Goal: Transaction & Acquisition: Download file/media

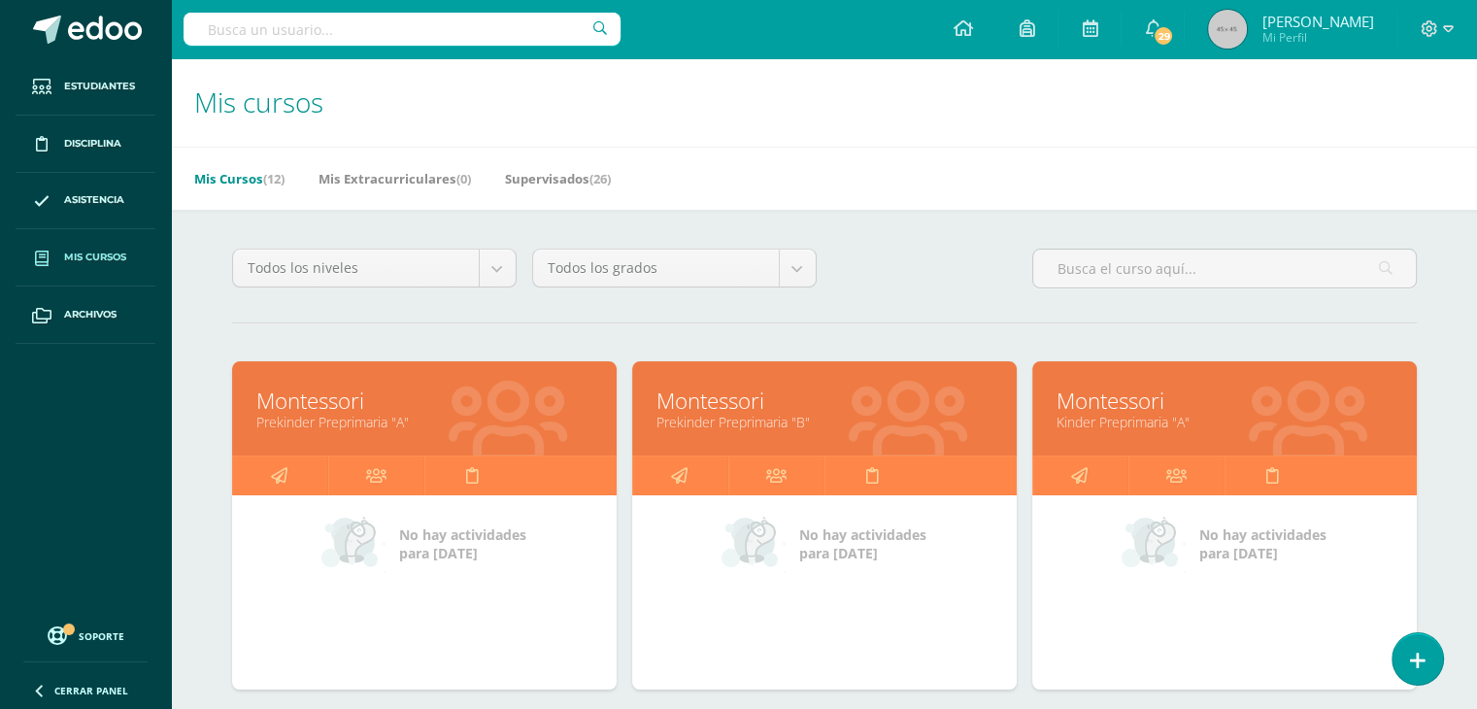
click at [471, 399] on link "Montessori" at bounding box center [424, 401] width 336 height 30
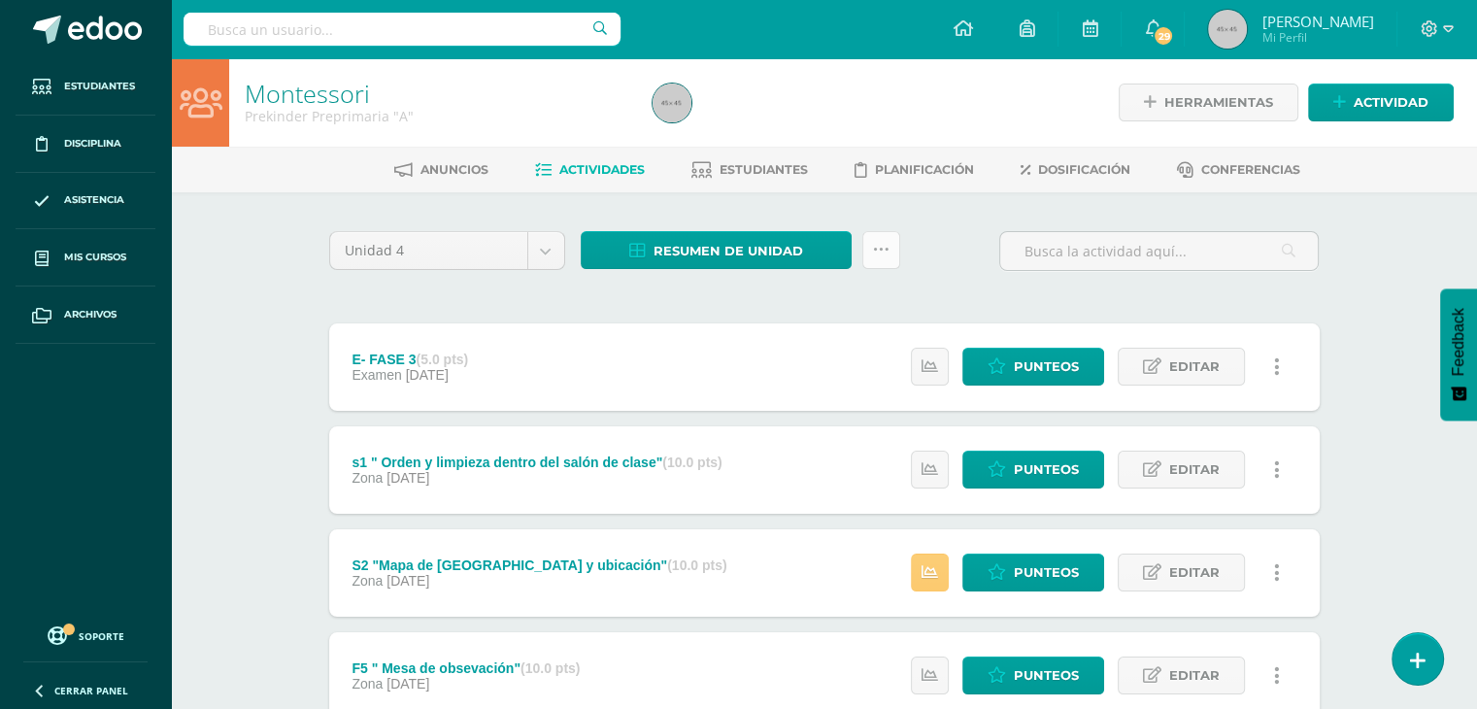
click at [888, 254] on icon at bounding box center [881, 250] width 17 height 17
click at [781, 253] on span "Resumen de unidad" at bounding box center [729, 251] width 150 height 36
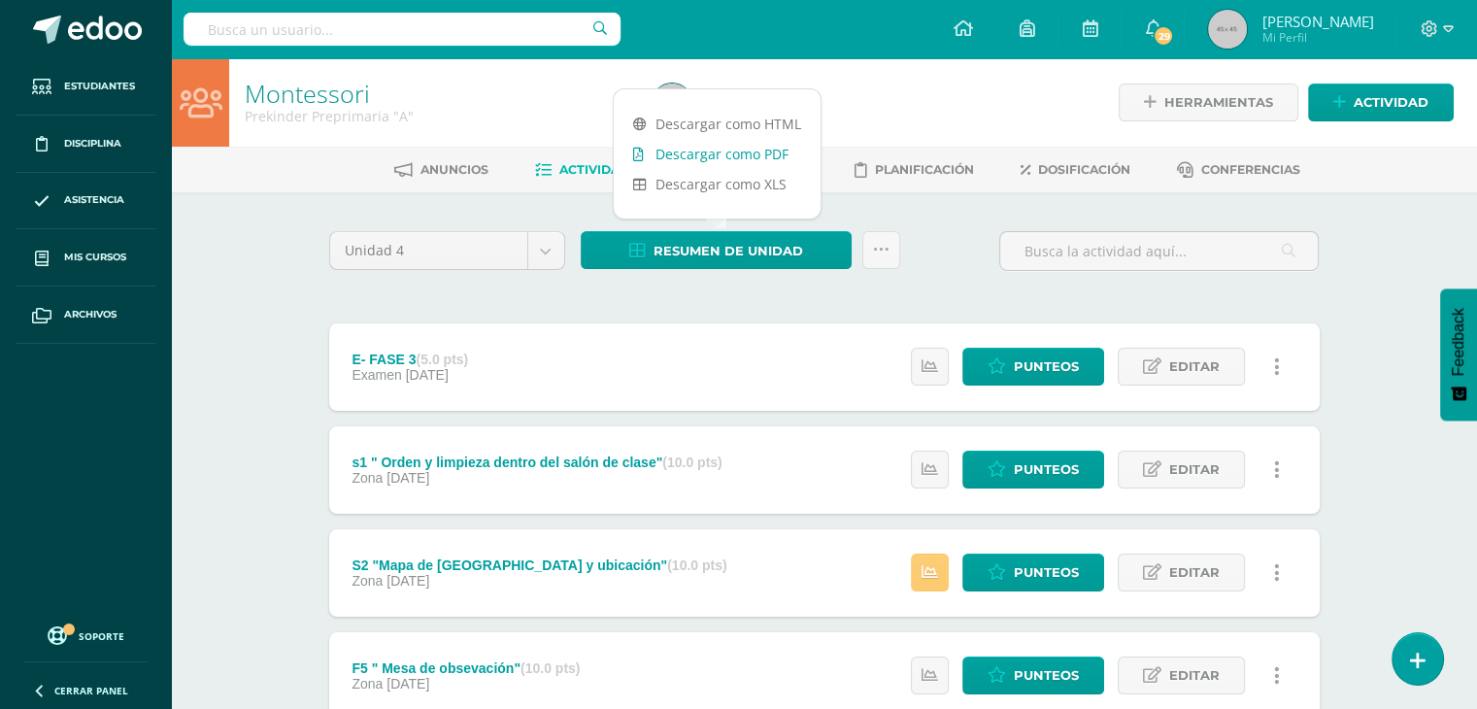
click at [759, 153] on link "Descargar como PDF" at bounding box center [717, 154] width 207 height 30
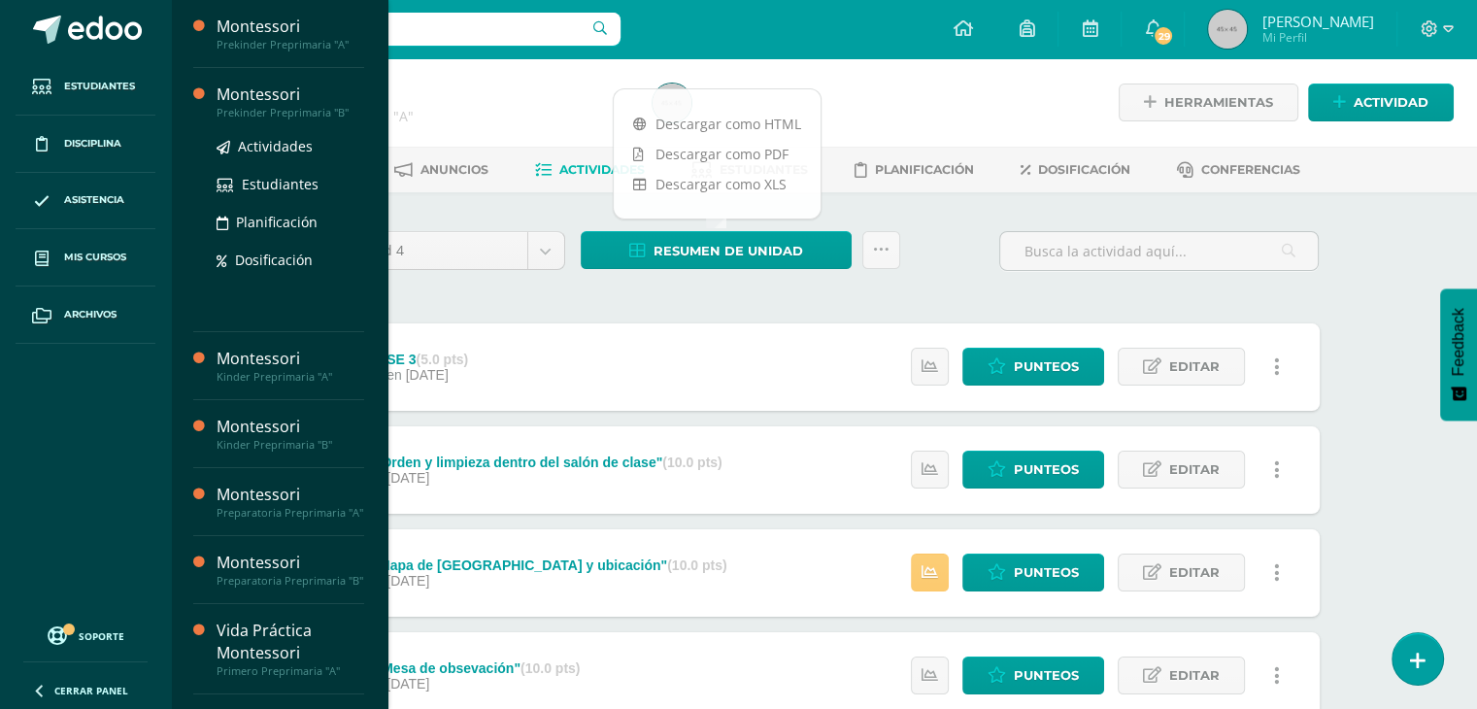
click at [293, 94] on div "Montessori" at bounding box center [291, 95] width 148 height 22
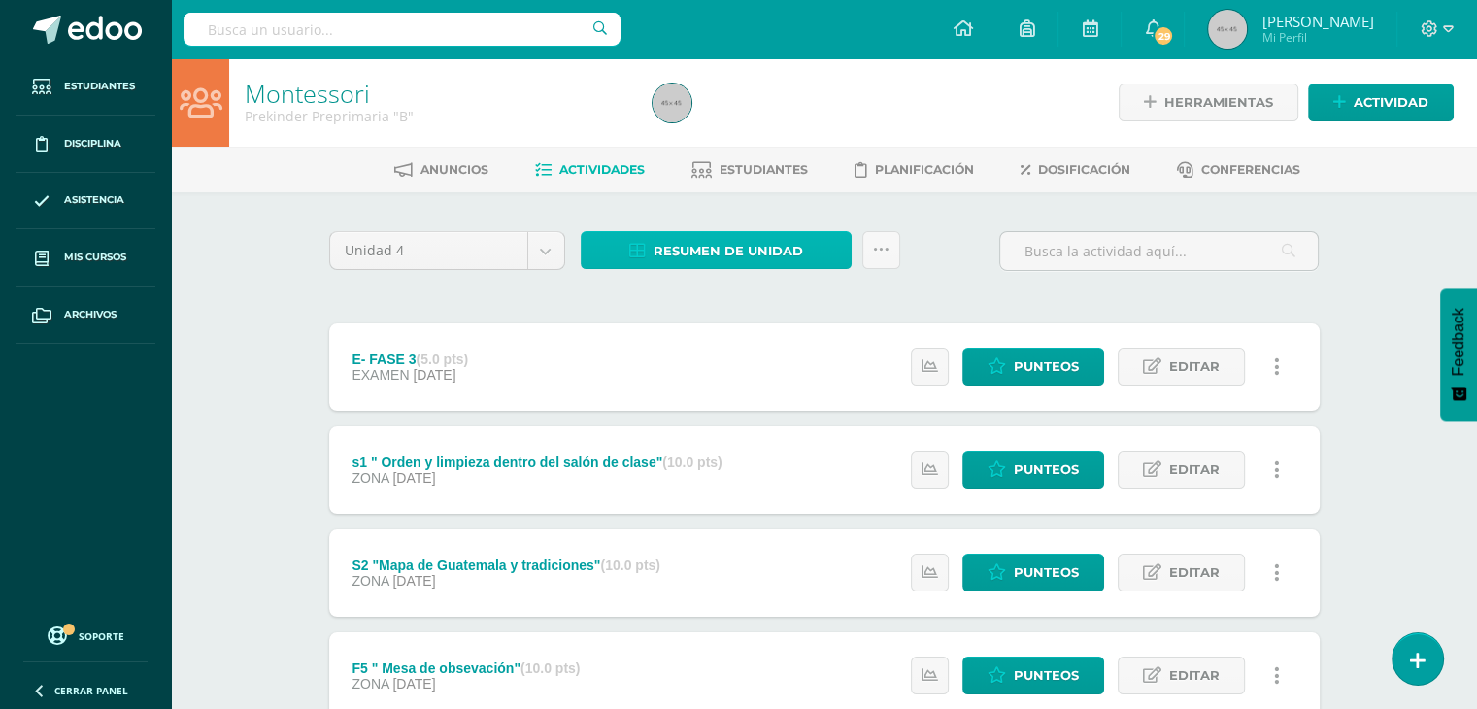
click at [791, 251] on span "Resumen de unidad" at bounding box center [729, 251] width 150 height 36
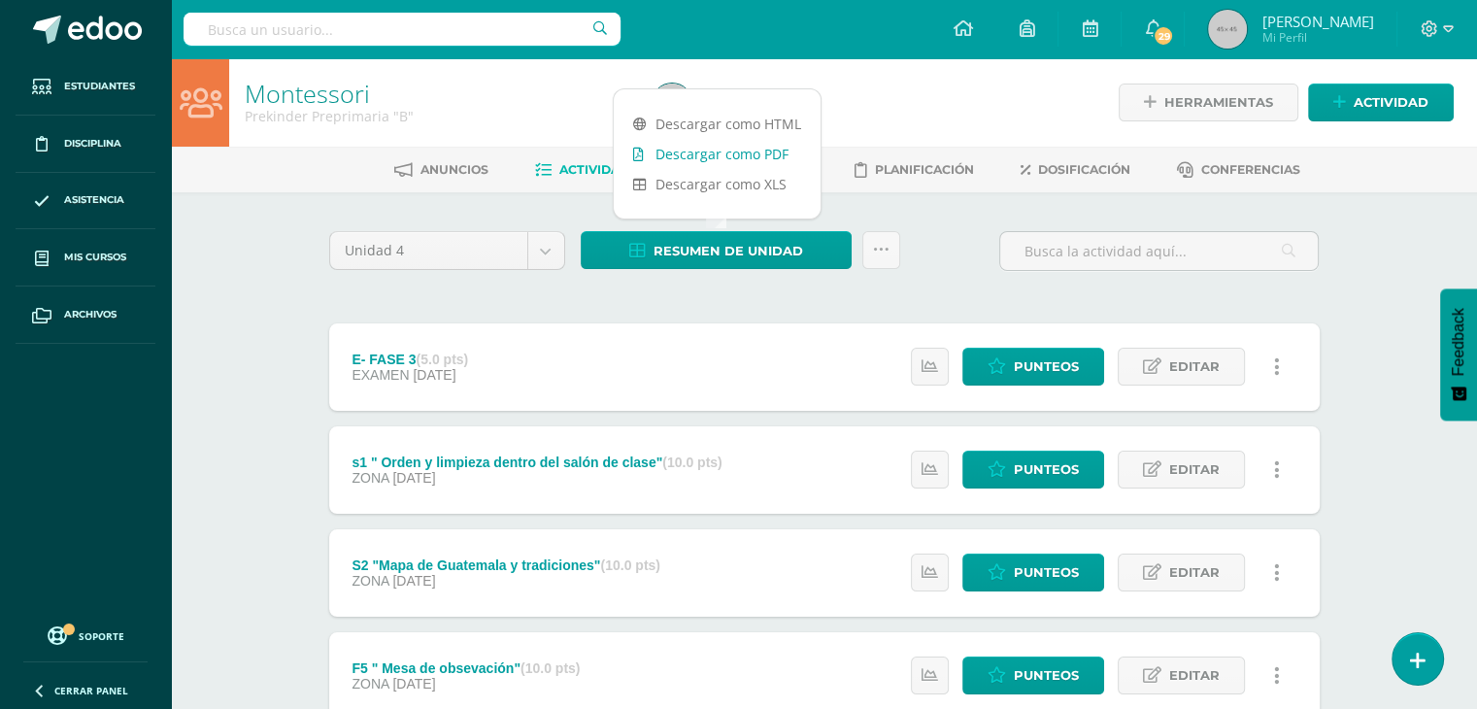
click at [767, 153] on link "Descargar como PDF" at bounding box center [717, 154] width 207 height 30
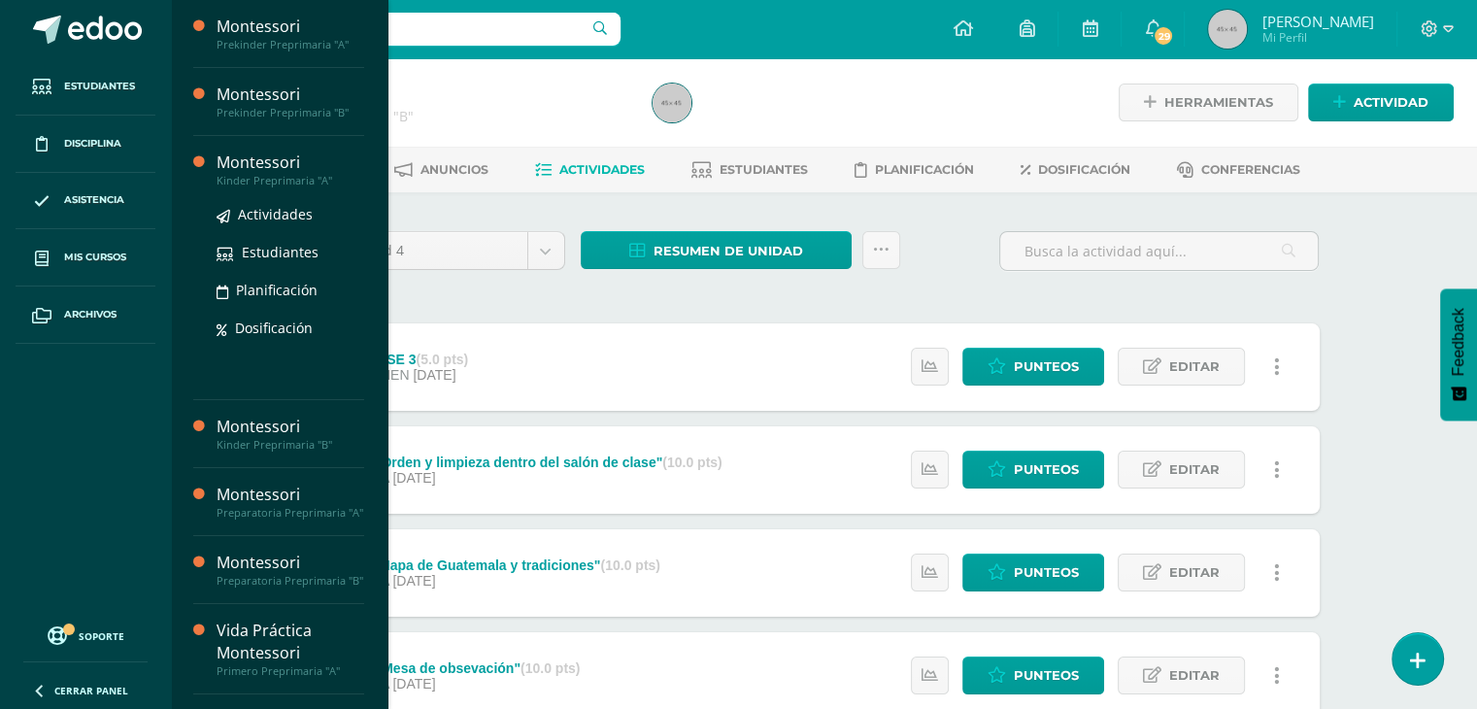
click at [267, 169] on div "Montessori" at bounding box center [291, 163] width 148 height 22
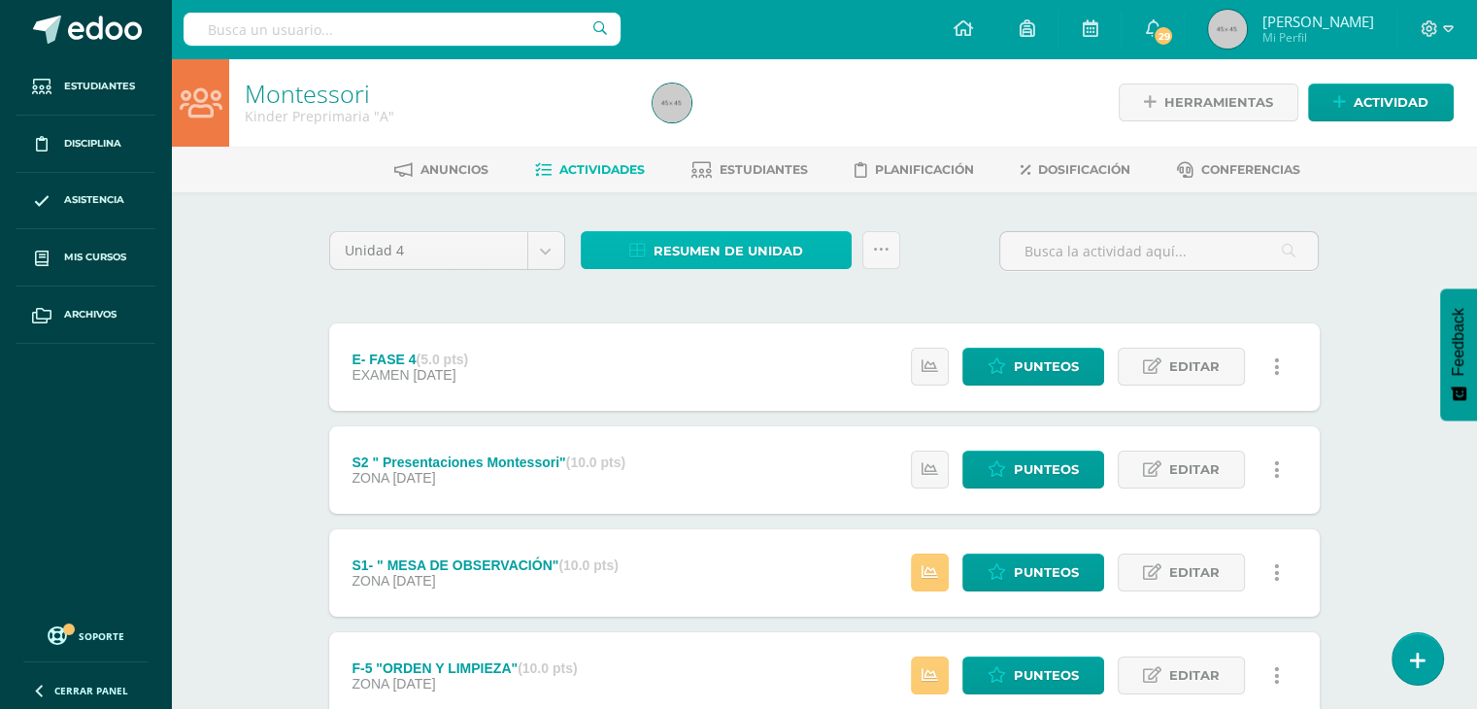
click at [785, 243] on span "Resumen de unidad" at bounding box center [729, 251] width 150 height 36
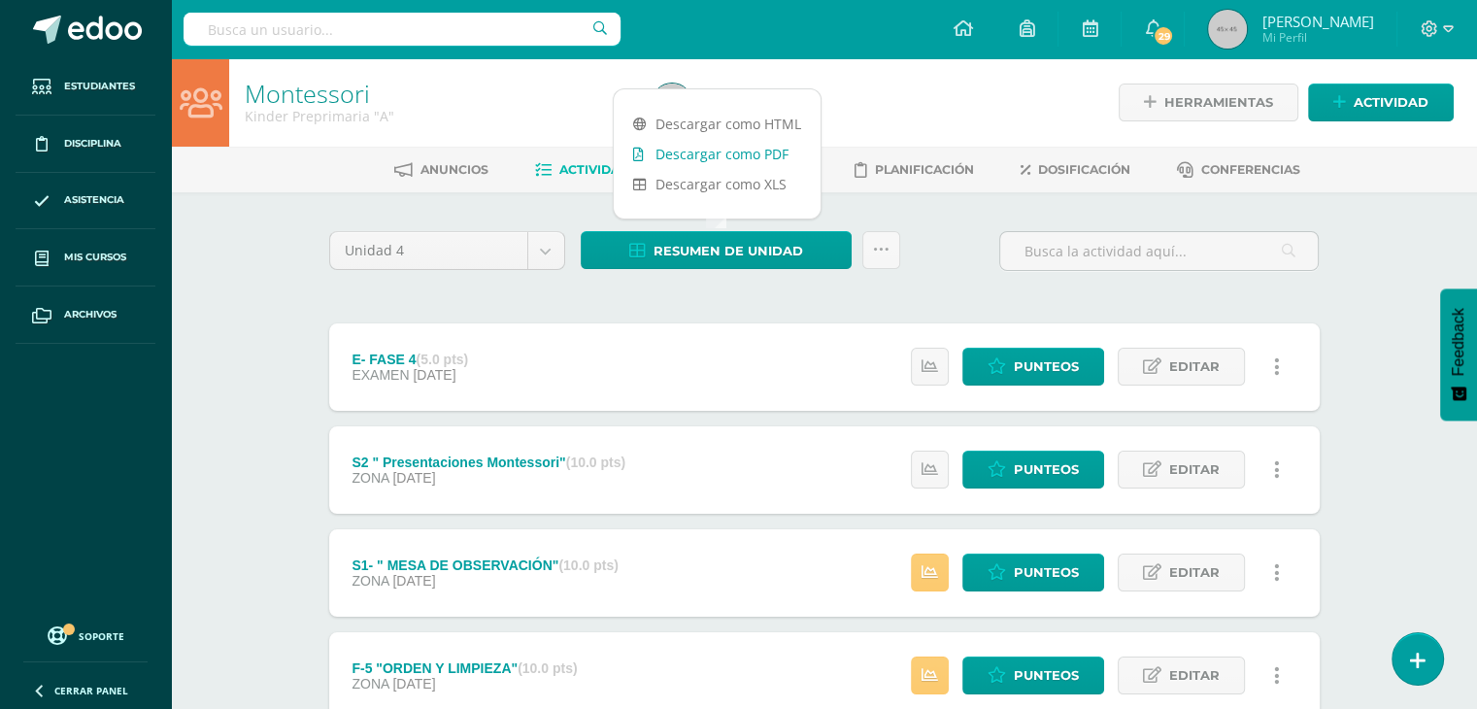
click at [719, 158] on link "Descargar como PDF" at bounding box center [717, 154] width 207 height 30
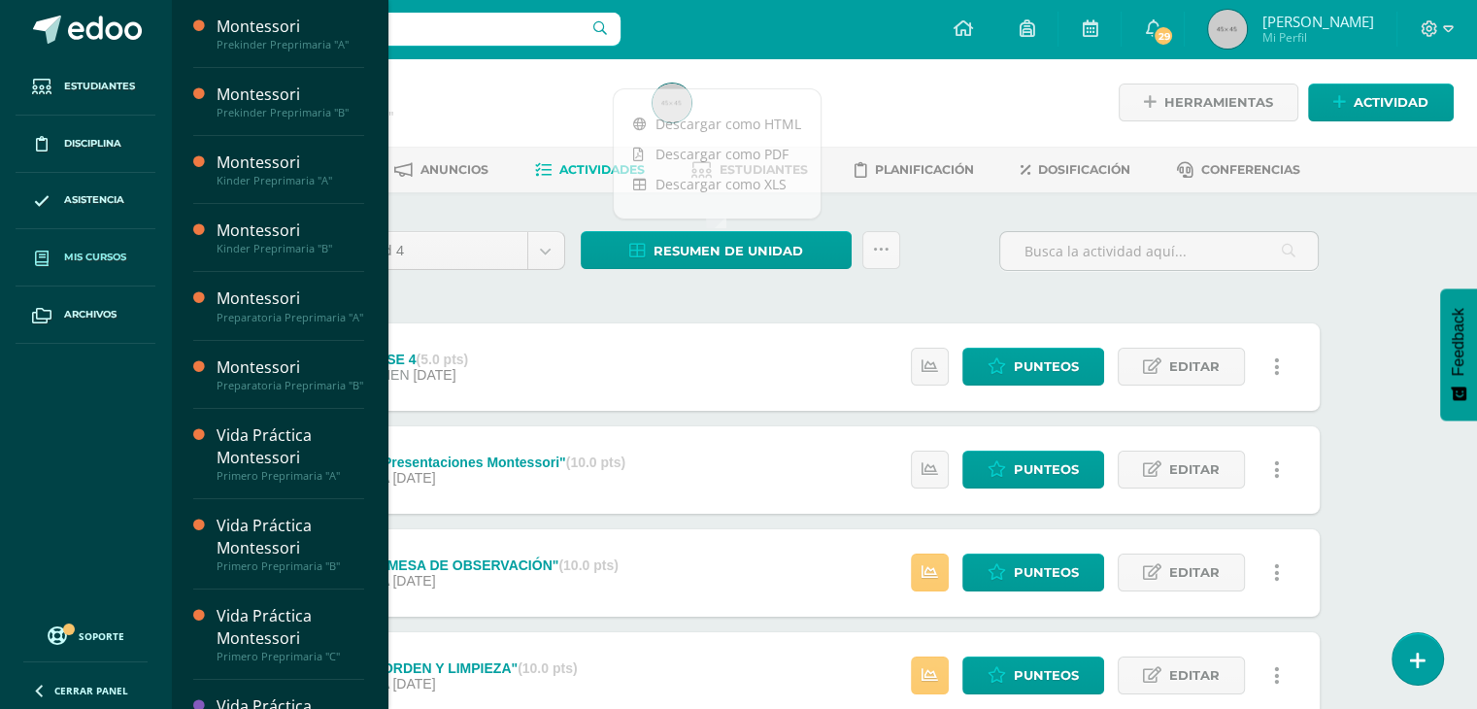
click at [97, 250] on span "Mis cursos" at bounding box center [95, 258] width 62 height 16
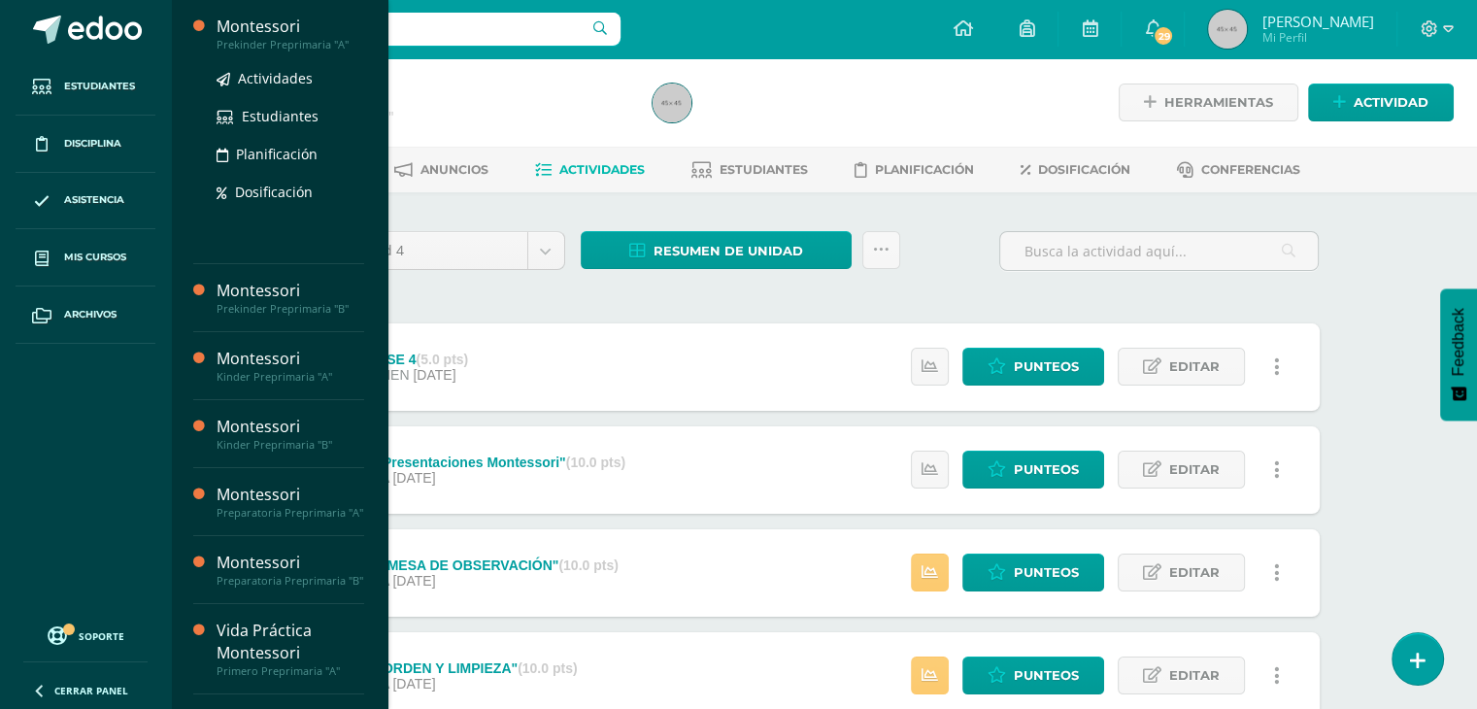
click at [253, 42] on div "Prekinder Preprimaria "A"" at bounding box center [291, 45] width 148 height 14
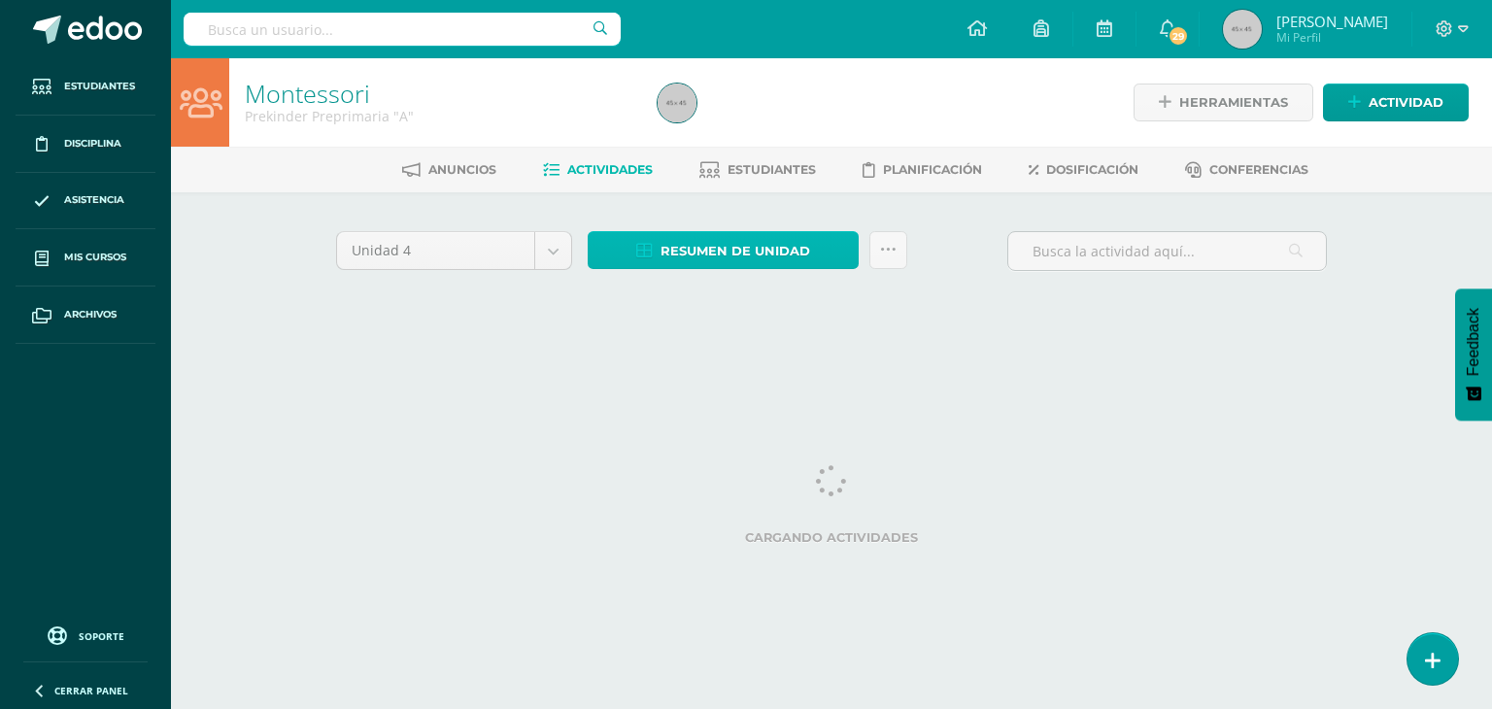
click at [802, 256] on span "Resumen de unidad" at bounding box center [735, 251] width 150 height 36
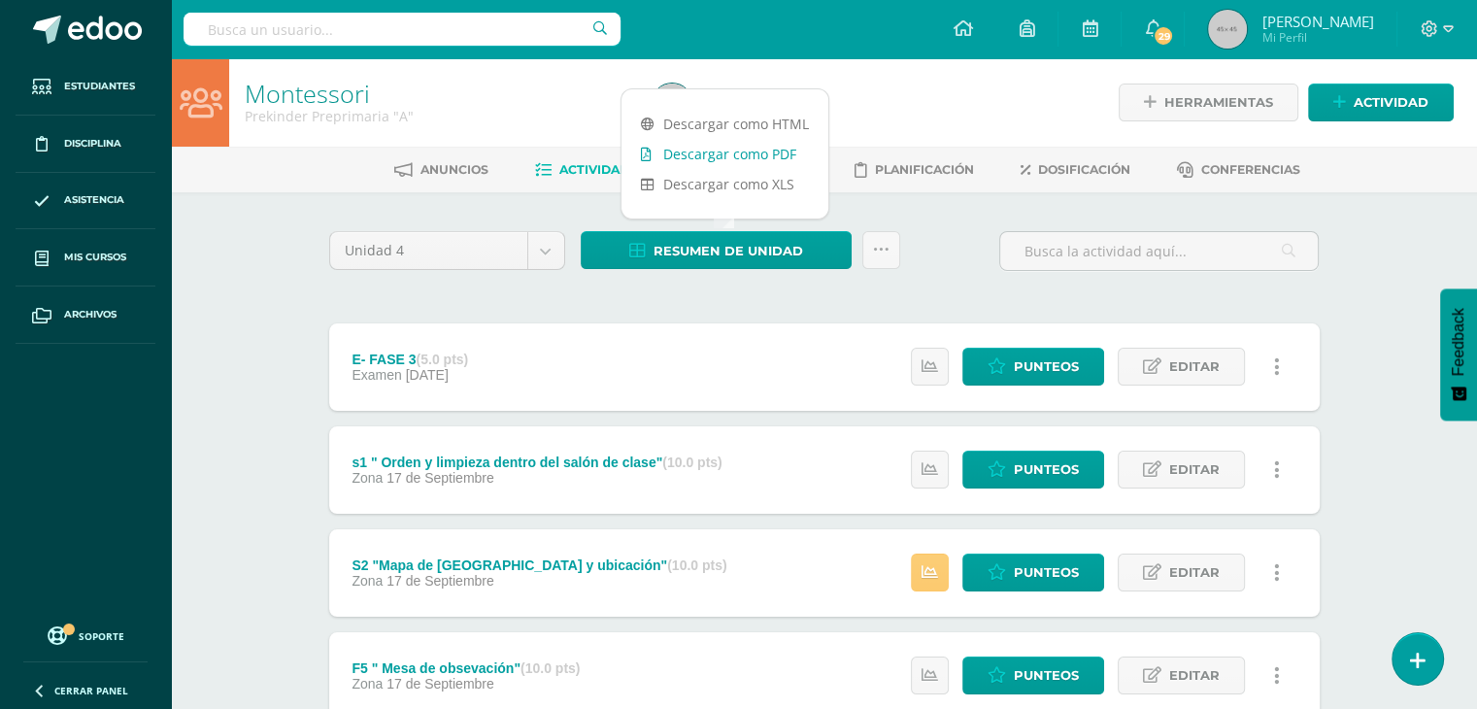
click at [781, 141] on link "Descargar como PDF" at bounding box center [725, 154] width 207 height 30
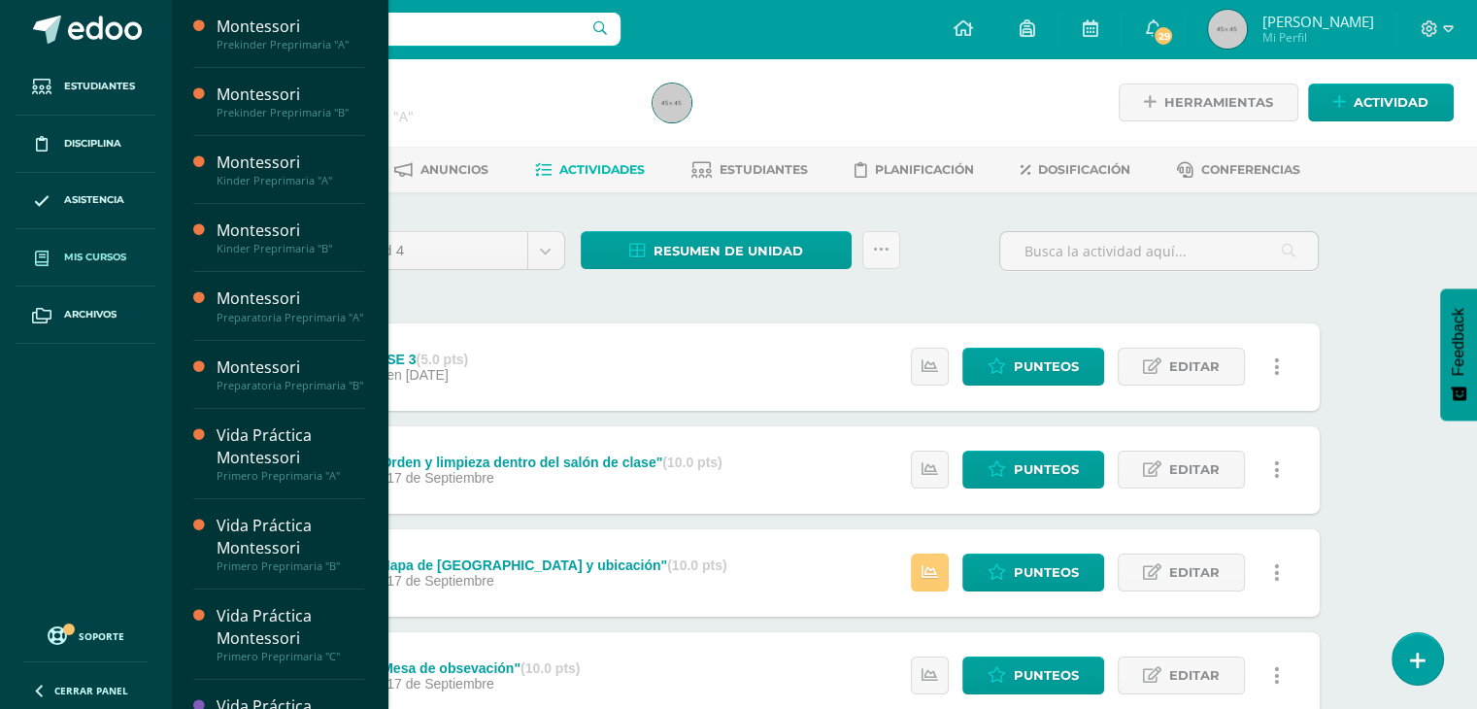
click at [106, 269] on link "Mis cursos" at bounding box center [86, 257] width 140 height 57
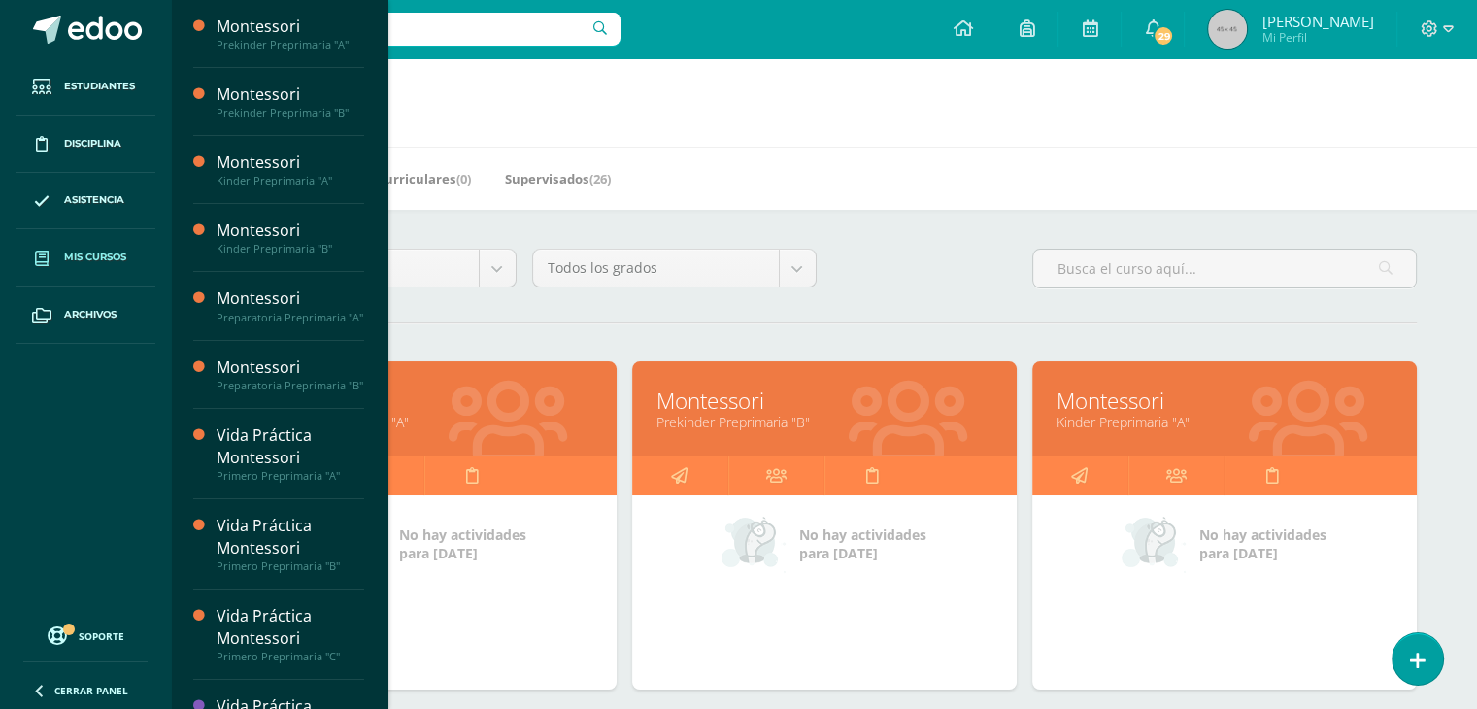
click at [874, 419] on link "Prekinder Preprimaria "B"" at bounding box center [825, 422] width 336 height 18
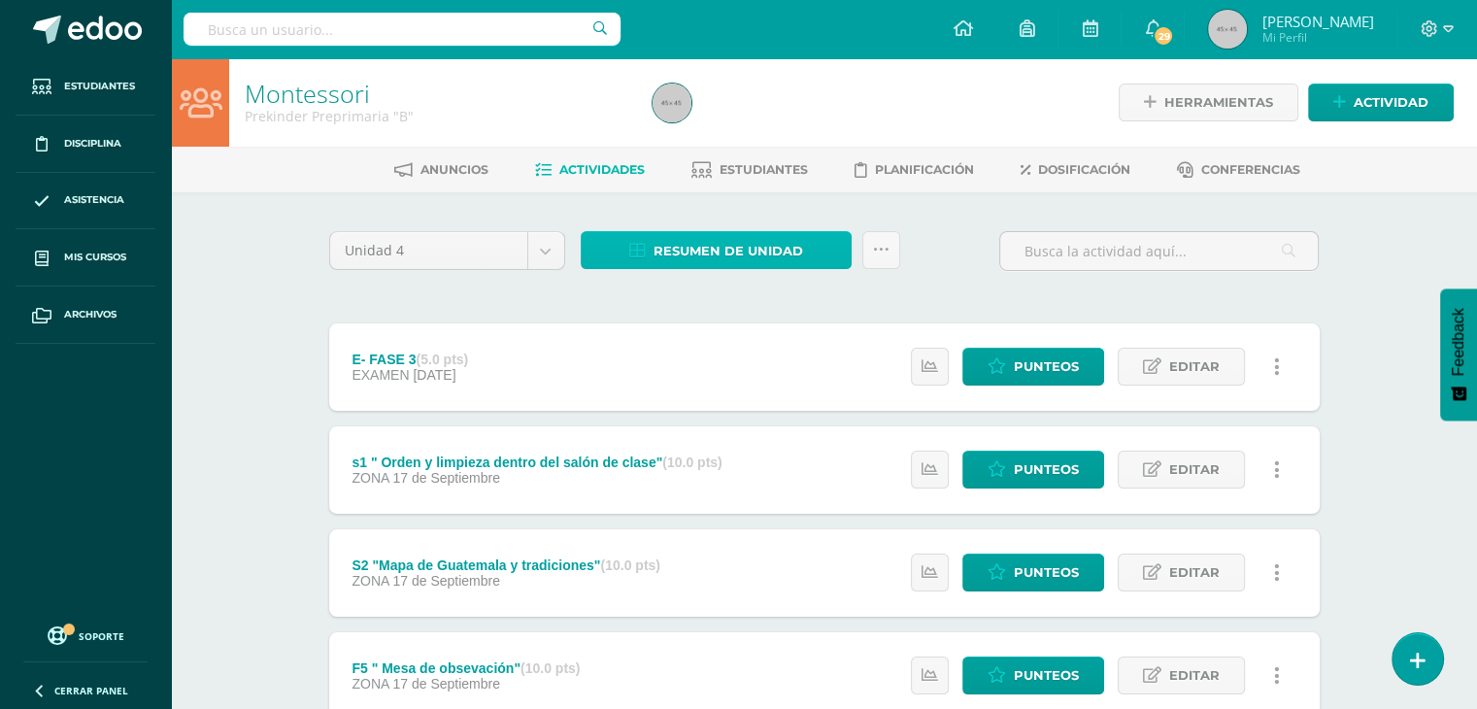
click at [820, 265] on link "Resumen de unidad" at bounding box center [716, 250] width 271 height 38
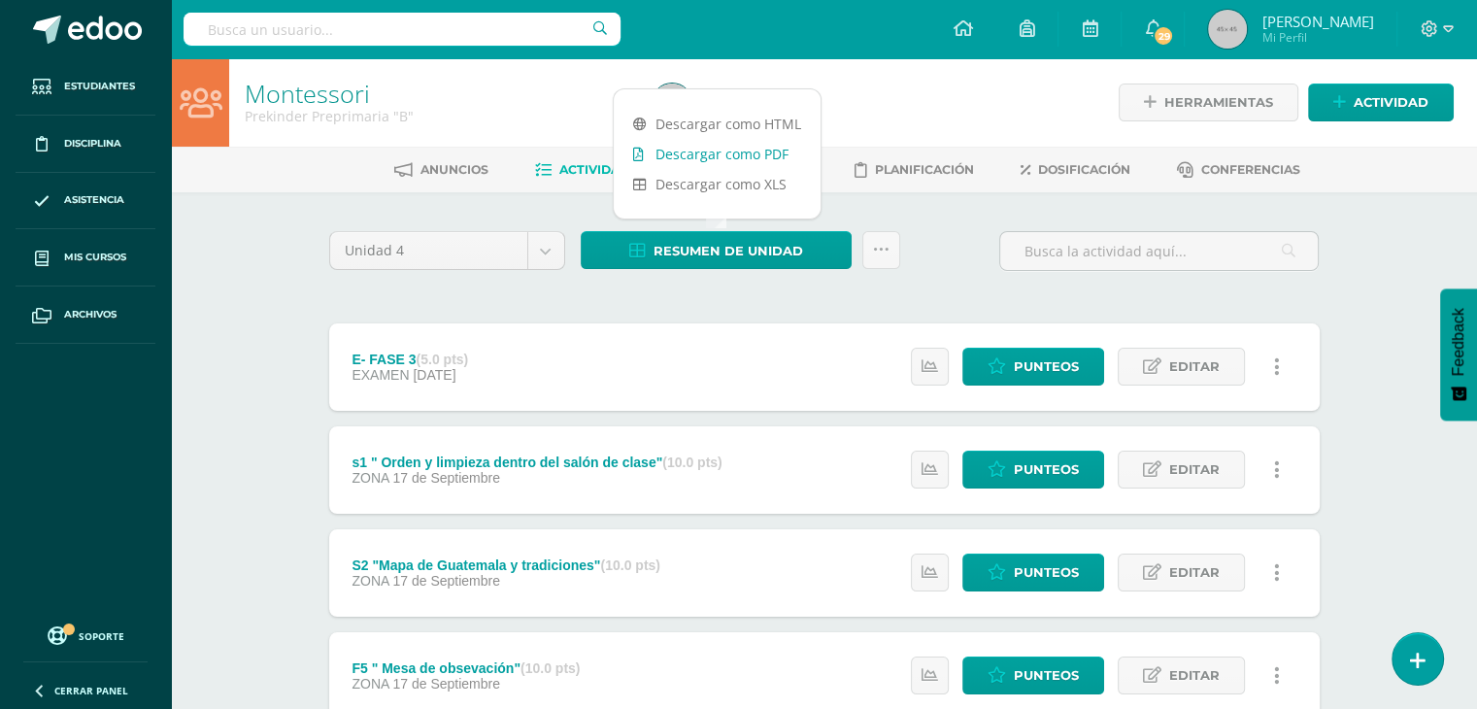
click at [745, 149] on link "Descargar como PDF" at bounding box center [717, 154] width 207 height 30
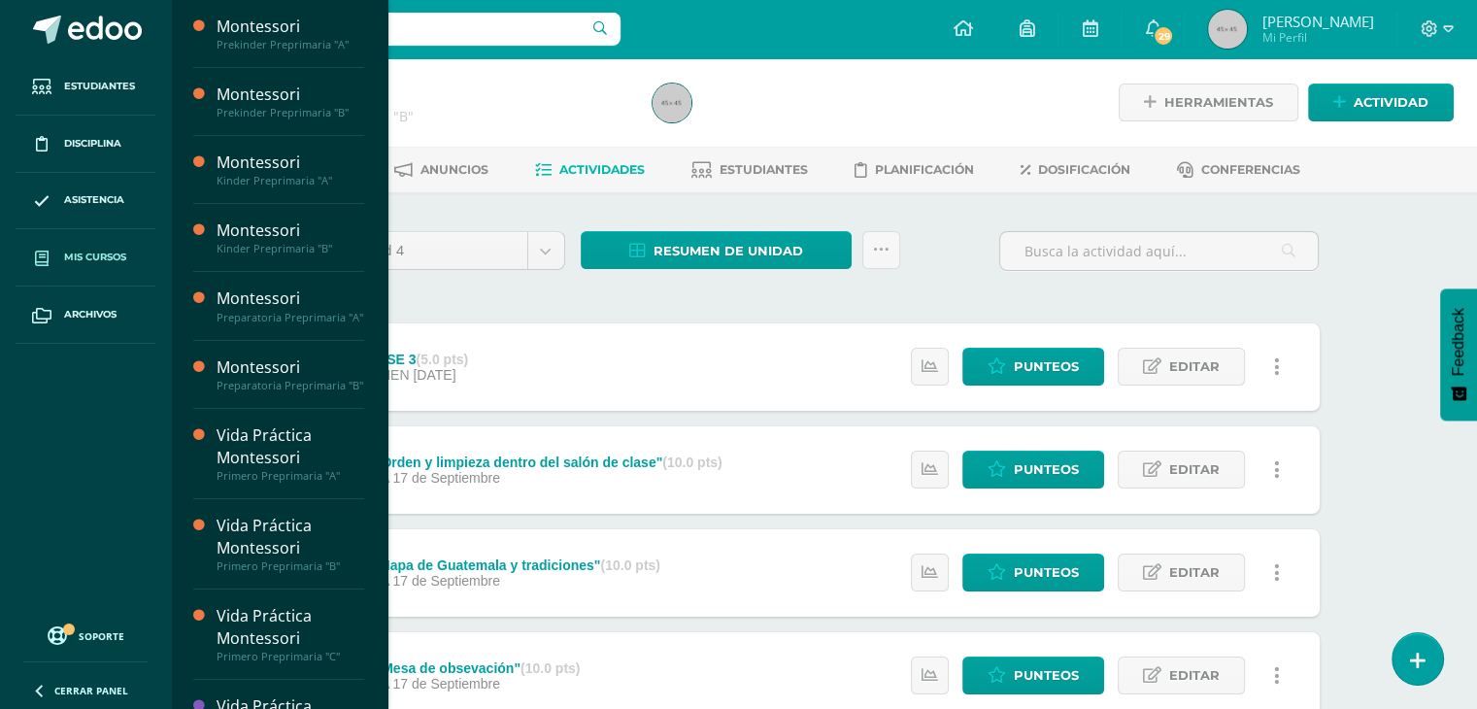
click at [66, 257] on span "Mis cursos" at bounding box center [95, 258] width 62 height 16
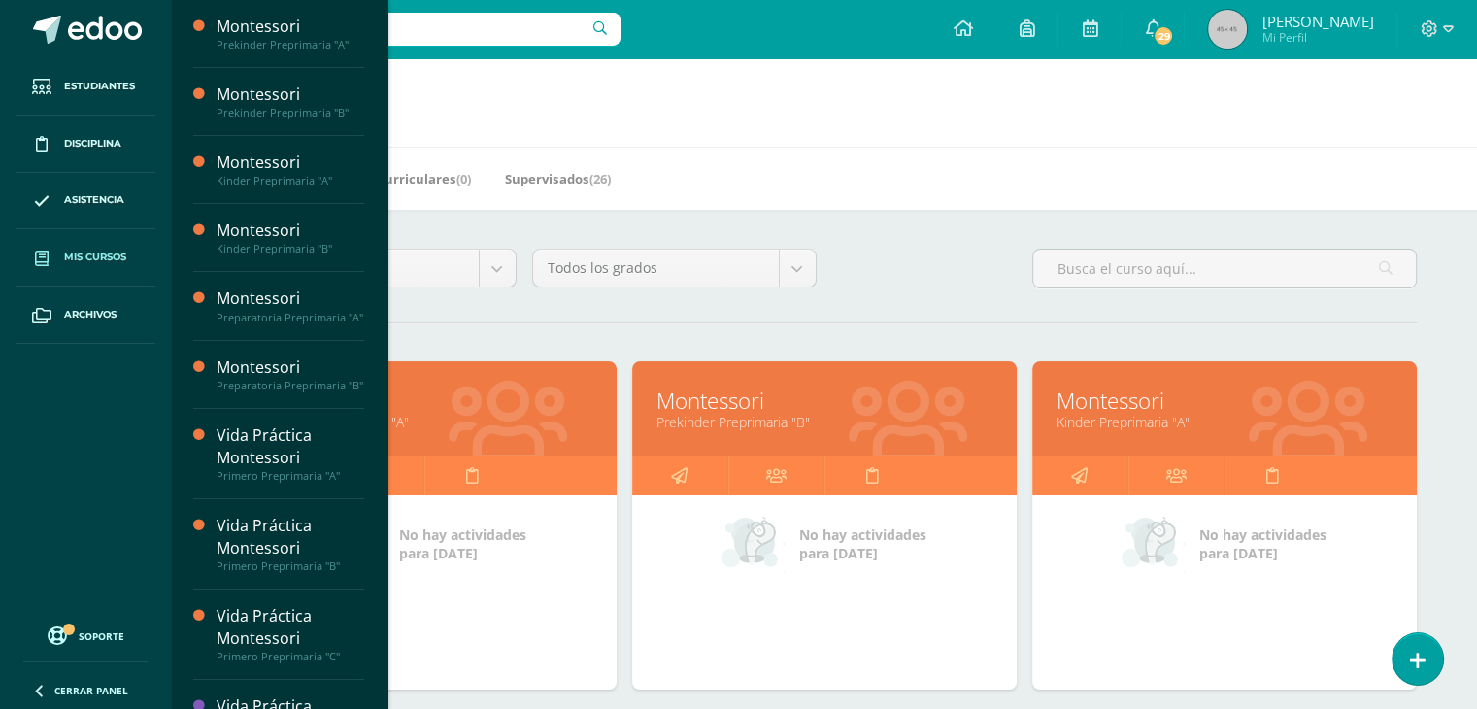
click at [1215, 413] on link "Kinder Preprimaria "A"" at bounding box center [1225, 422] width 336 height 18
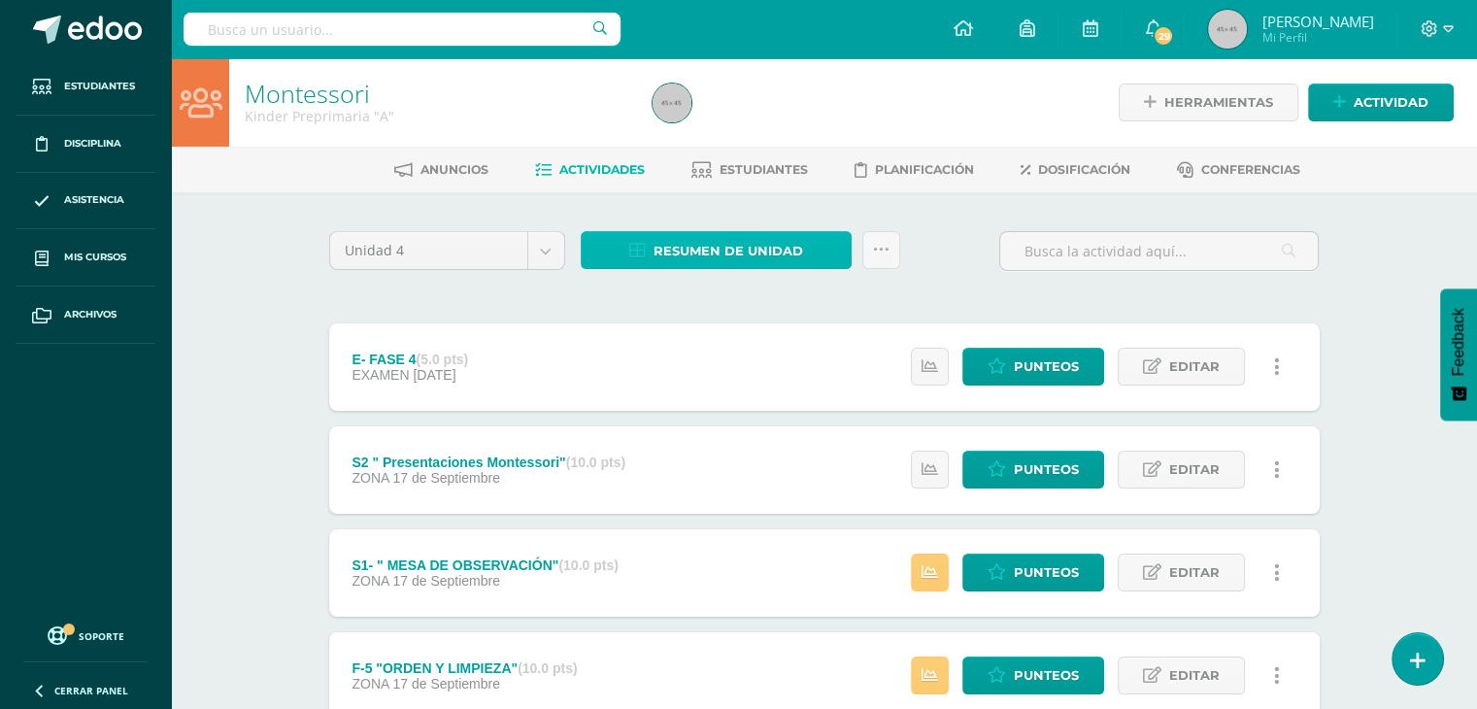
click at [786, 250] on span "Resumen de unidad" at bounding box center [729, 251] width 150 height 36
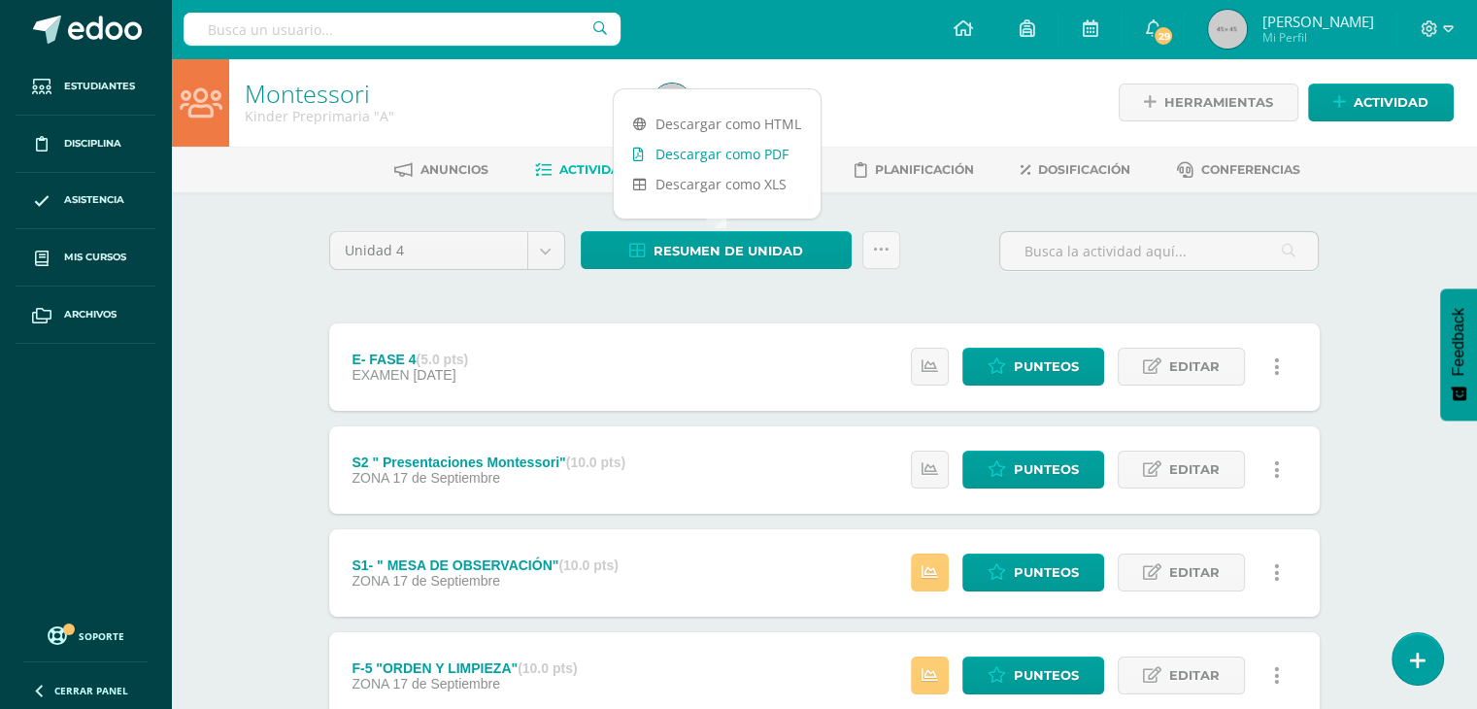
click at [753, 152] on link "Descargar como PDF" at bounding box center [717, 154] width 207 height 30
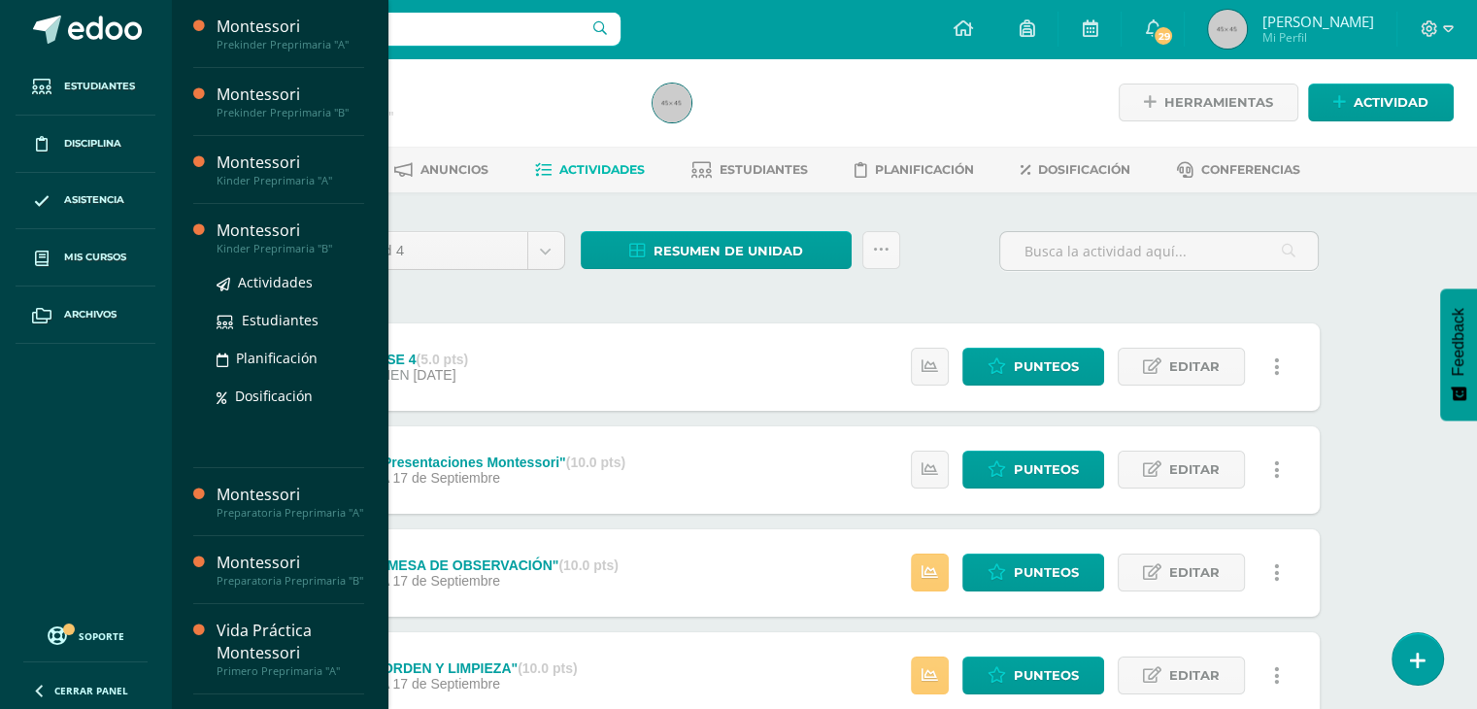
click at [280, 242] on div "Kinder Preprimaria "B"" at bounding box center [291, 249] width 148 height 14
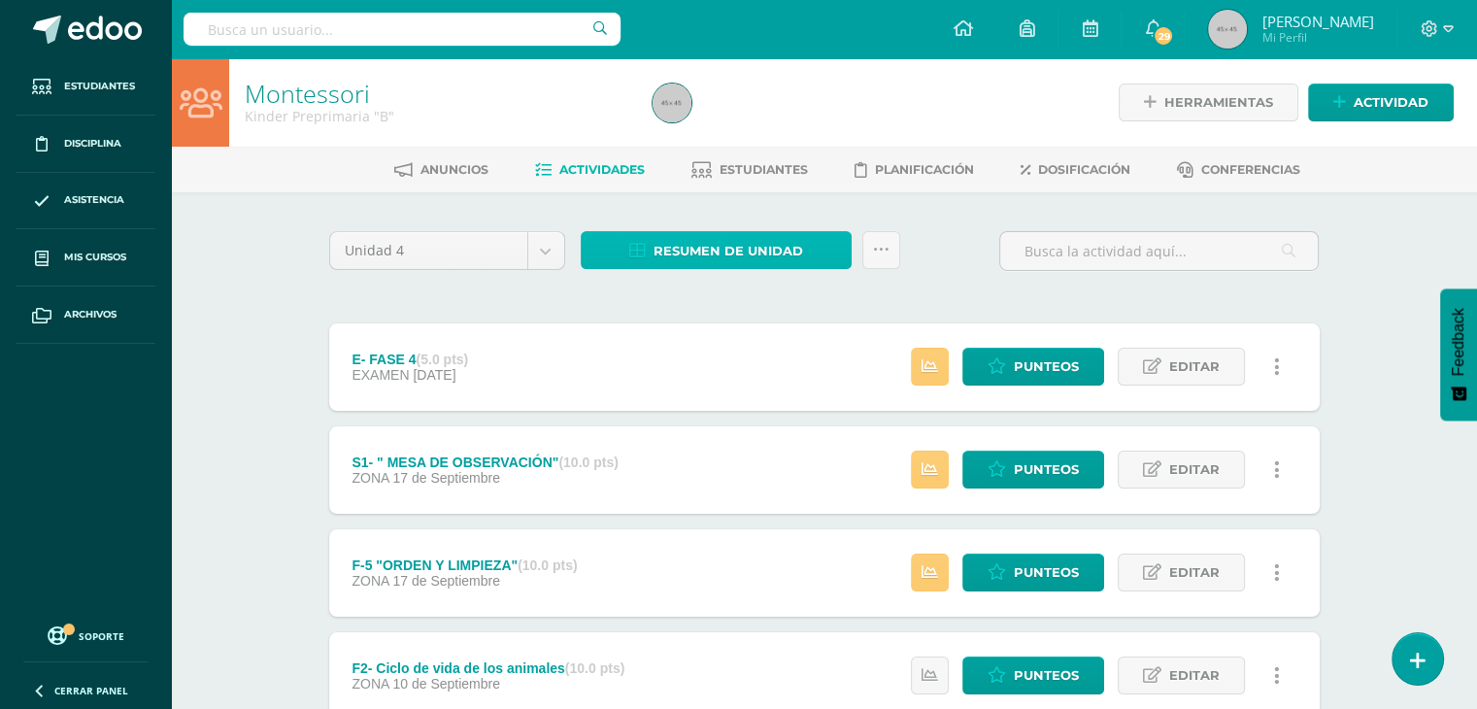
click at [828, 251] on link "Resumen de unidad" at bounding box center [716, 250] width 271 height 38
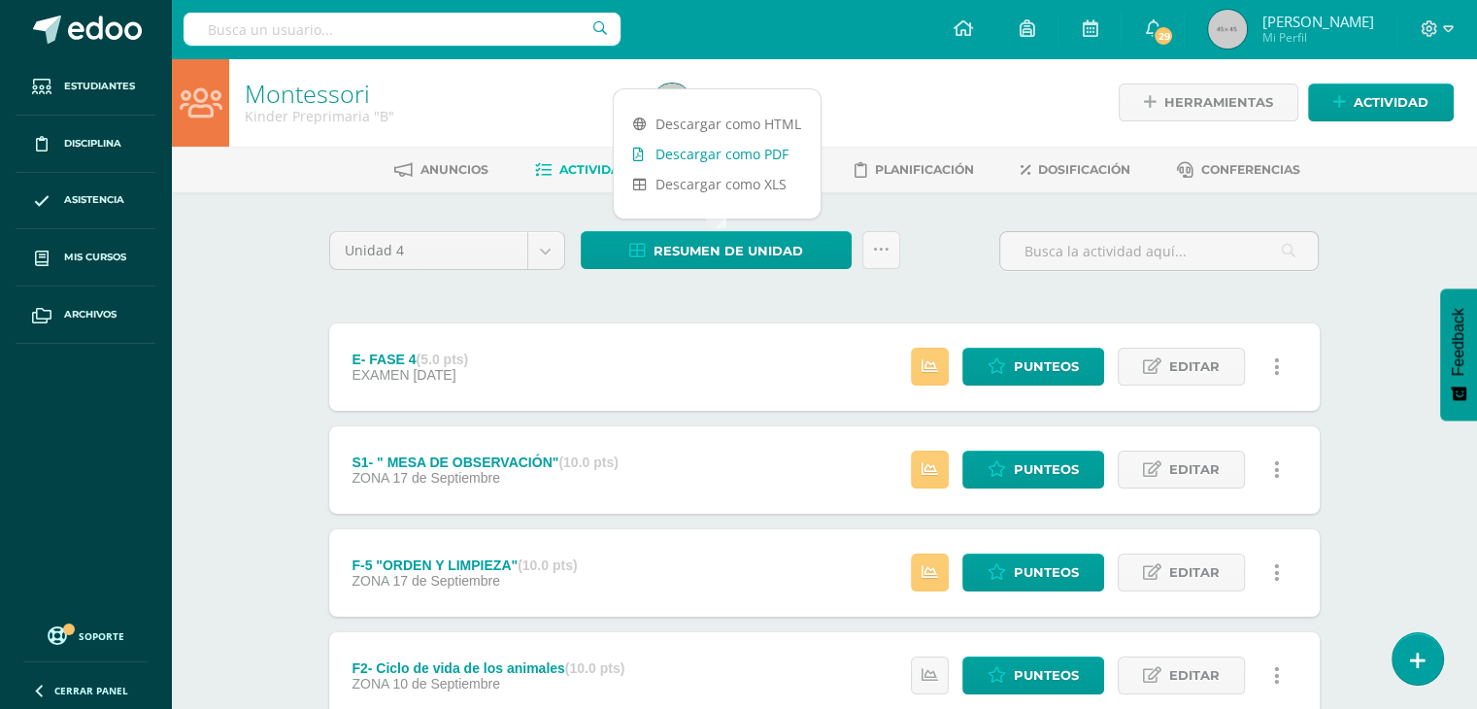
click at [777, 148] on link "Descargar como PDF" at bounding box center [717, 154] width 207 height 30
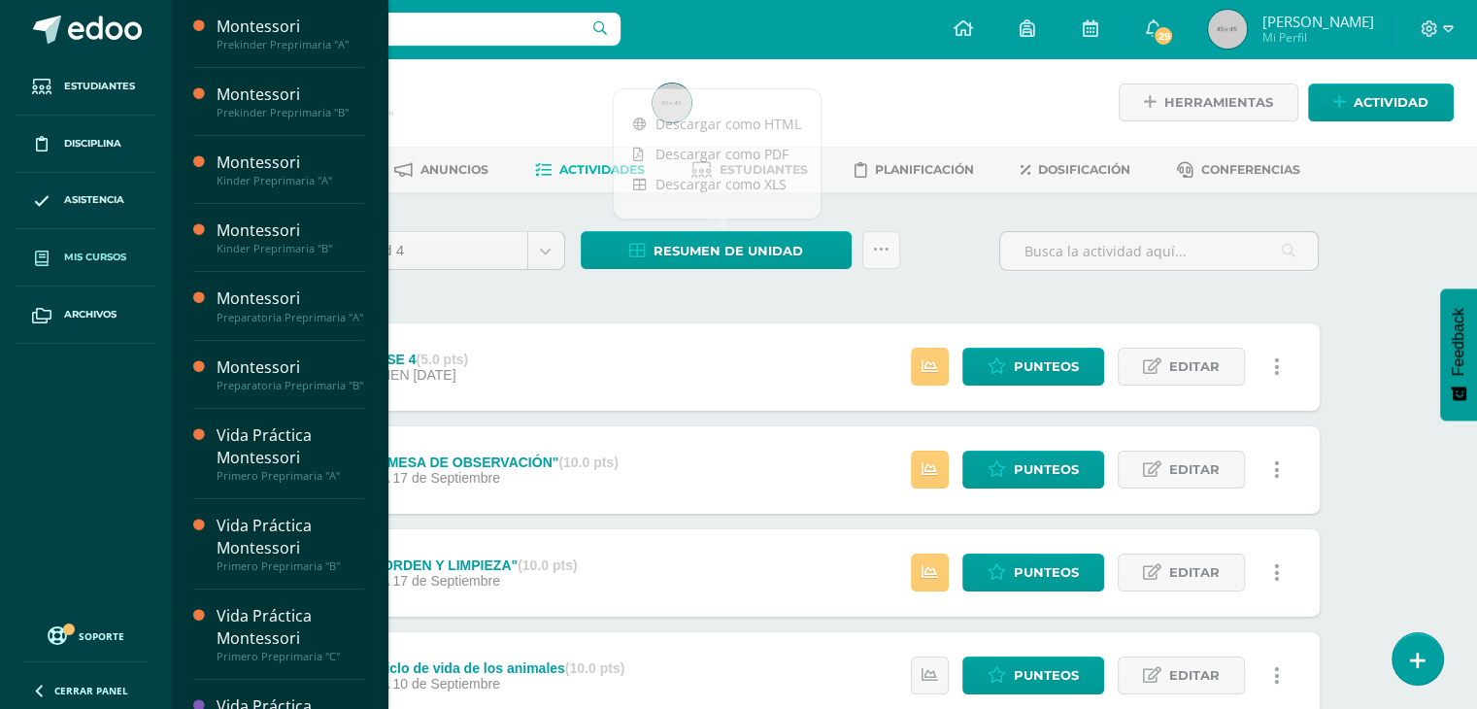
click at [82, 263] on span "Mis cursos" at bounding box center [95, 258] width 62 height 16
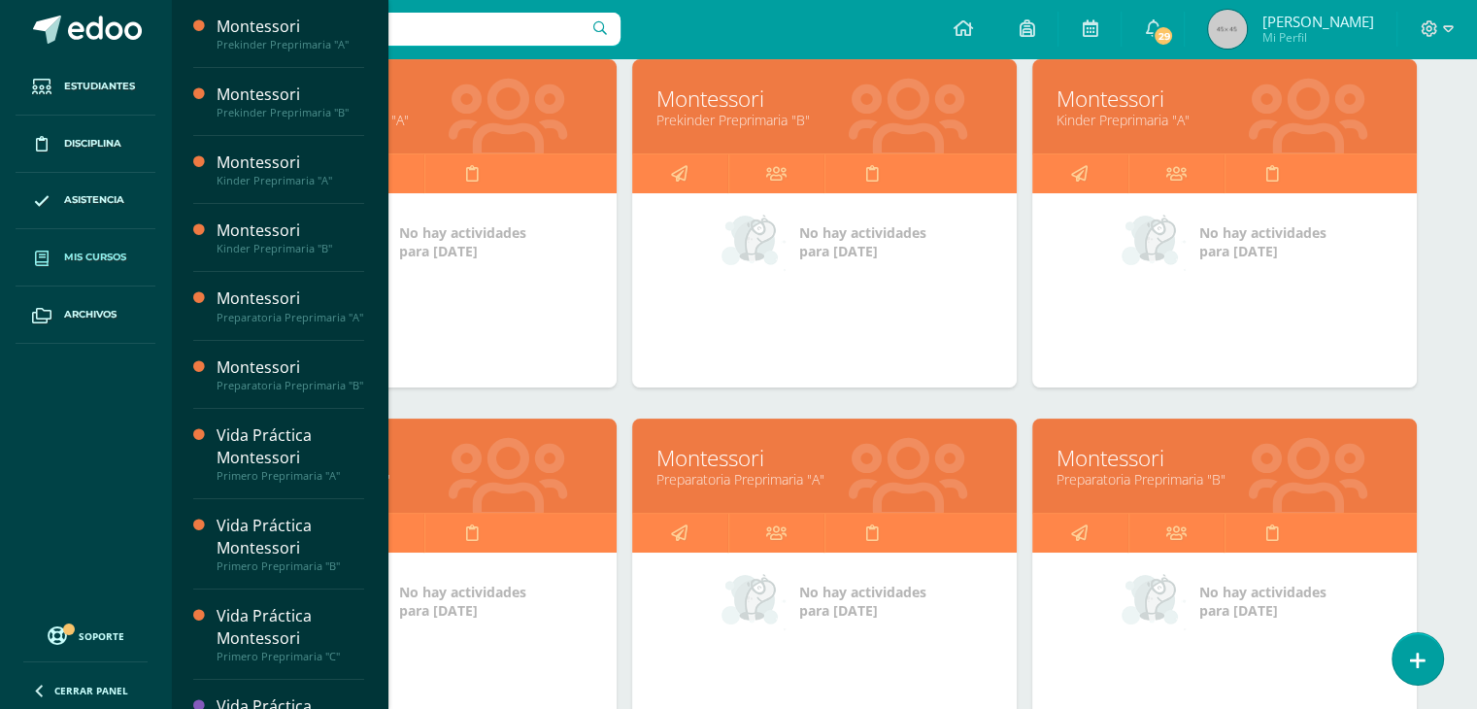
scroll to position [334, 0]
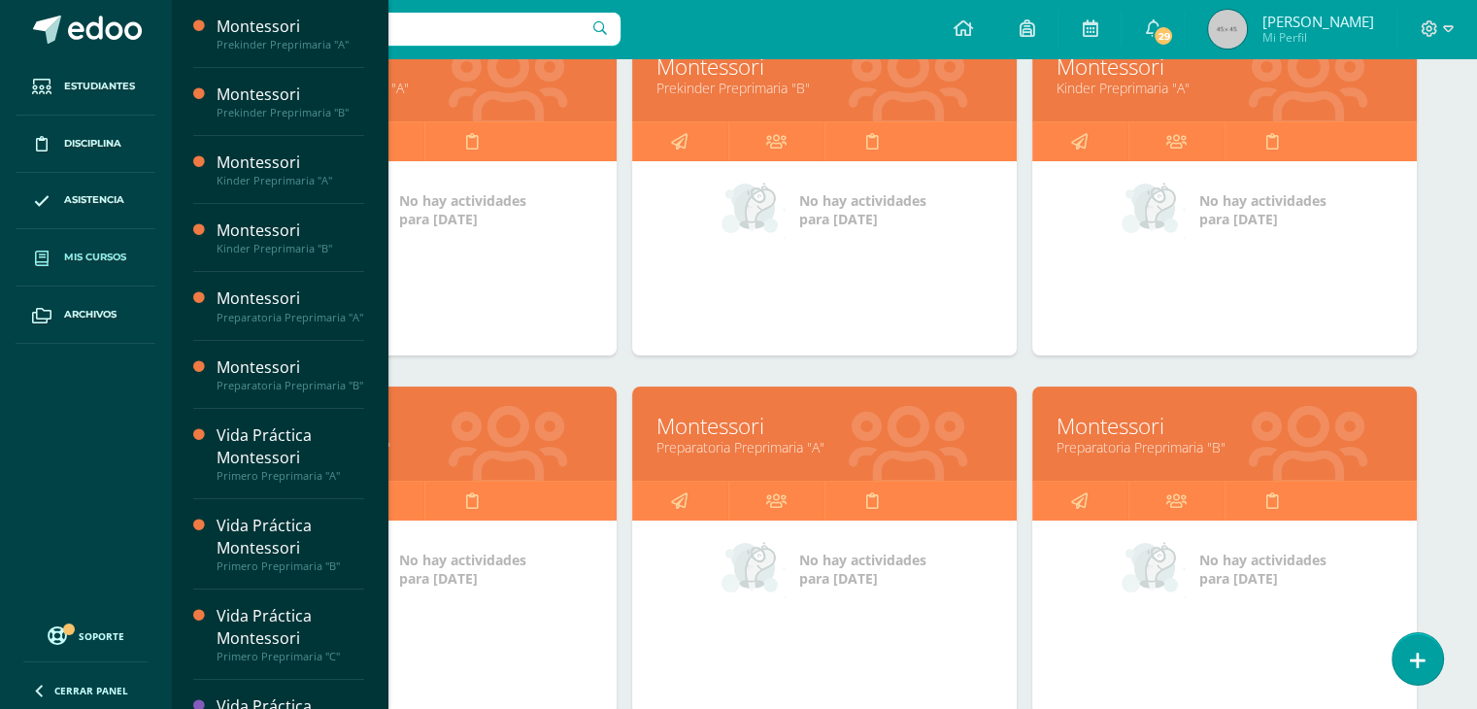
click at [879, 424] on link "Montessori" at bounding box center [825, 426] width 336 height 30
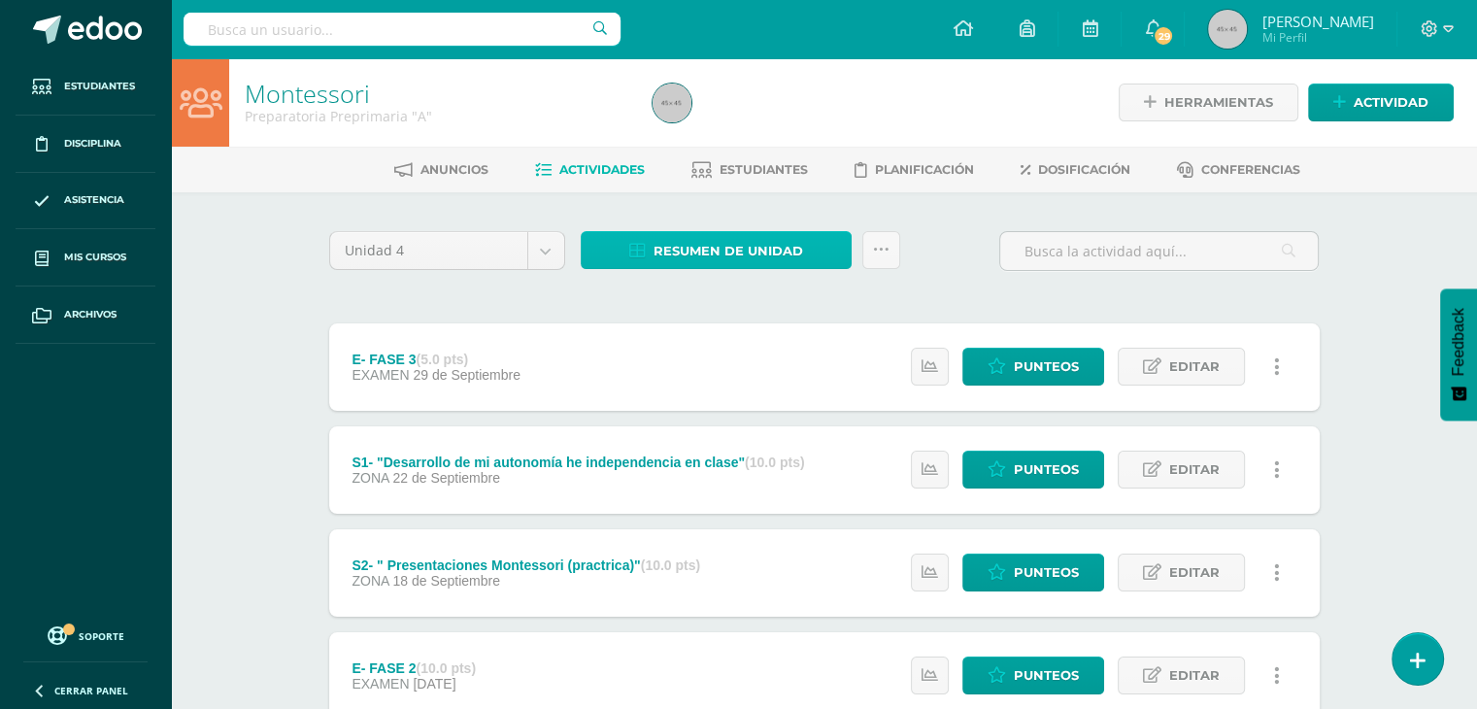
click at [793, 257] on span "Resumen de unidad" at bounding box center [729, 251] width 150 height 36
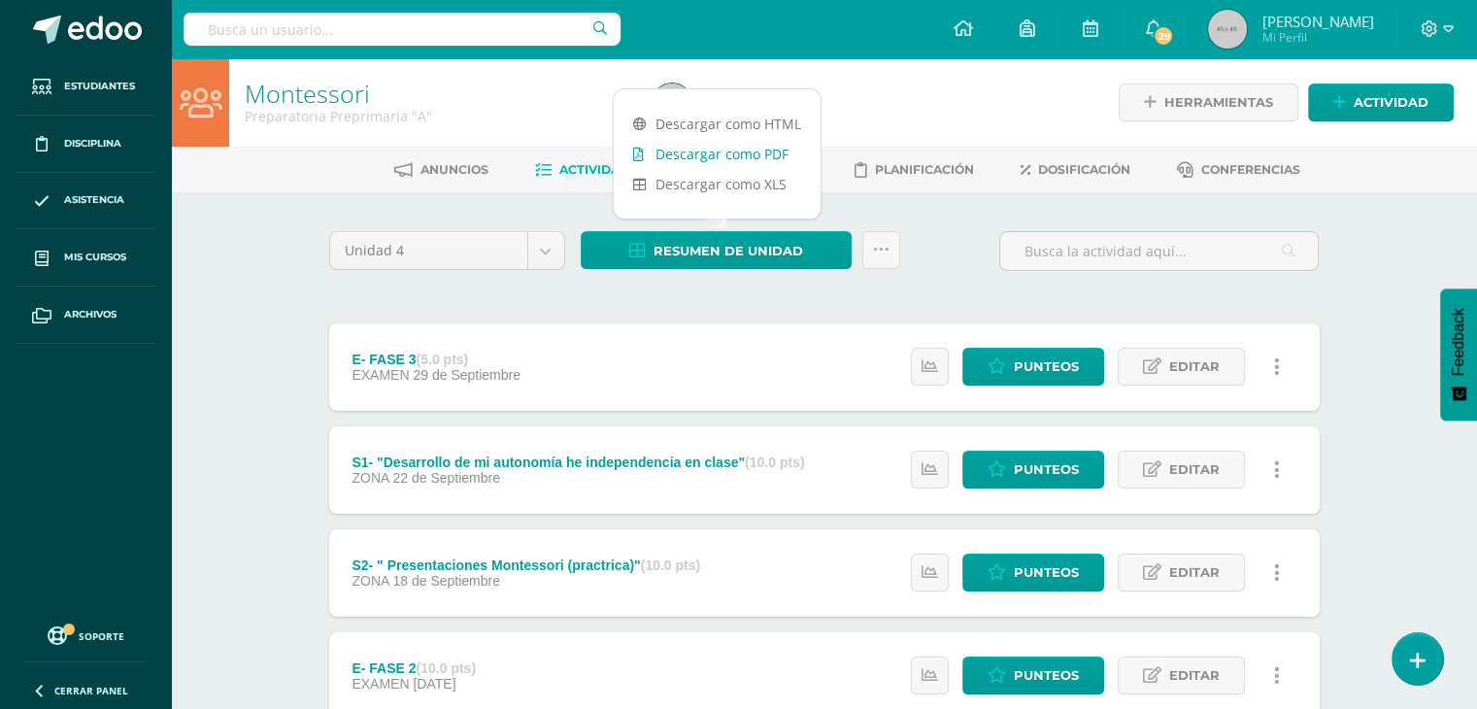
click at [771, 160] on link "Descargar como PDF" at bounding box center [717, 154] width 207 height 30
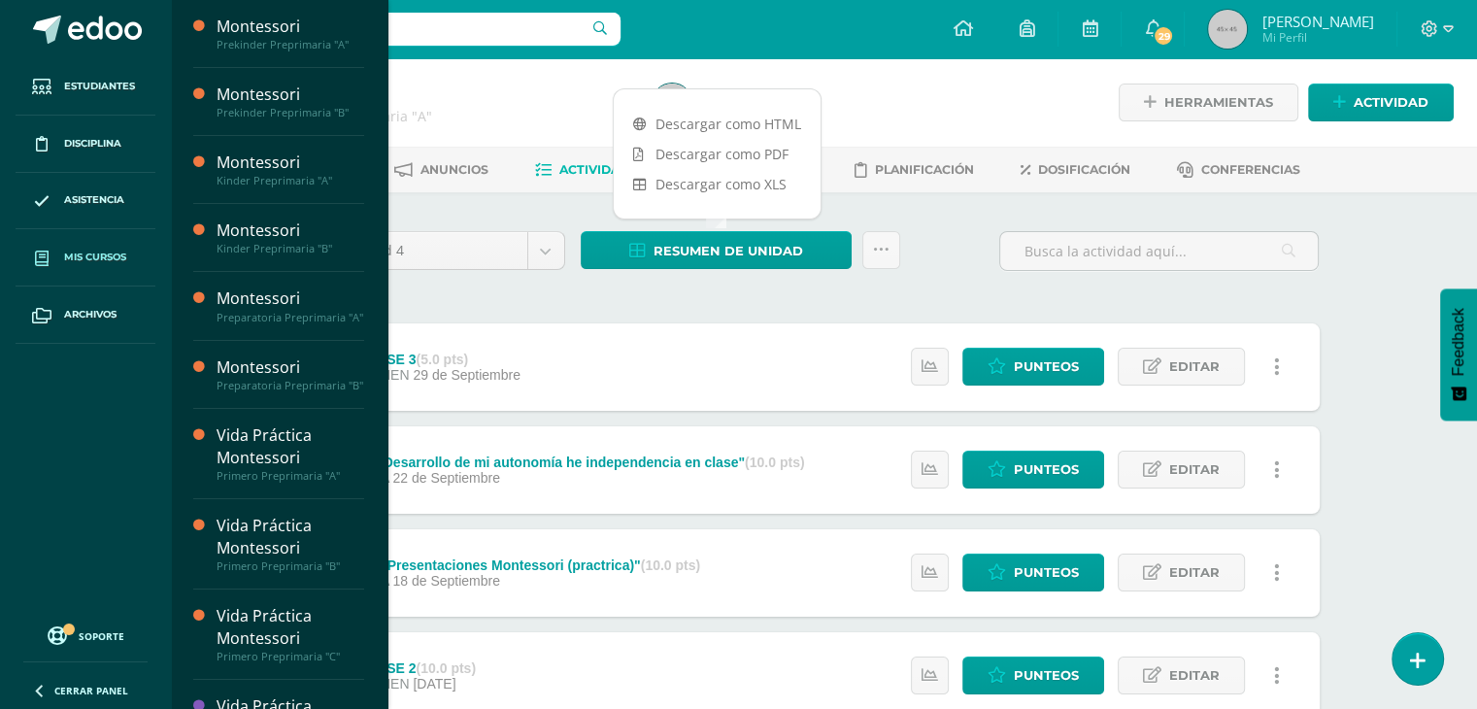
click at [87, 261] on span "Mis cursos" at bounding box center [95, 258] width 62 height 16
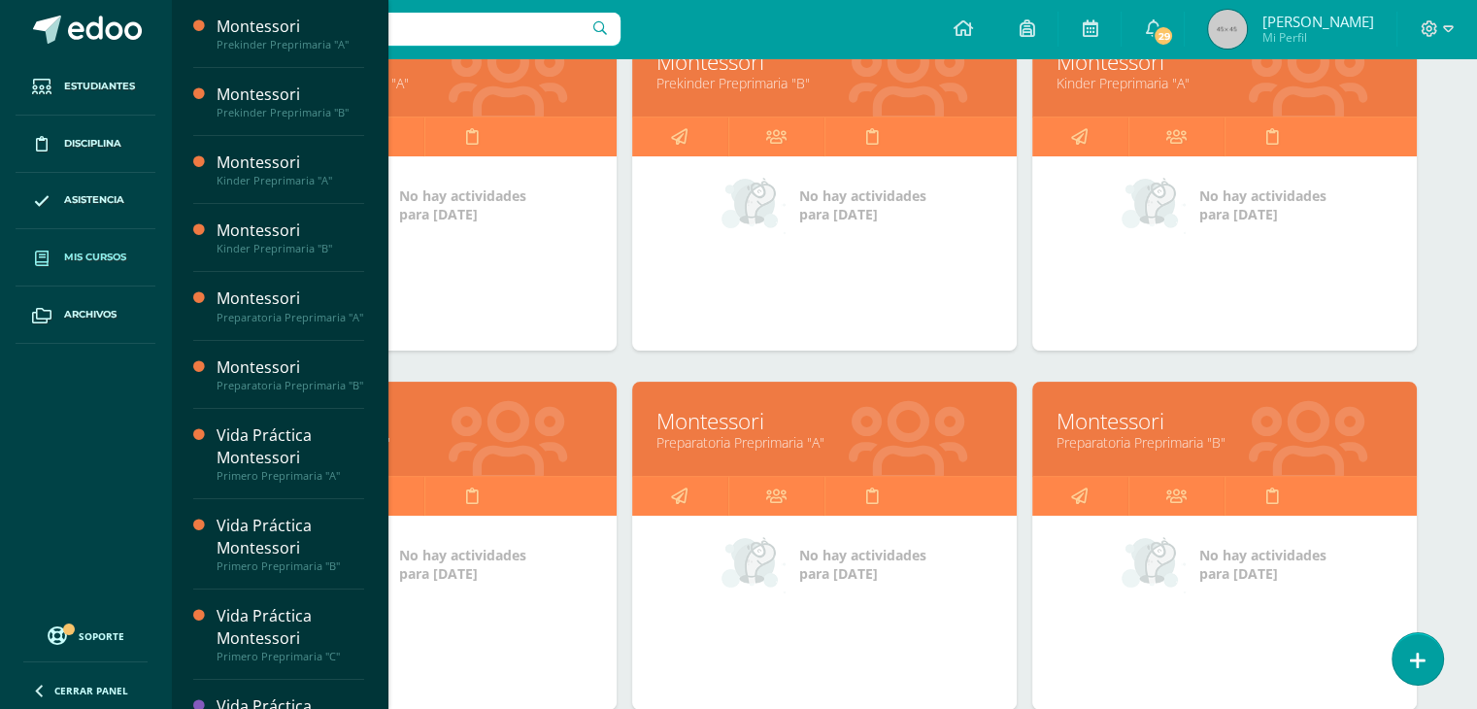
scroll to position [345, 0]
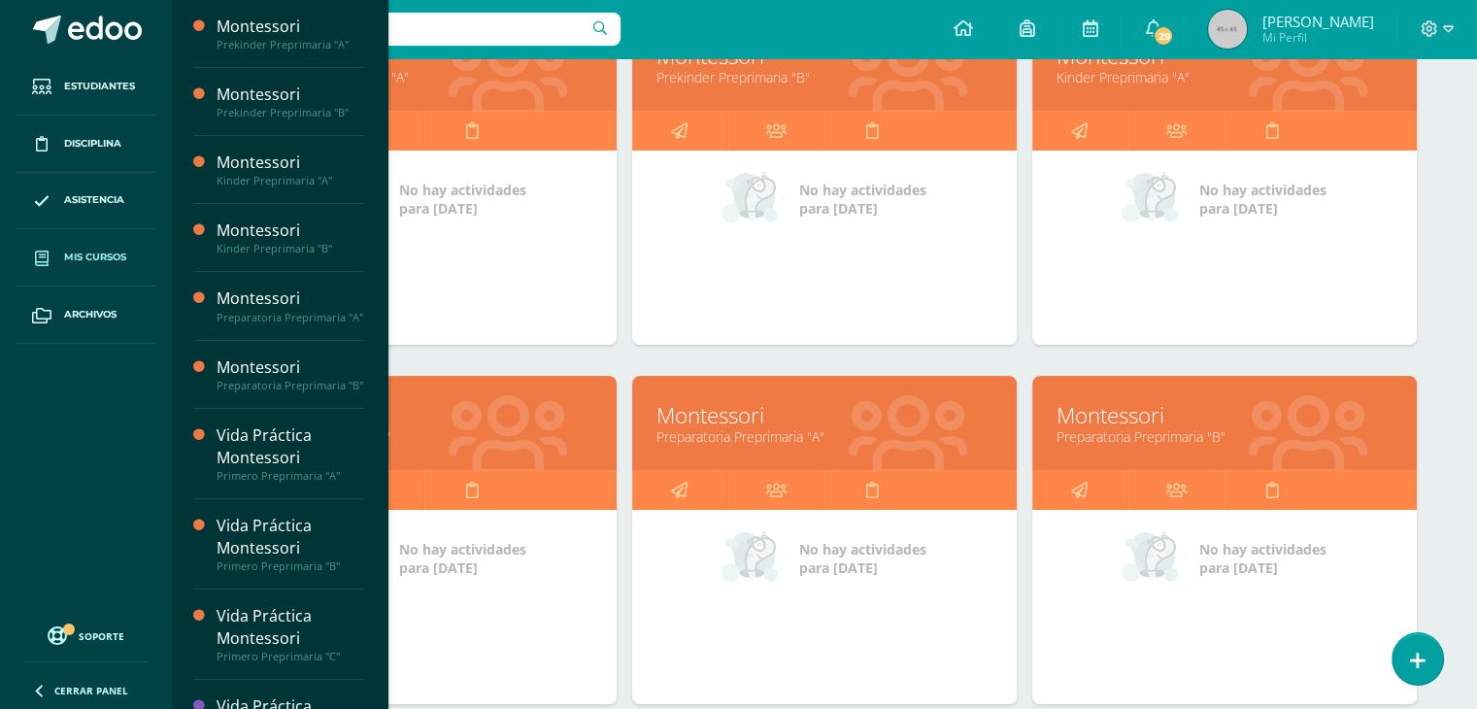
click at [882, 437] on link "Preparatoria Preprimaria "A"" at bounding box center [825, 436] width 336 height 18
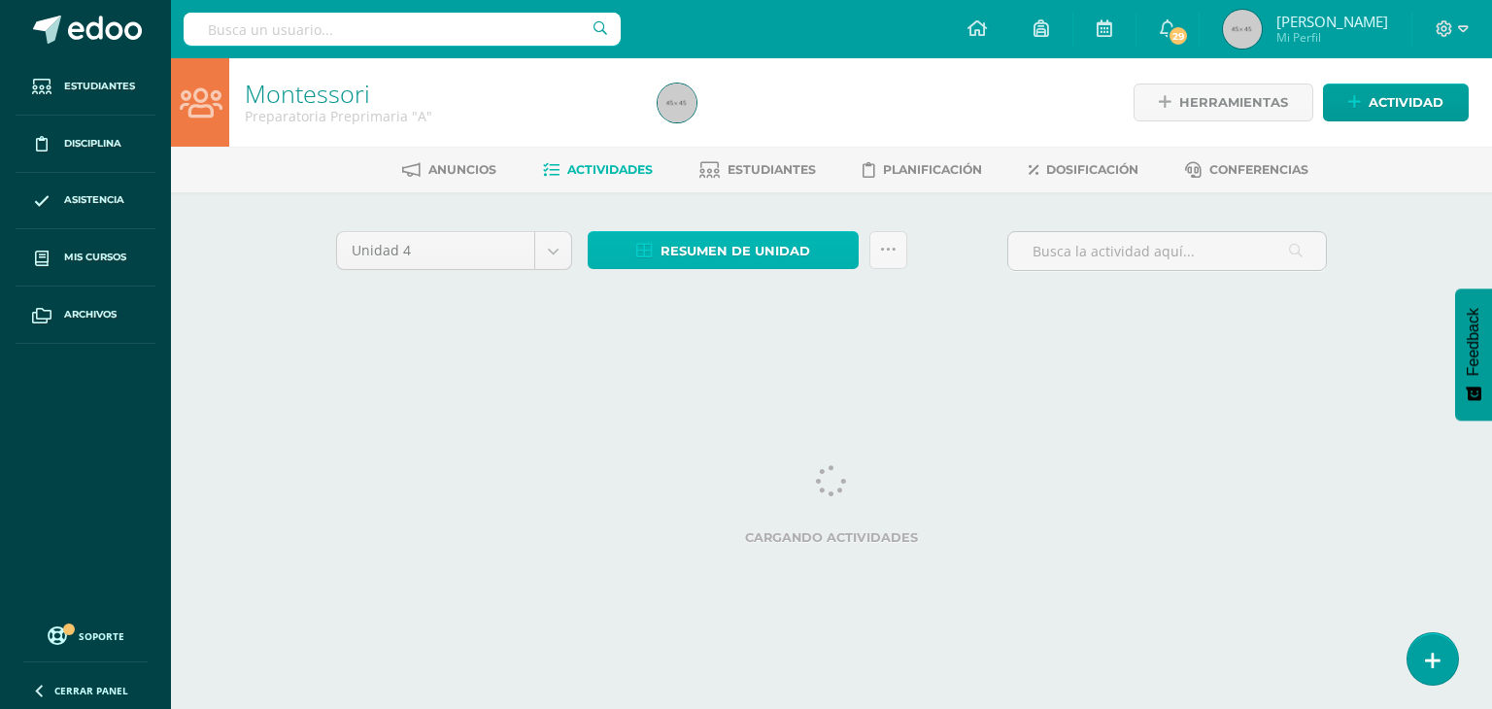
click at [762, 239] on span "Resumen de unidad" at bounding box center [735, 251] width 150 height 36
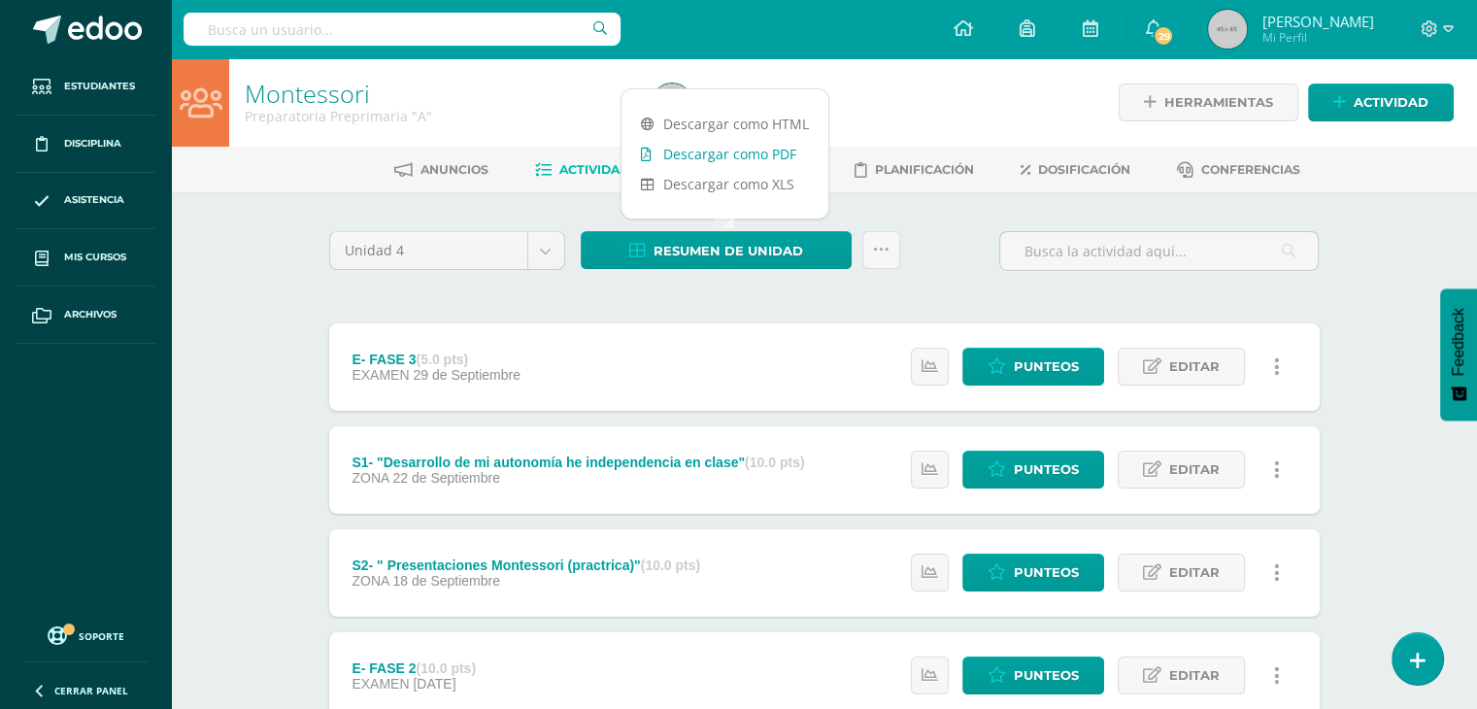
click at [750, 156] on link "Descargar como PDF" at bounding box center [725, 154] width 207 height 30
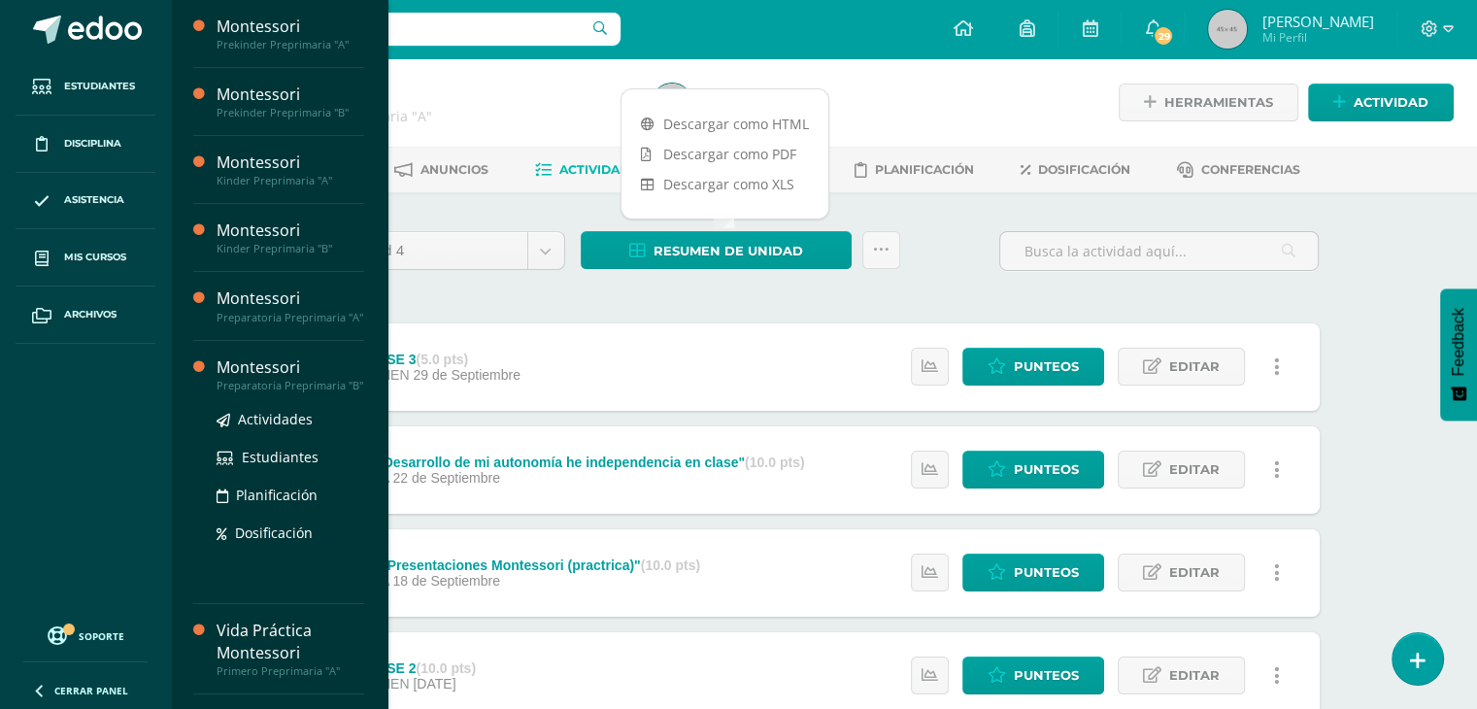
click at [338, 392] on div "Preparatoria Preprimaria "B"" at bounding box center [291, 386] width 148 height 14
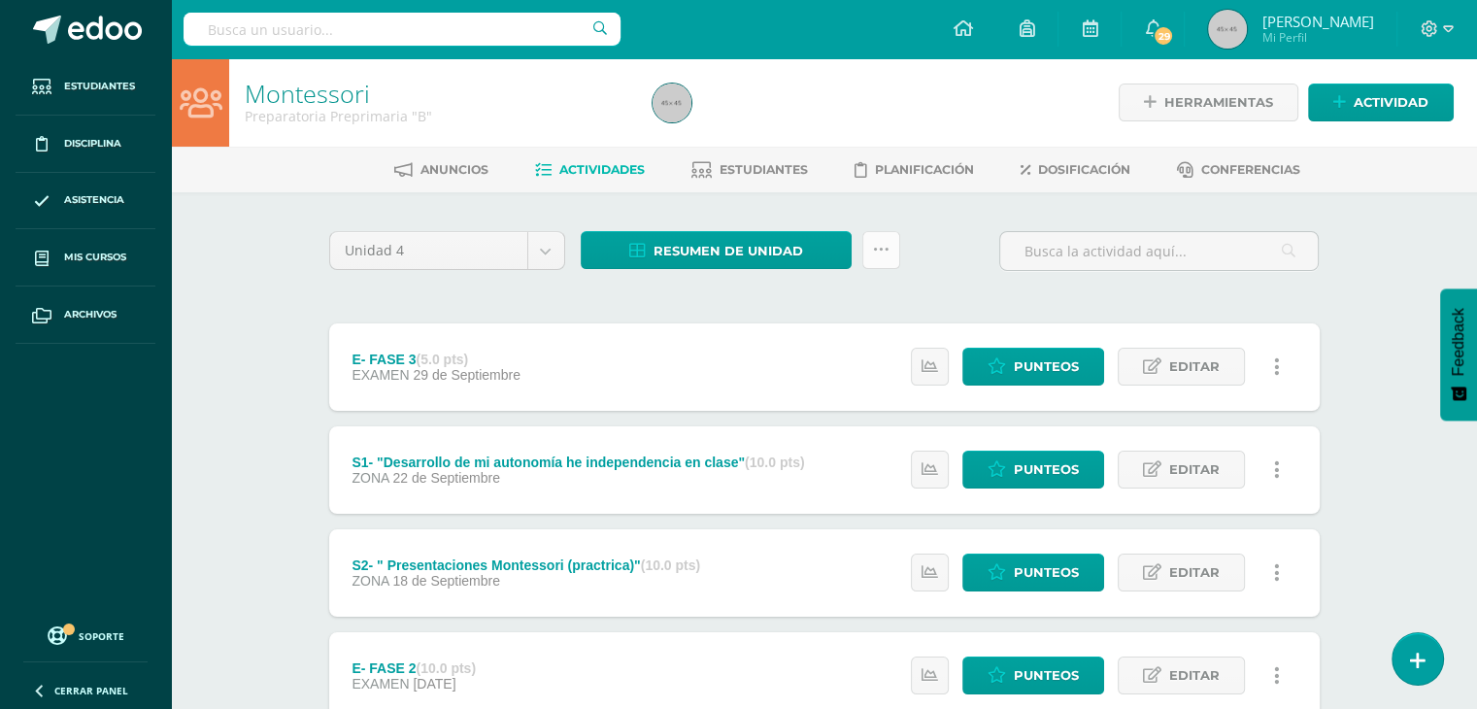
click at [882, 258] on link at bounding box center [881, 250] width 38 height 38
click at [807, 250] on link "Resumen de unidad" at bounding box center [716, 250] width 271 height 38
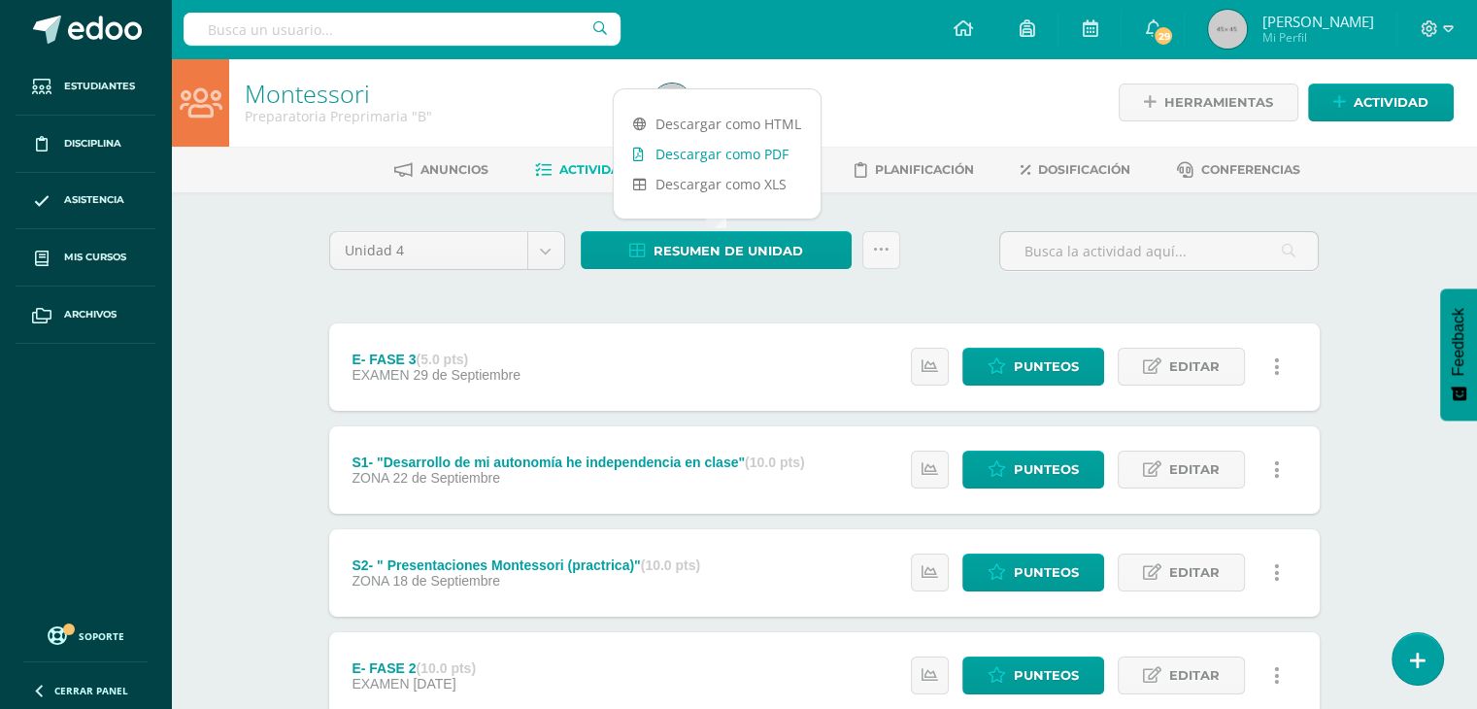
click at [737, 159] on link "Descargar como PDF" at bounding box center [717, 154] width 207 height 30
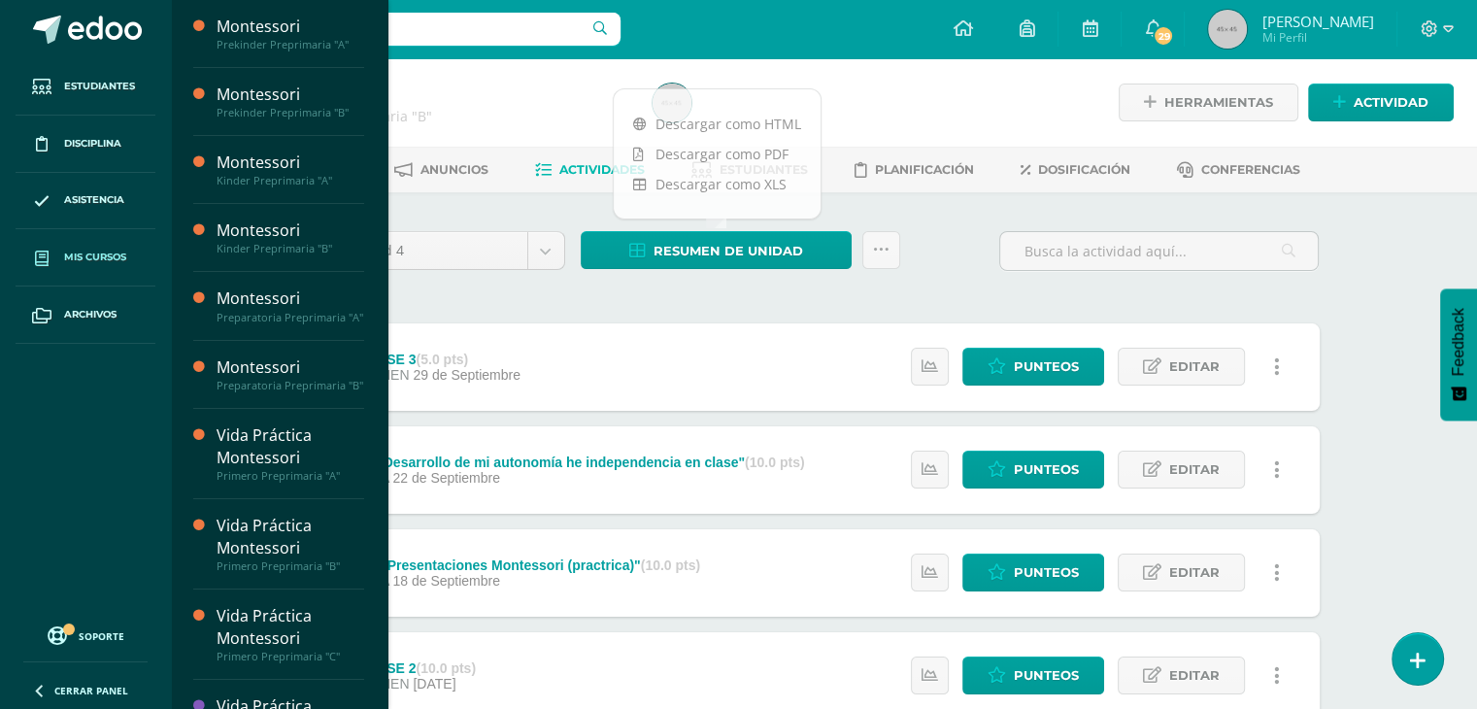
click at [91, 250] on span "Mis cursos" at bounding box center [95, 258] width 62 height 16
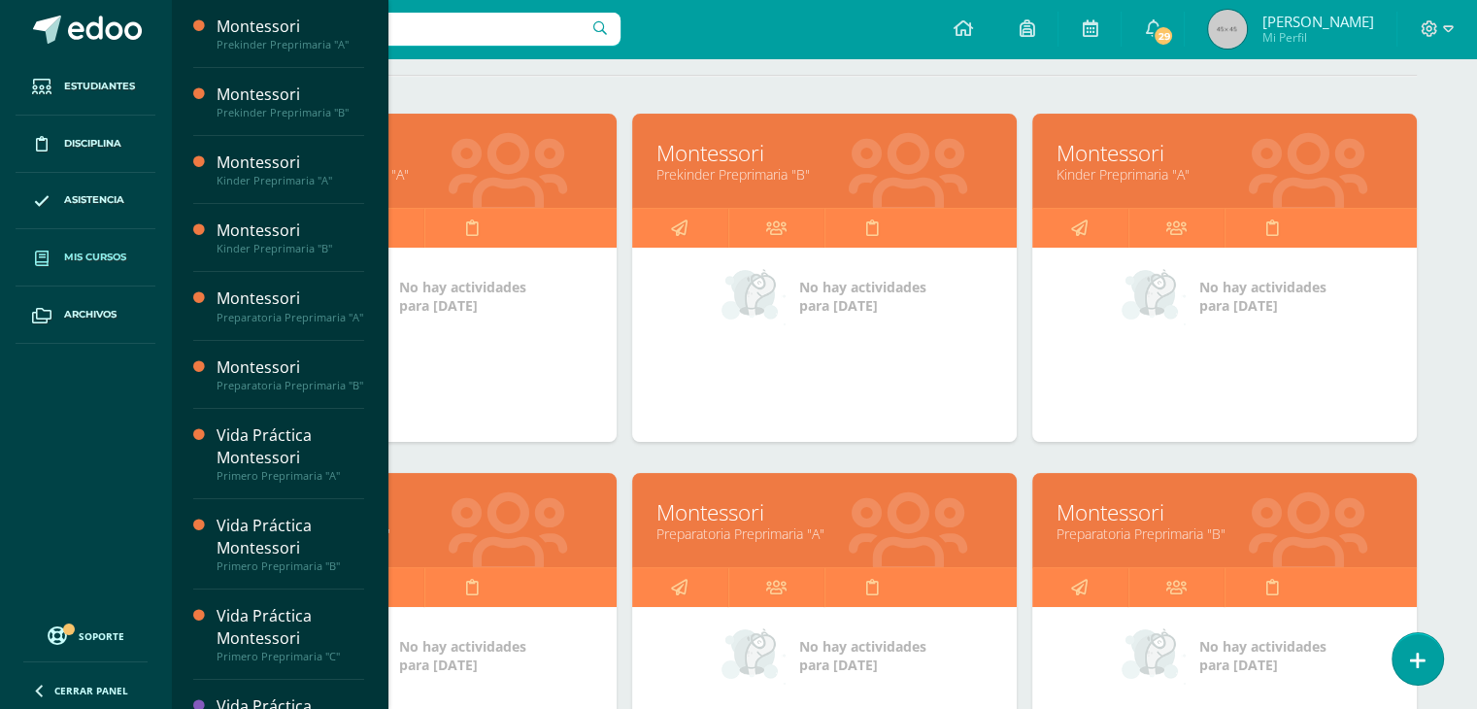
scroll to position [275, 0]
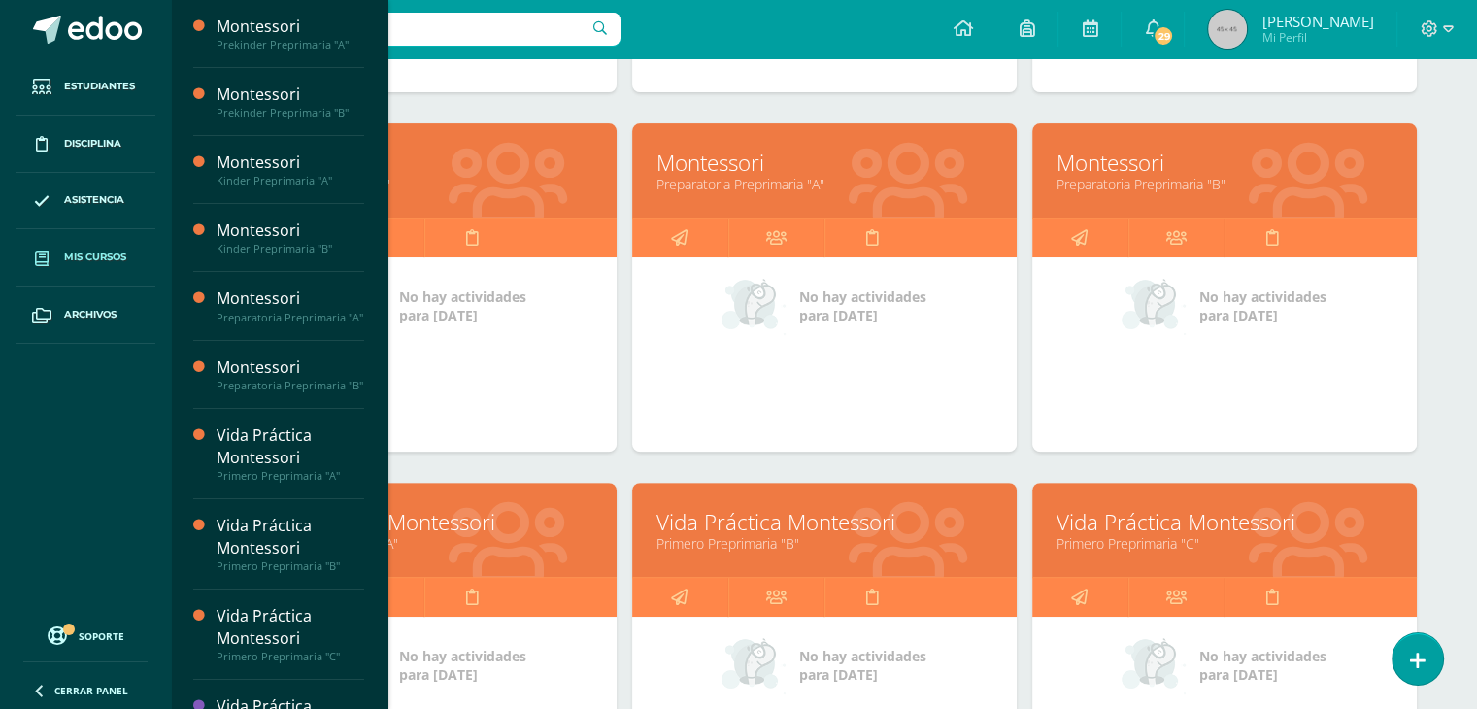
scroll to position [601, 0]
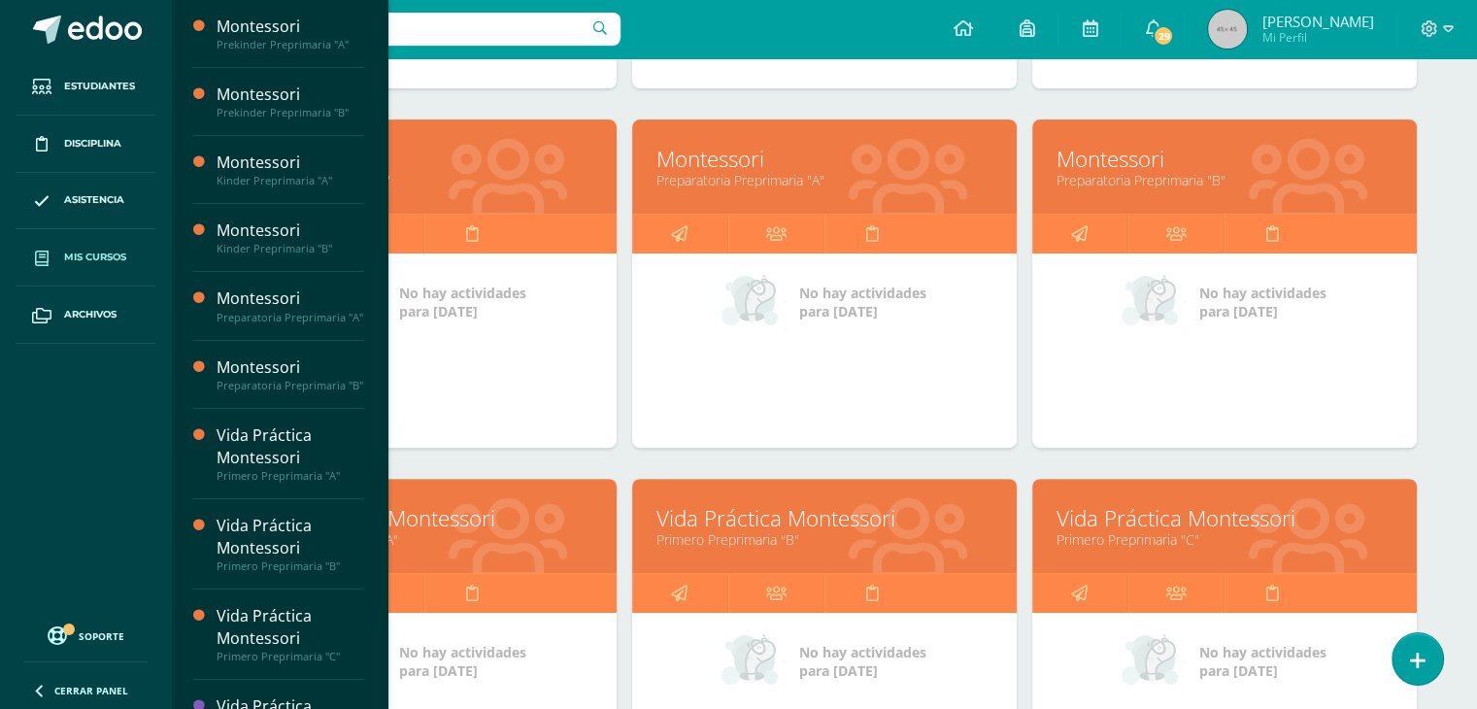
click at [509, 542] on link "Primero Preprimaria "A"" at bounding box center [424, 539] width 336 height 18
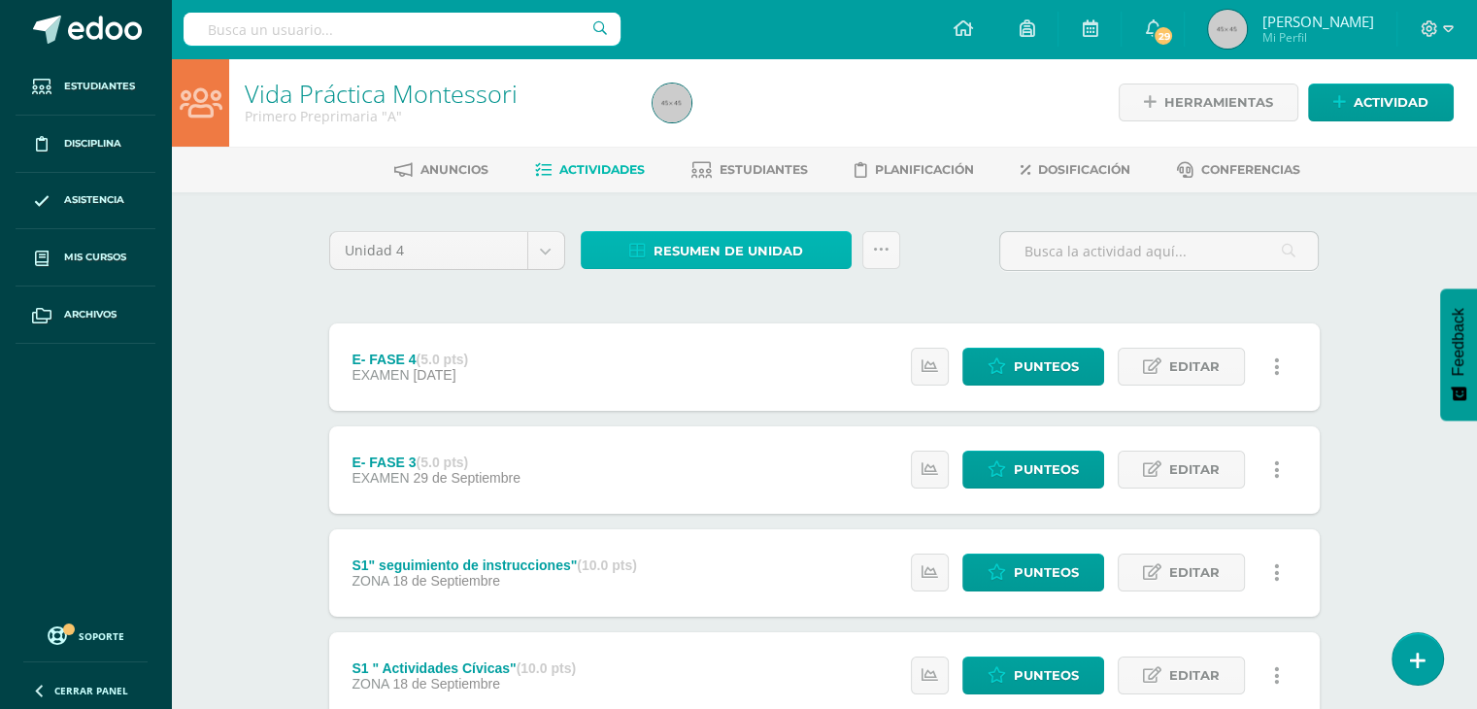
click at [790, 267] on span "Resumen de unidad" at bounding box center [729, 251] width 150 height 36
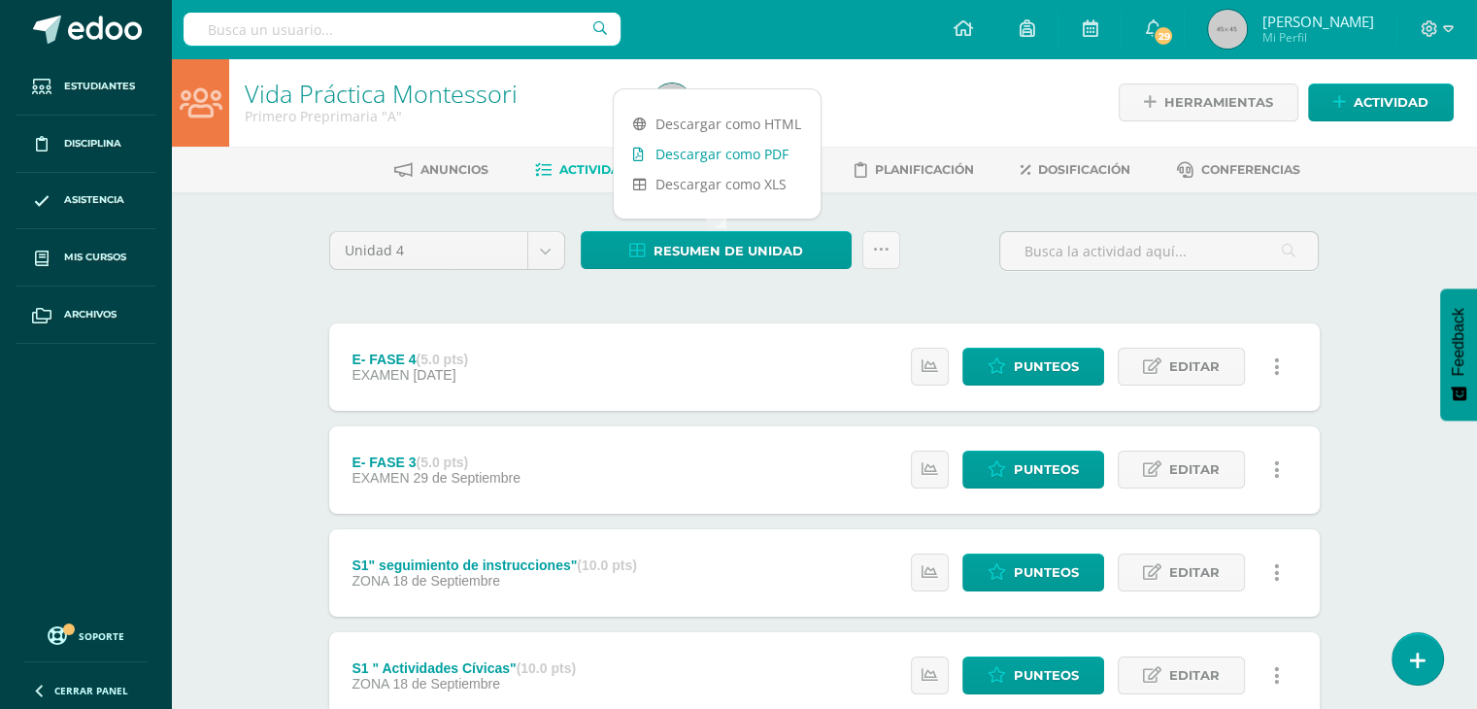
click at [753, 157] on link "Descargar como PDF" at bounding box center [717, 154] width 207 height 30
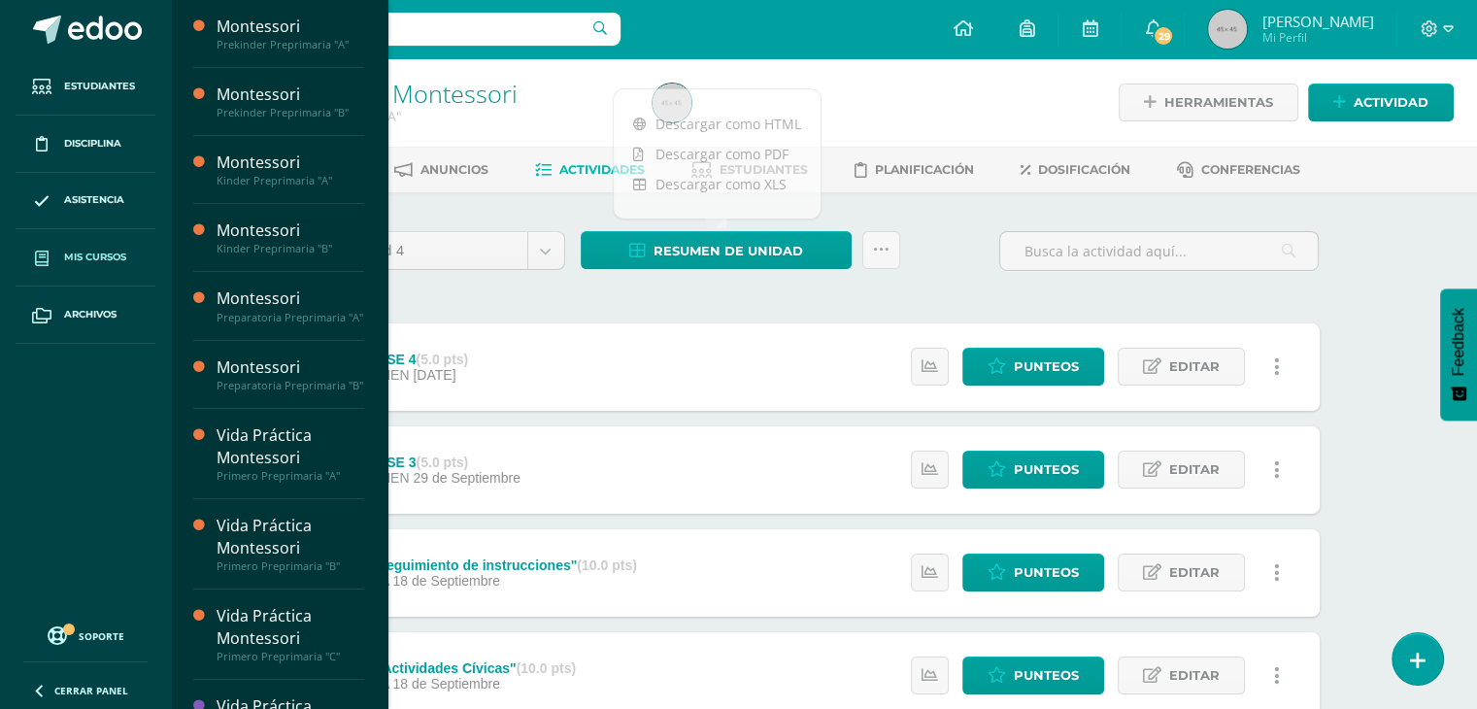
click at [93, 250] on span "Mis cursos" at bounding box center [95, 258] width 62 height 16
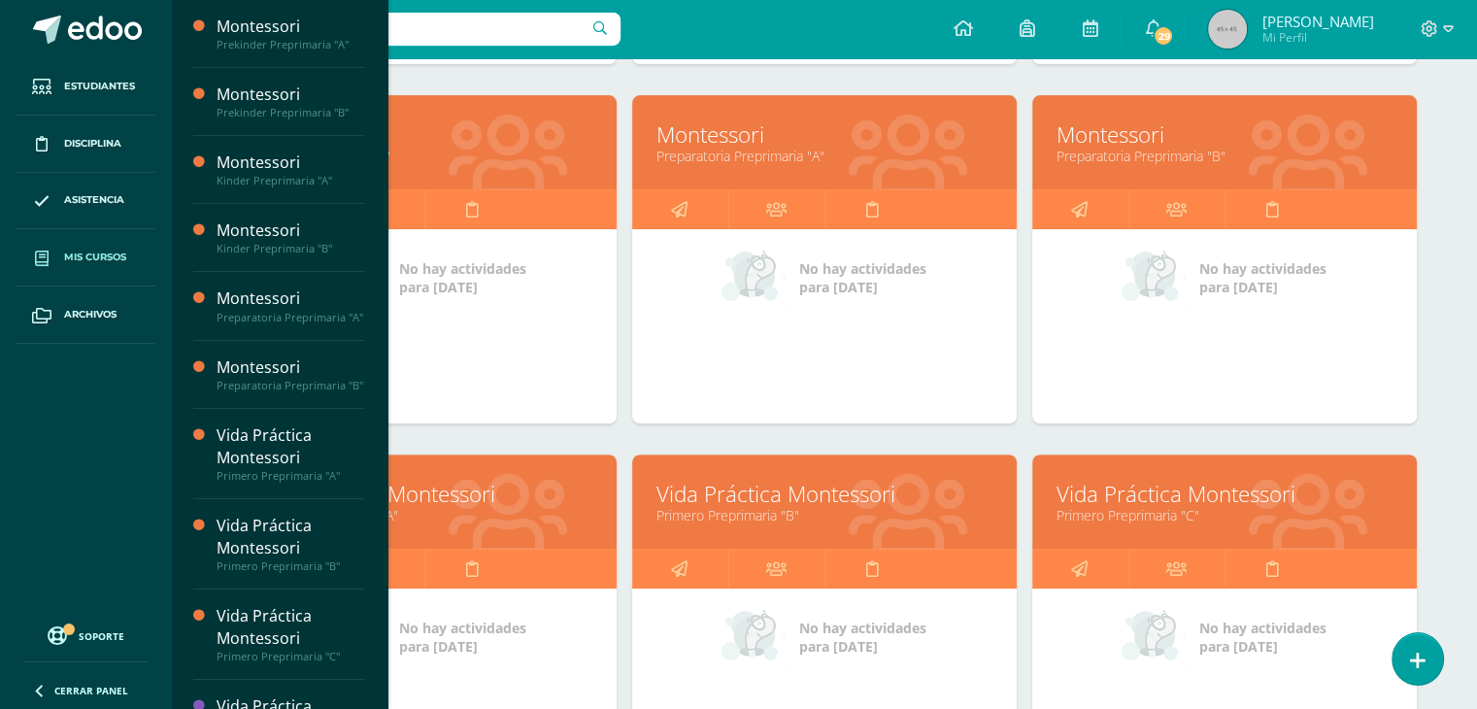
scroll to position [627, 0]
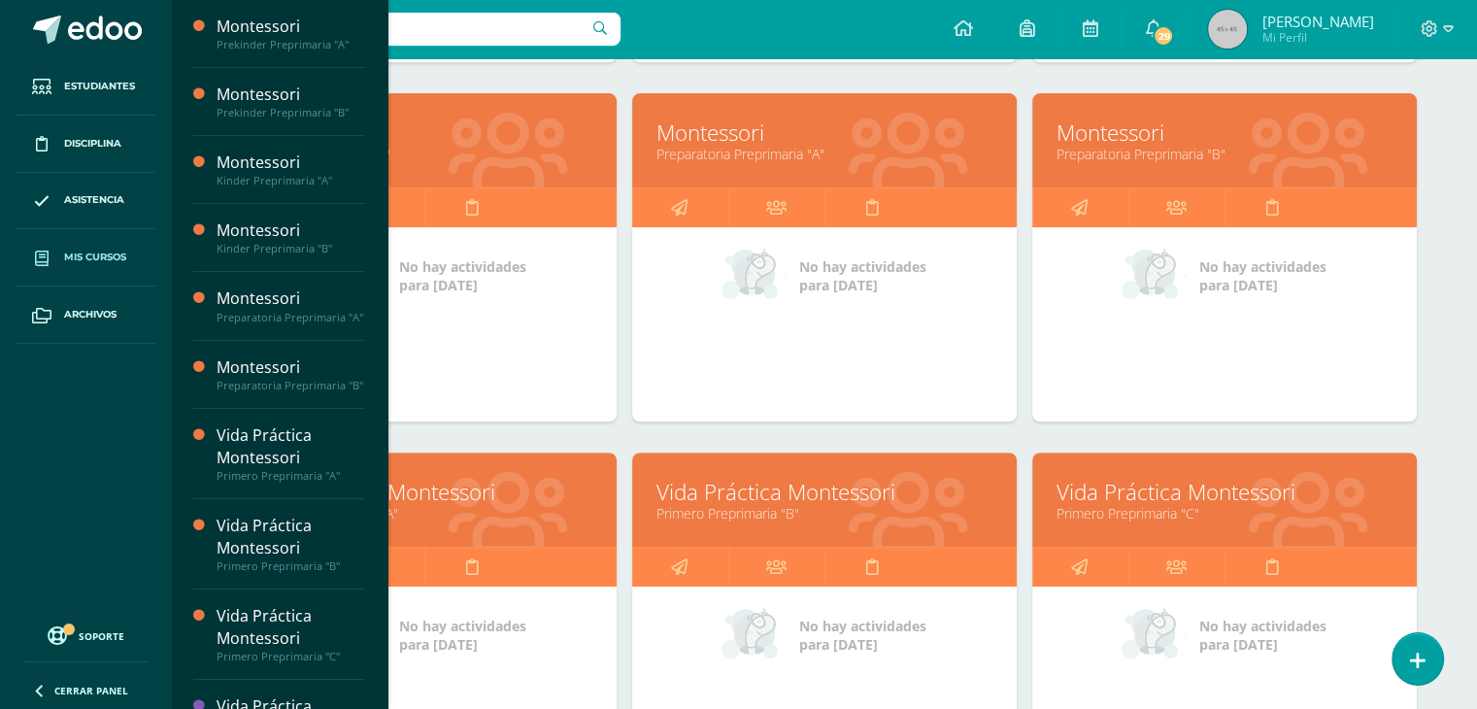
click at [894, 493] on link "Vida Práctica Montessori" at bounding box center [825, 492] width 336 height 30
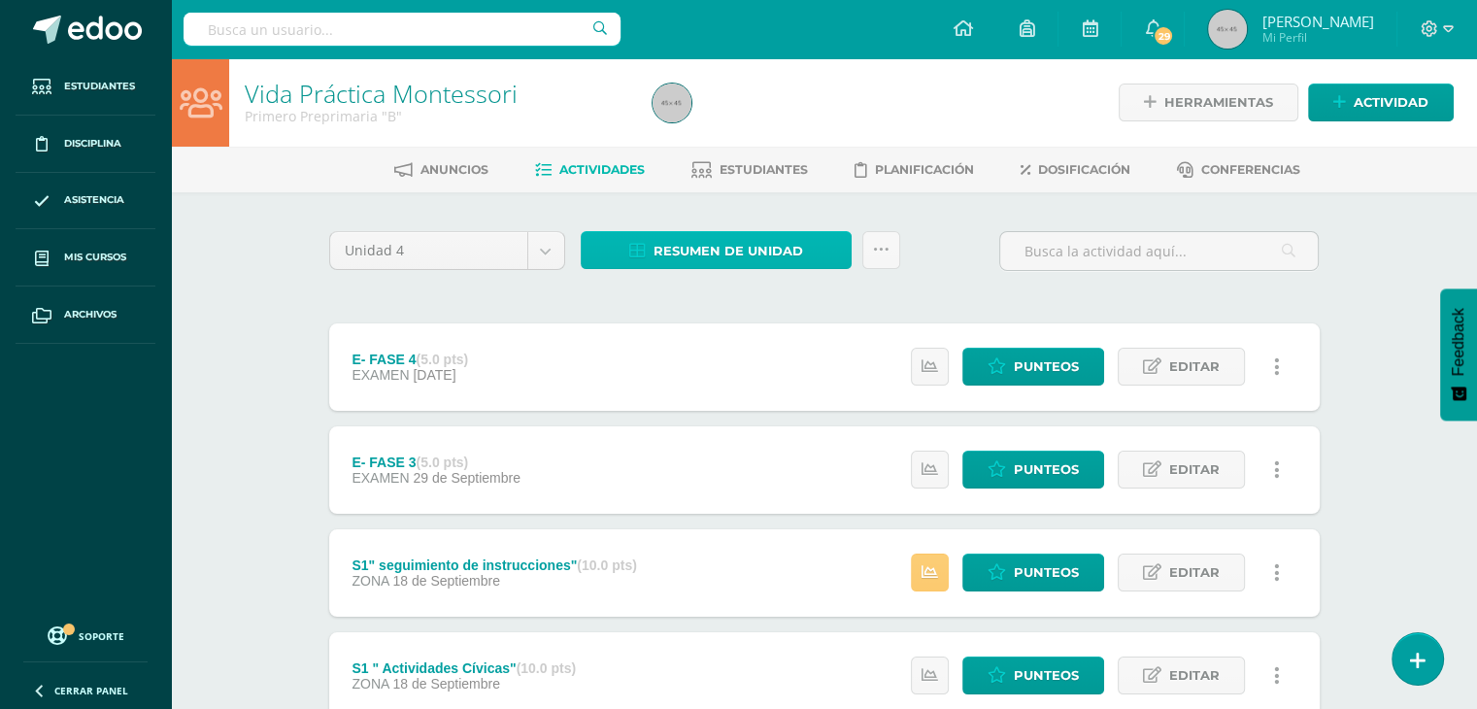
click at [754, 255] on span "Resumen de unidad" at bounding box center [729, 251] width 150 height 36
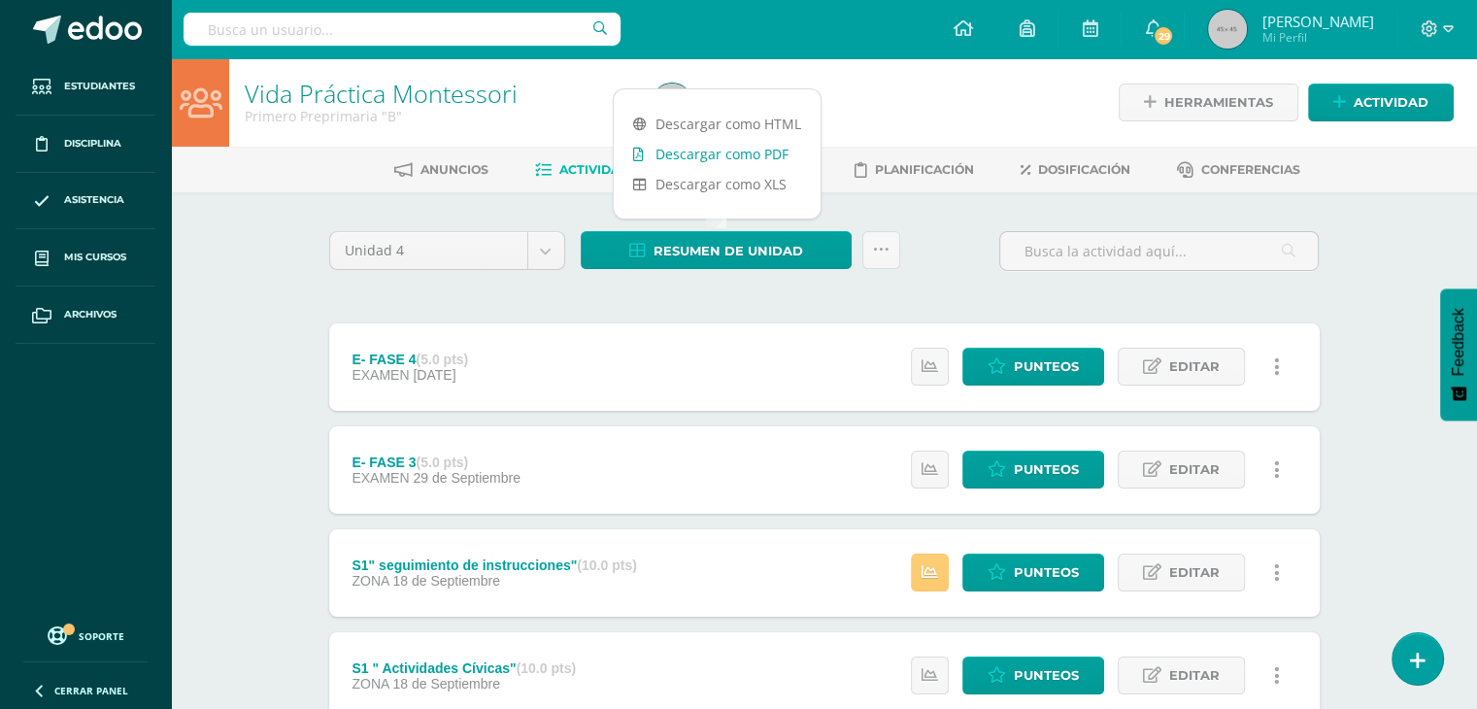
click at [753, 152] on link "Descargar como PDF" at bounding box center [717, 154] width 207 height 30
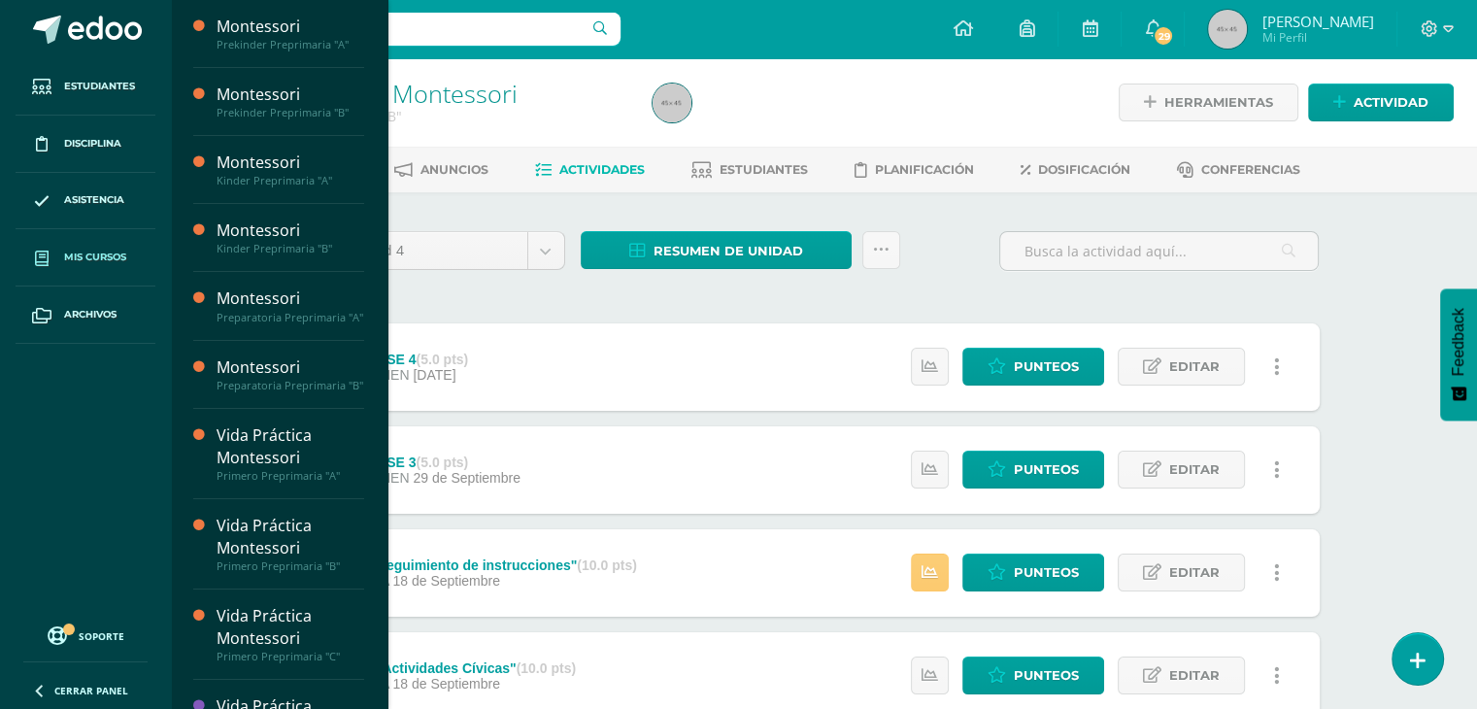
click at [113, 251] on span "Mis cursos" at bounding box center [95, 258] width 62 height 16
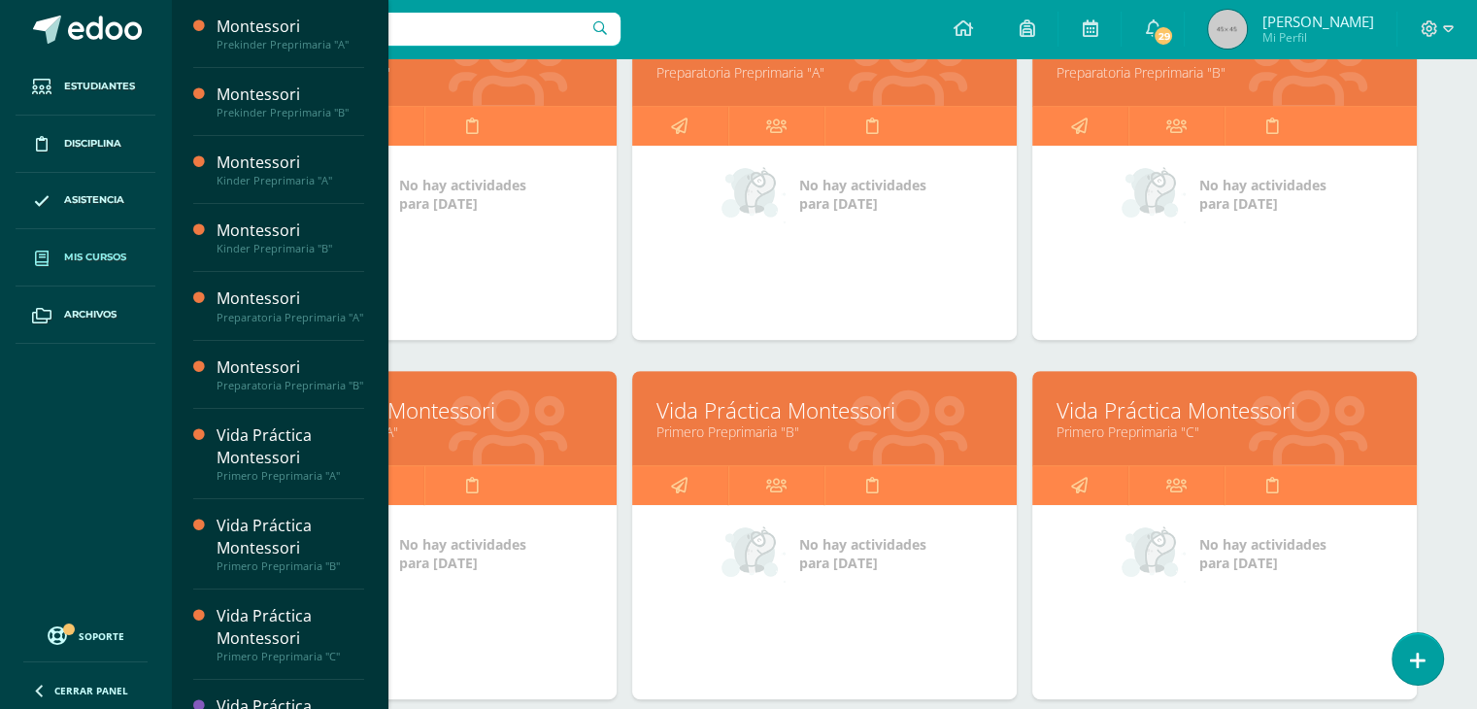
scroll to position [711, 0]
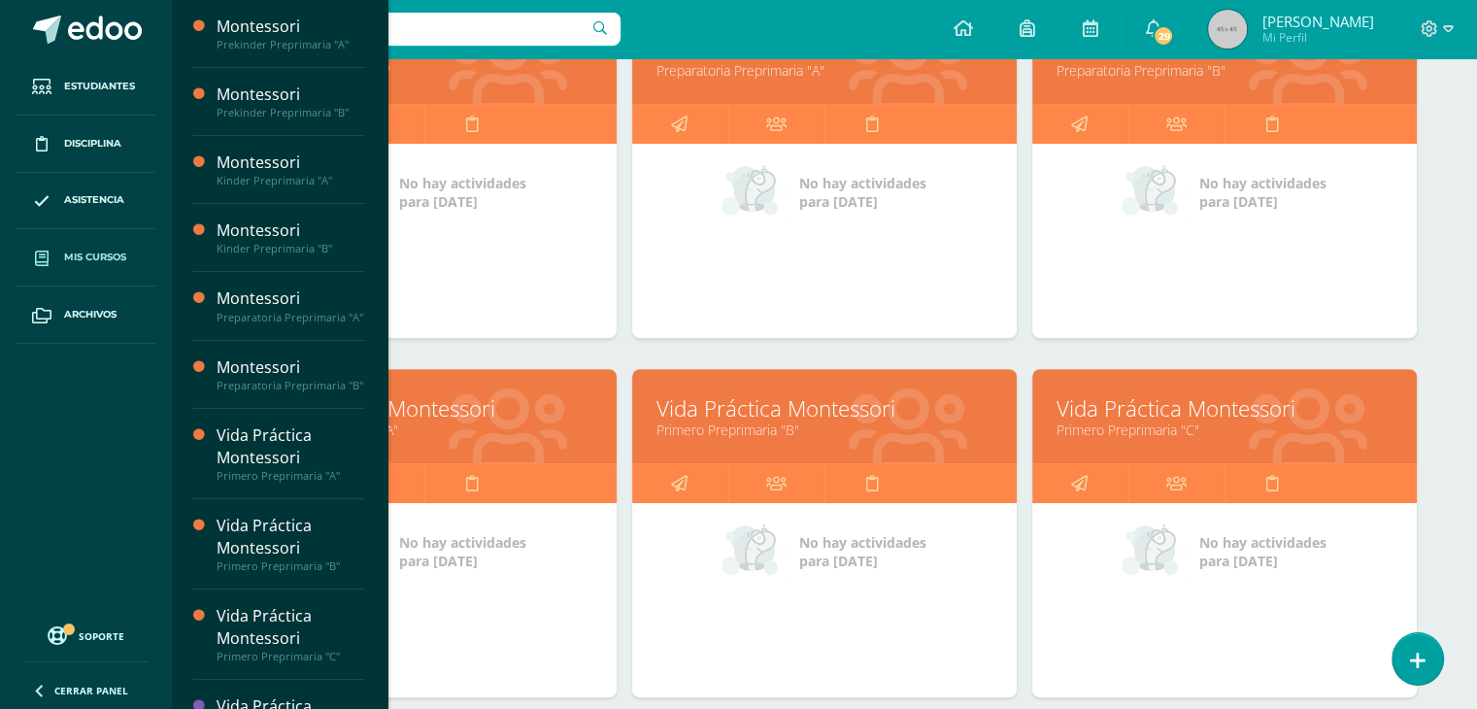
click at [1211, 428] on link "Primero Preprimaria "C"" at bounding box center [1225, 430] width 336 height 18
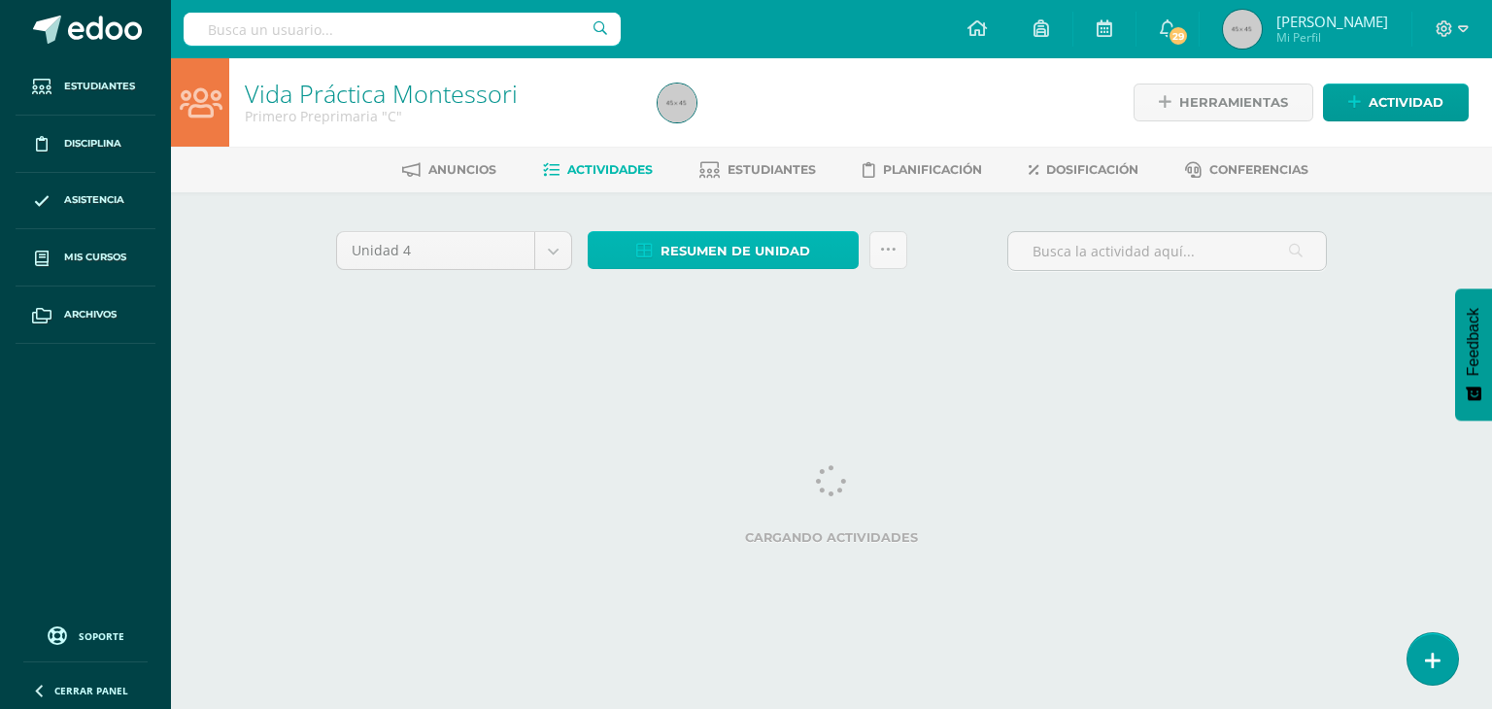
click at [756, 264] on span "Resumen de unidad" at bounding box center [735, 251] width 150 height 36
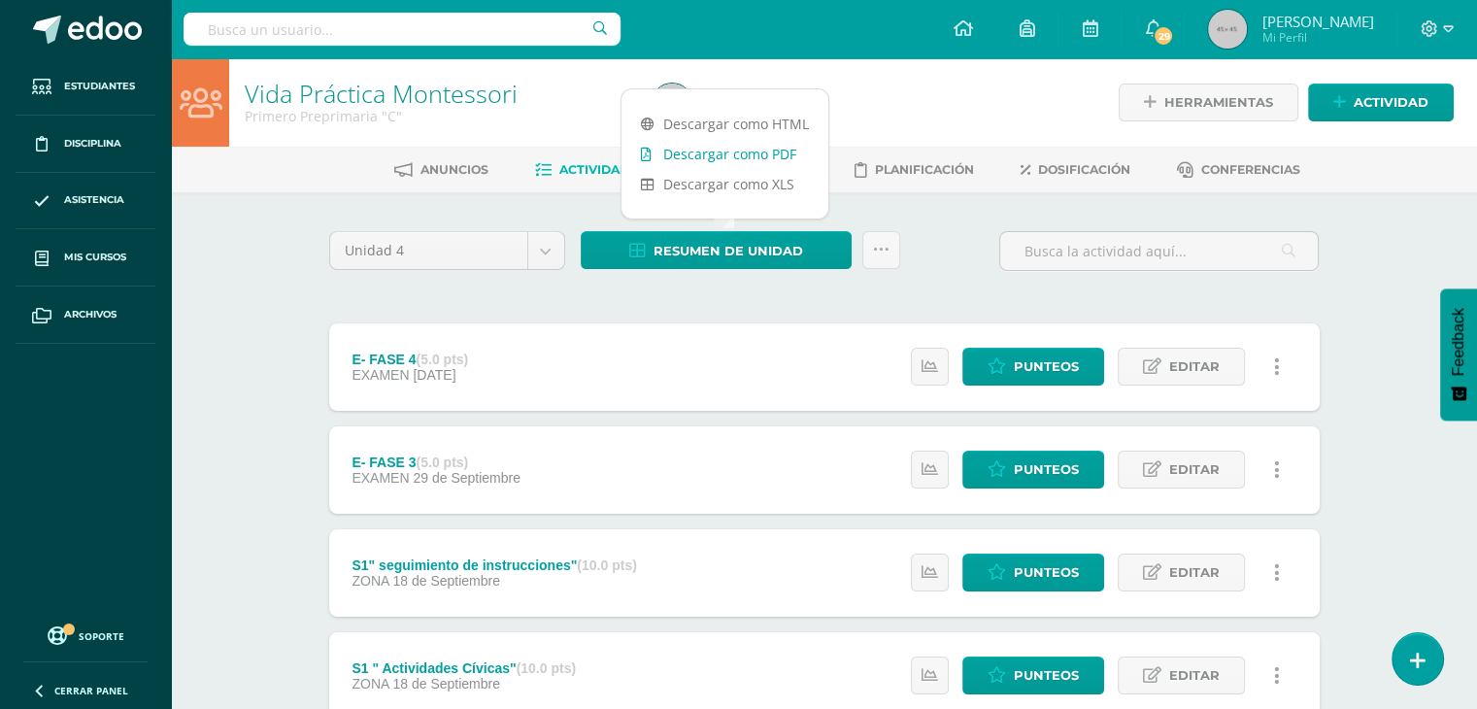
click at [751, 156] on link "Descargar como PDF" at bounding box center [725, 154] width 207 height 30
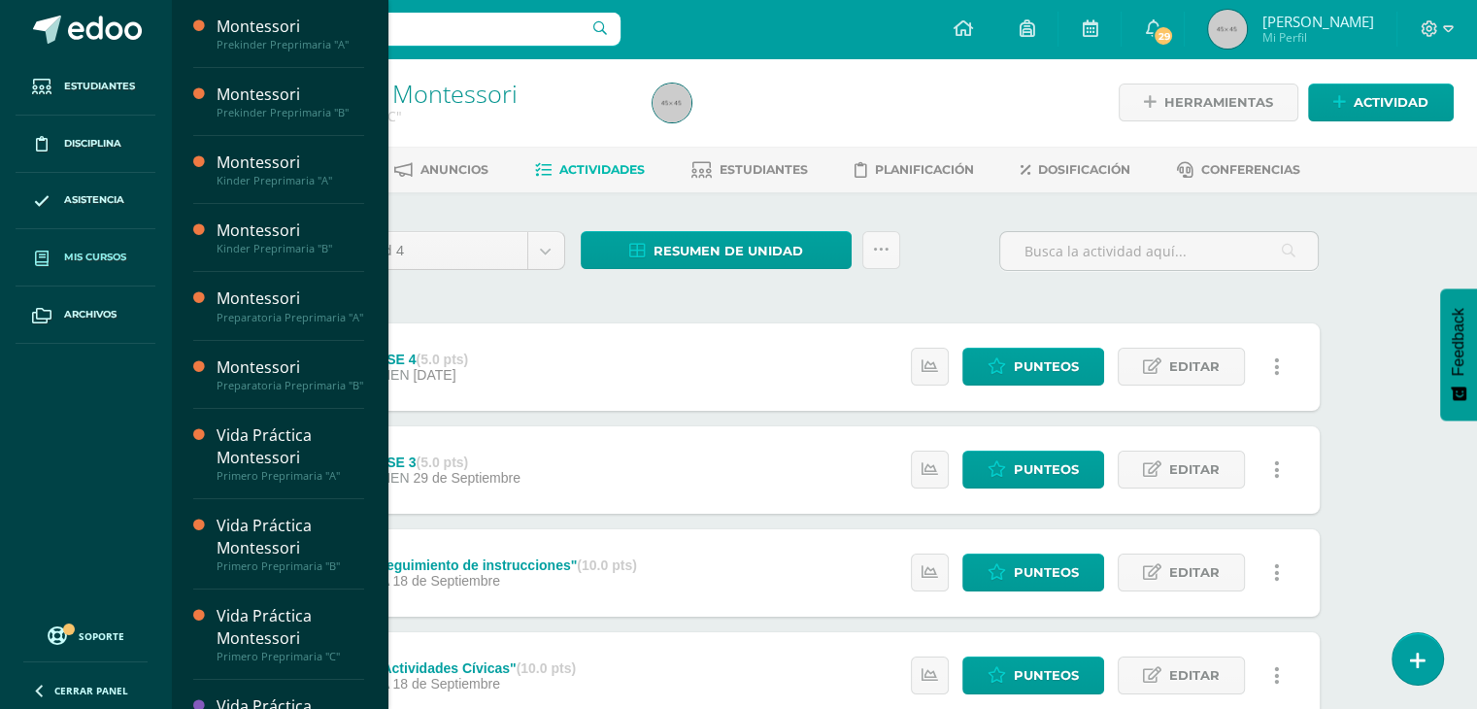
click at [120, 260] on span "Mis cursos" at bounding box center [95, 258] width 62 height 16
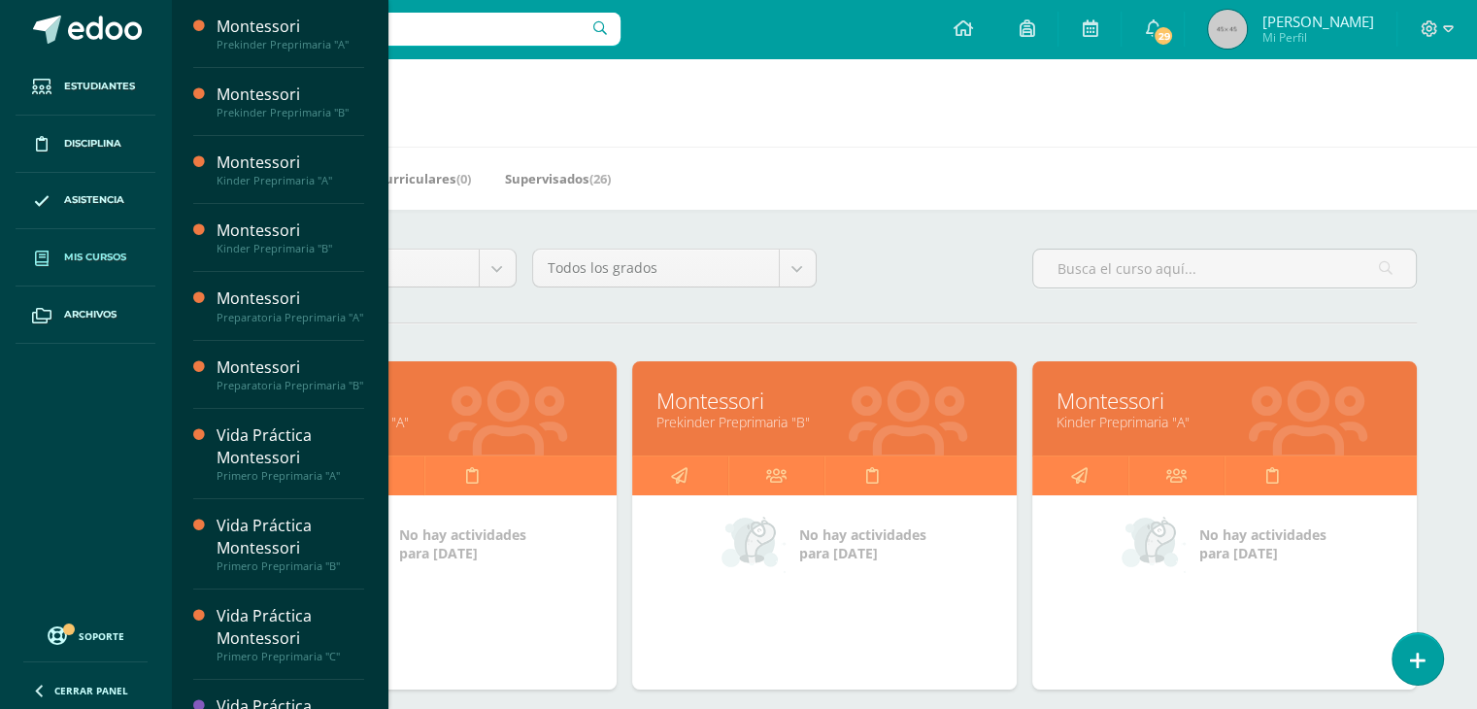
click at [1211, 172] on div "Mis Cursos (12) Mis Extracurriculares (0) Supervisados (26)" at bounding box center [847, 178] width 1353 height 63
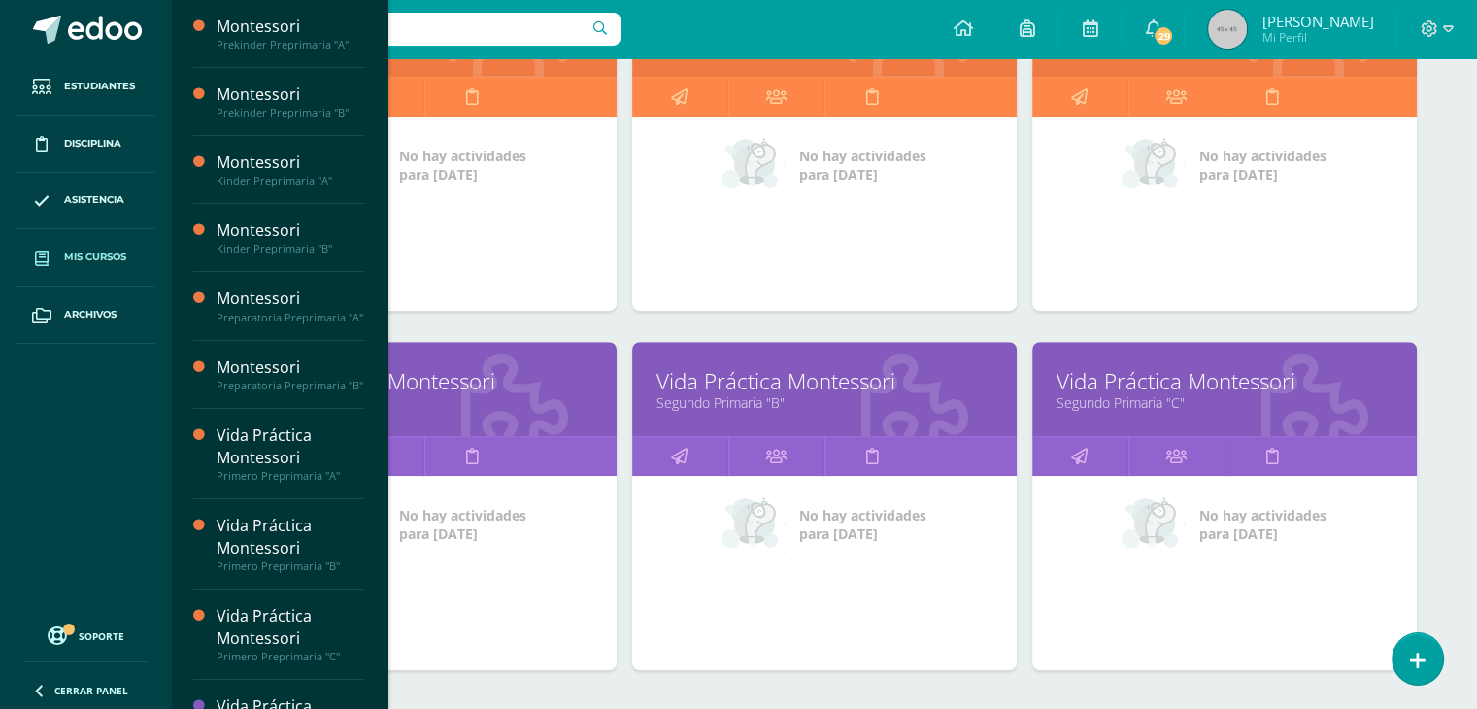
scroll to position [1127, 0]
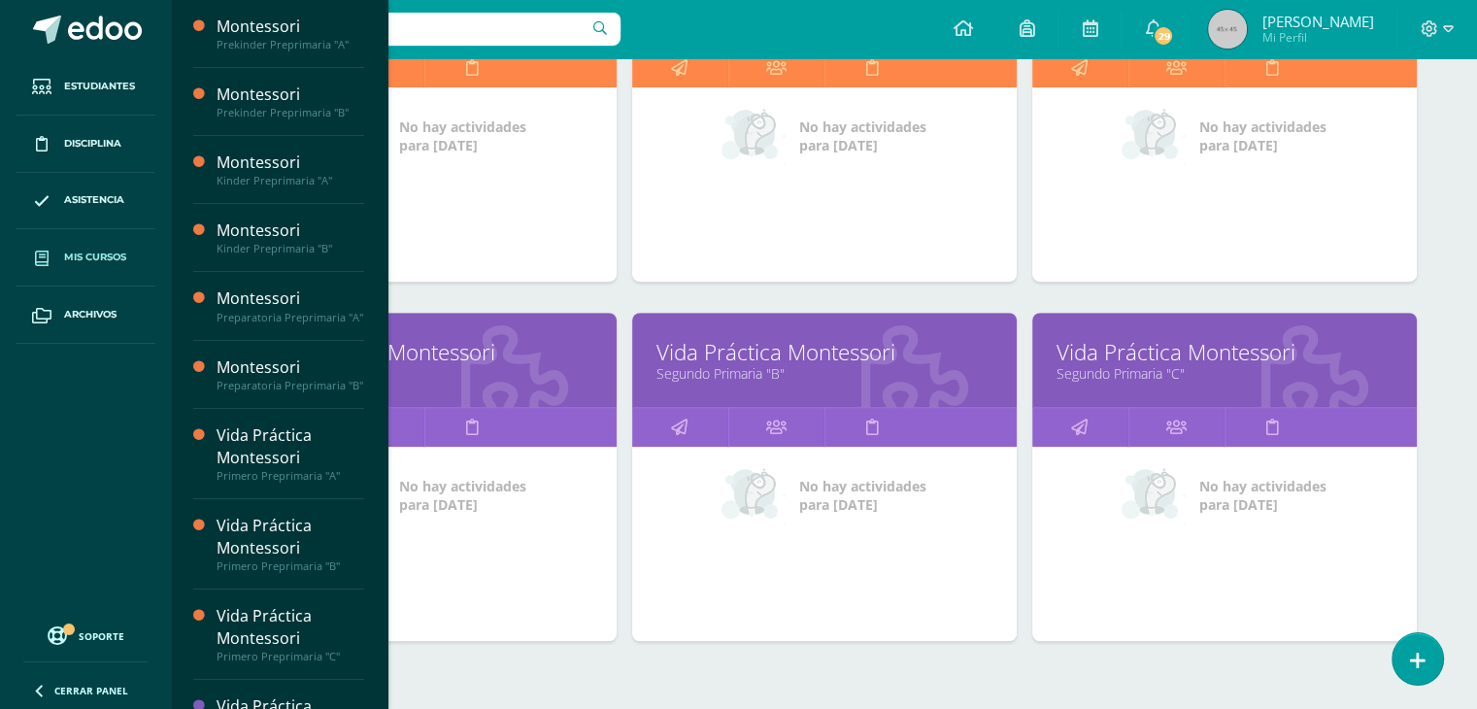
click at [492, 378] on link "Segundo Primaria "A"" at bounding box center [424, 373] width 336 height 18
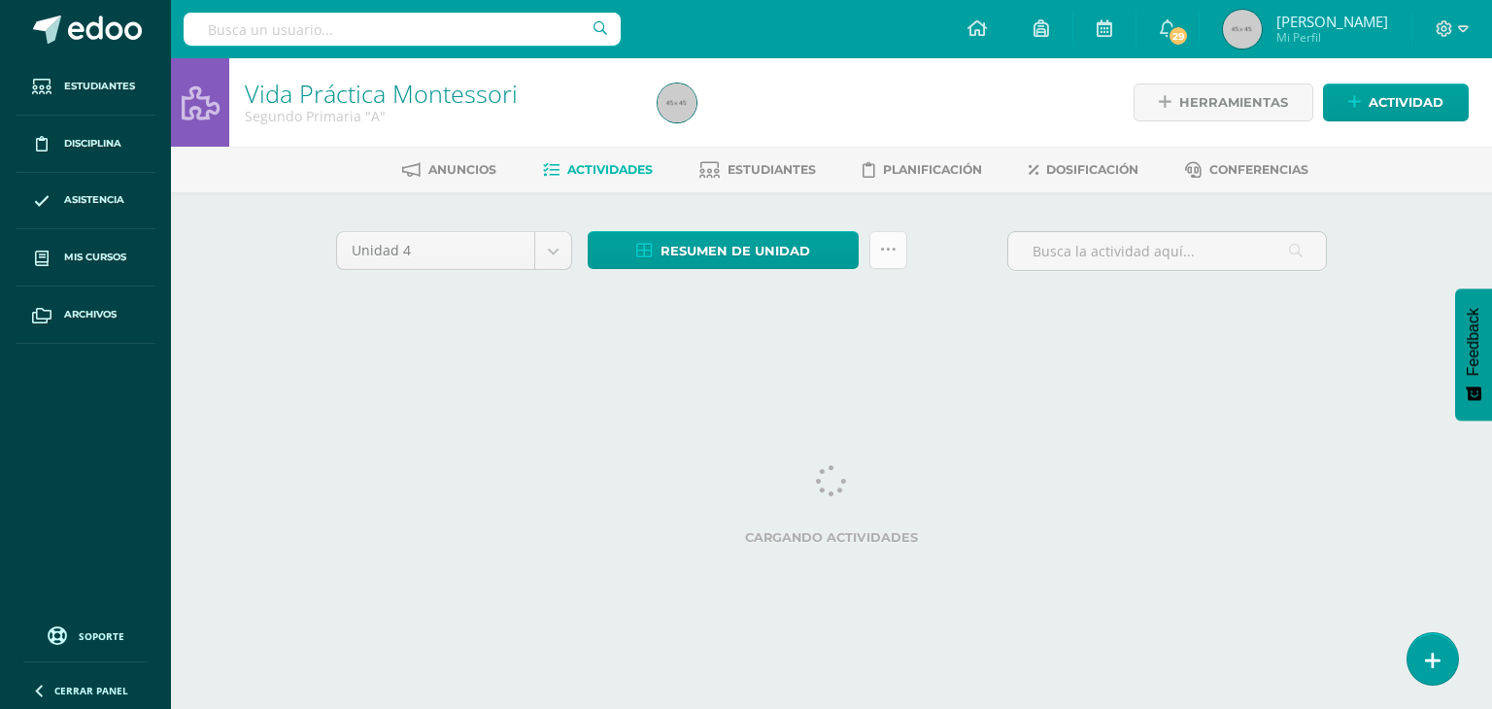
click at [886, 253] on icon at bounding box center [888, 250] width 17 height 17
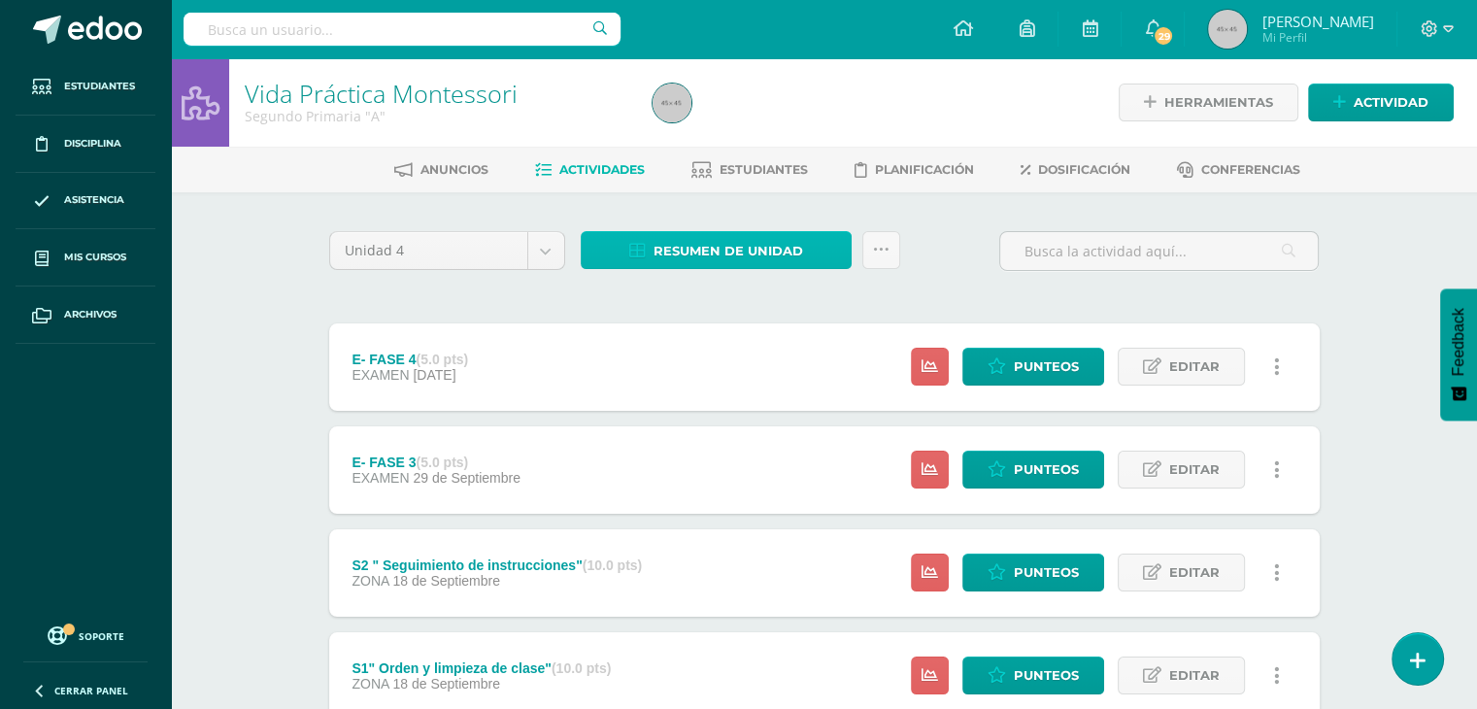
click at [742, 252] on span "Resumen de unidad" at bounding box center [729, 251] width 150 height 36
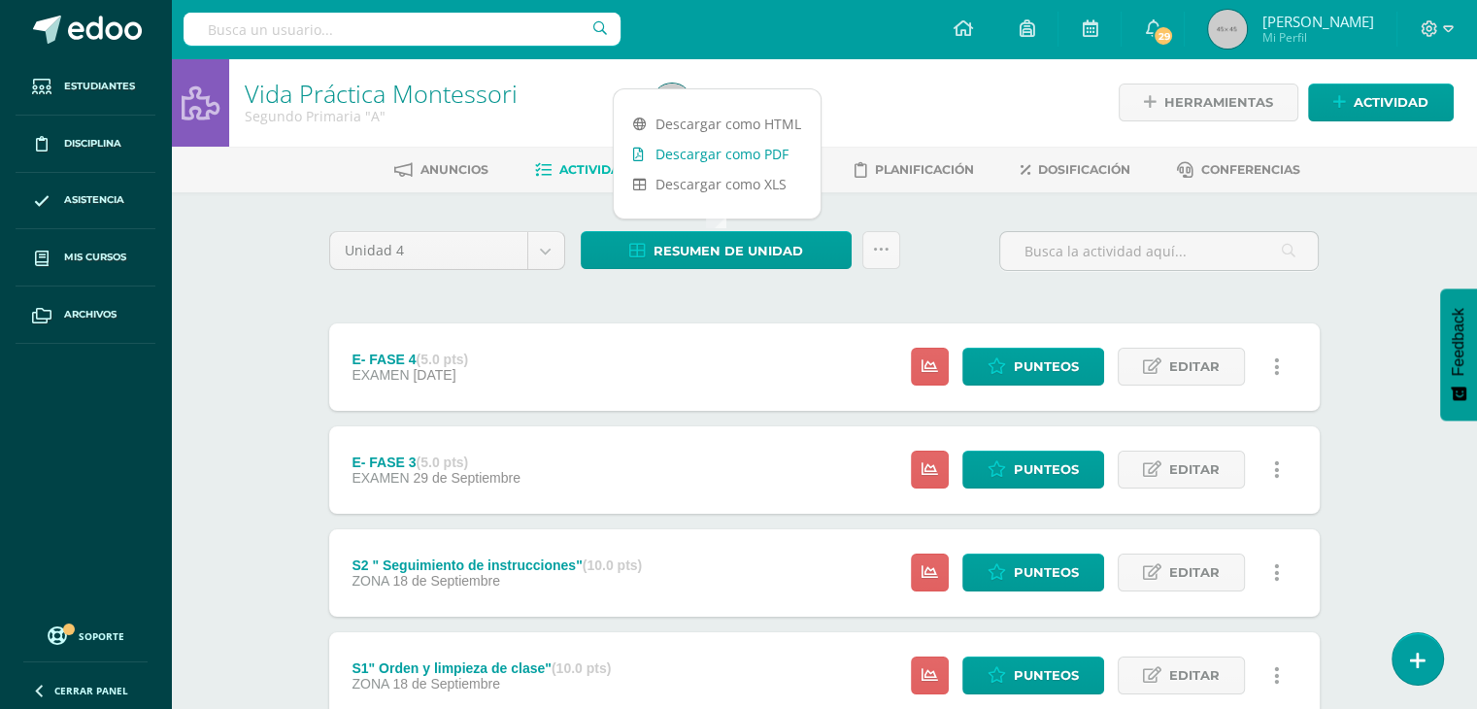
click at [745, 149] on link "Descargar como PDF" at bounding box center [717, 154] width 207 height 30
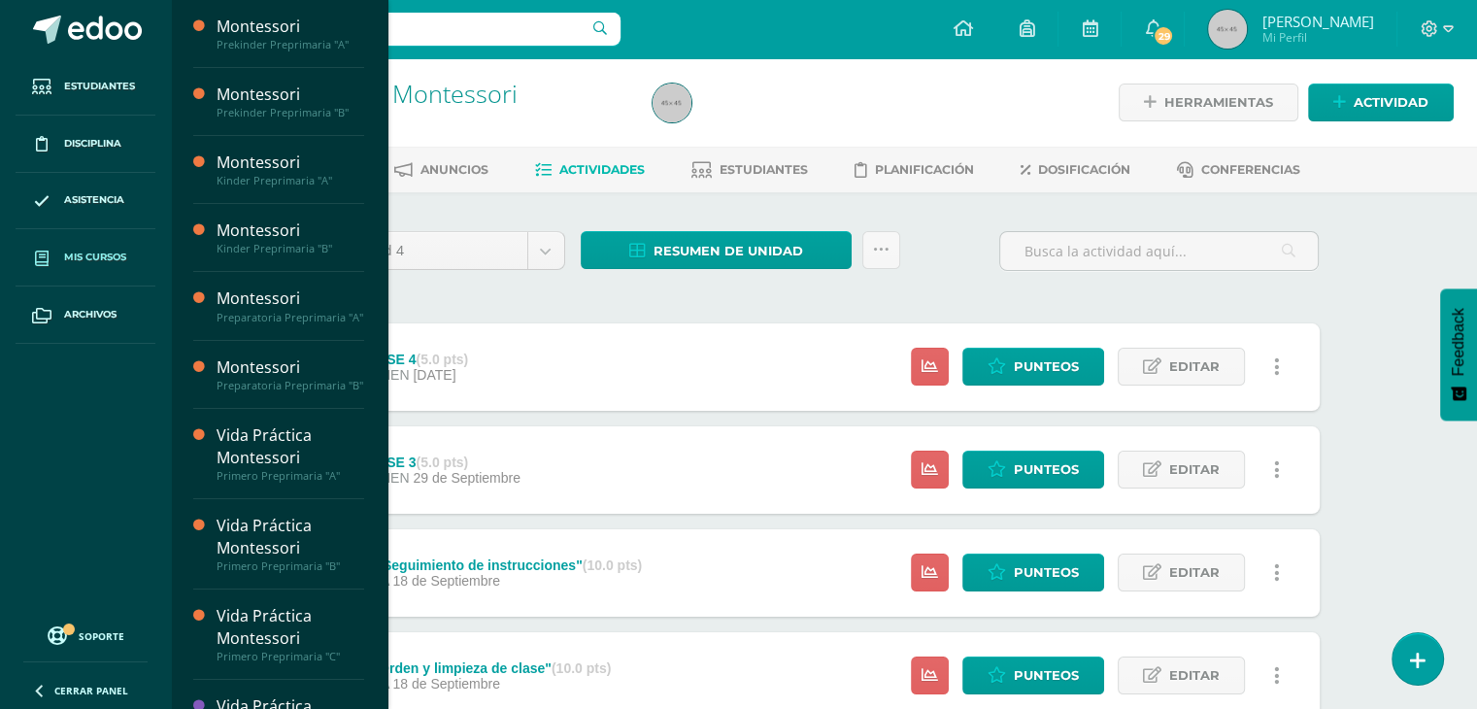
click at [101, 253] on span "Mis cursos" at bounding box center [95, 258] width 62 height 16
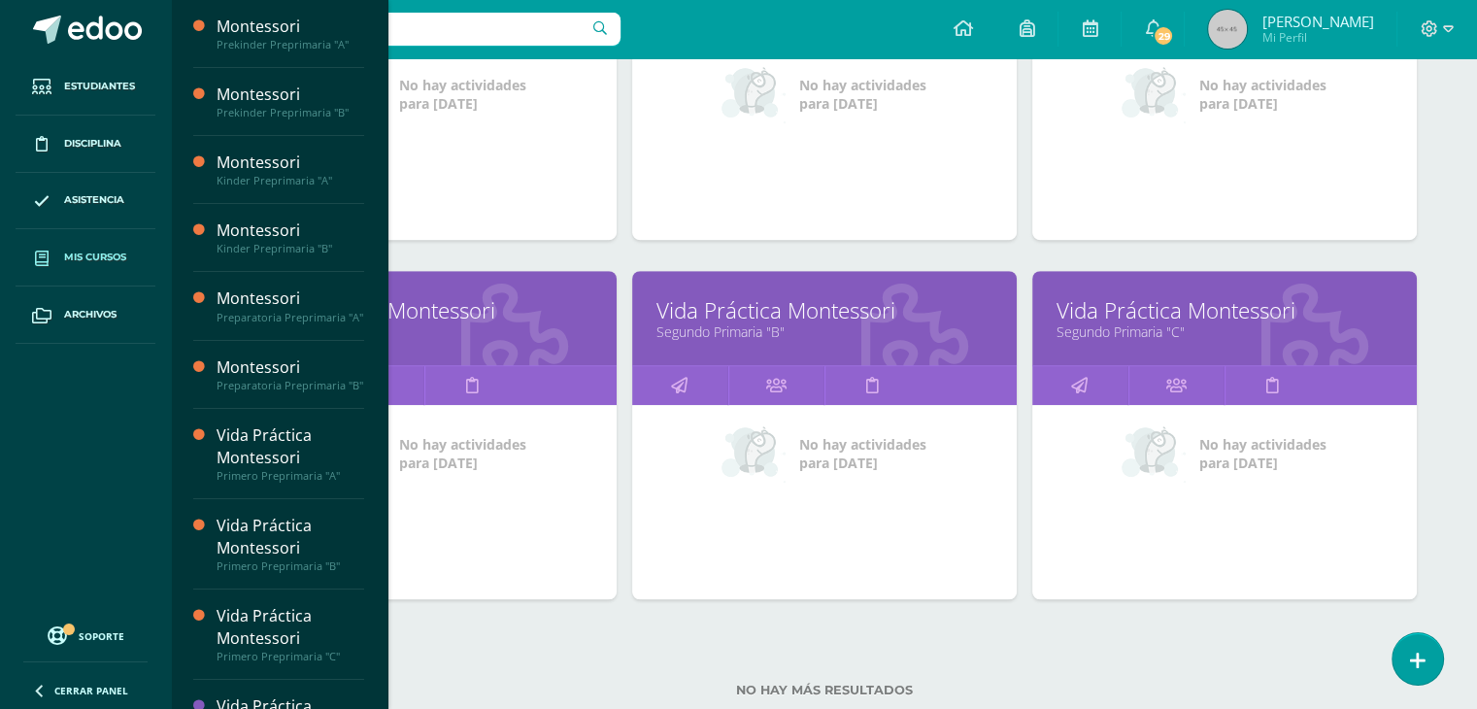
scroll to position [1174, 0]
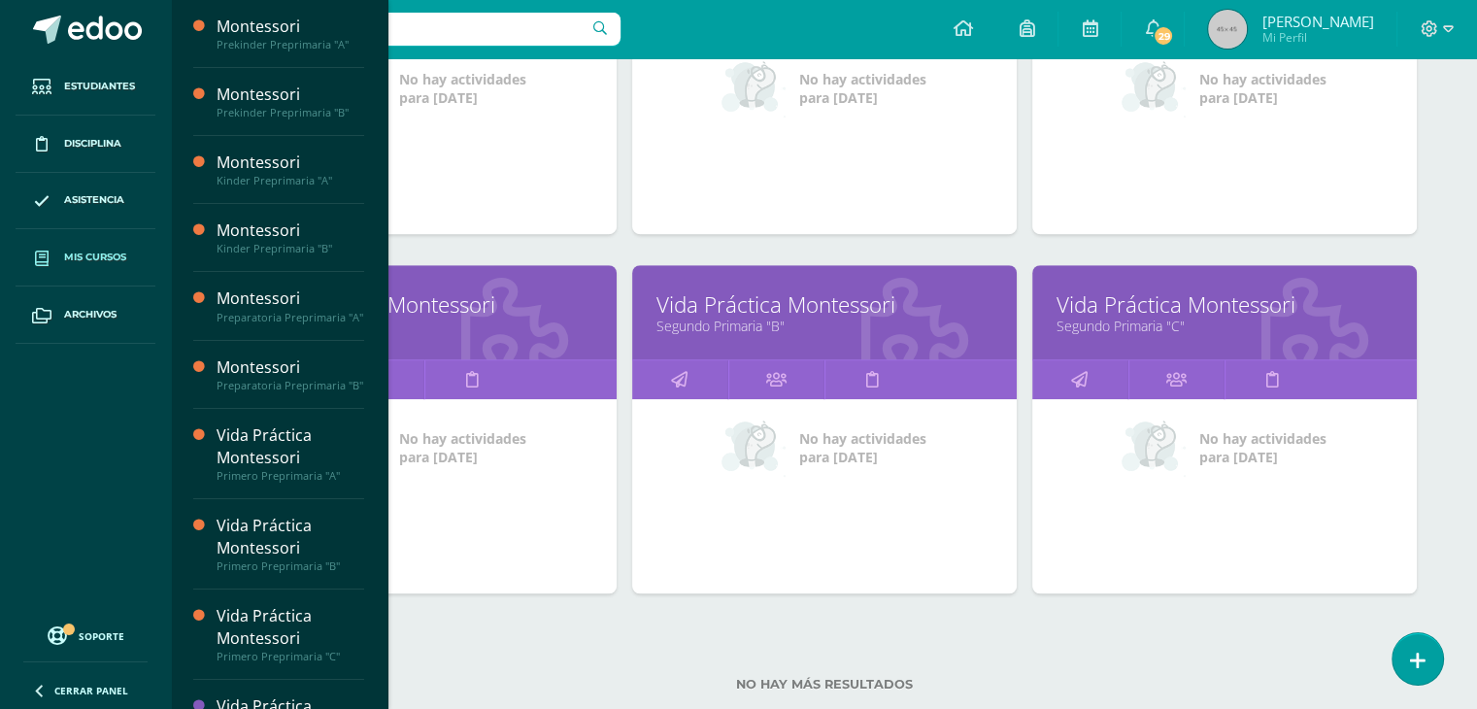
click at [894, 332] on icon at bounding box center [914, 325] width 107 height 95
click at [826, 311] on link "Vida Práctica Montessori" at bounding box center [825, 304] width 336 height 30
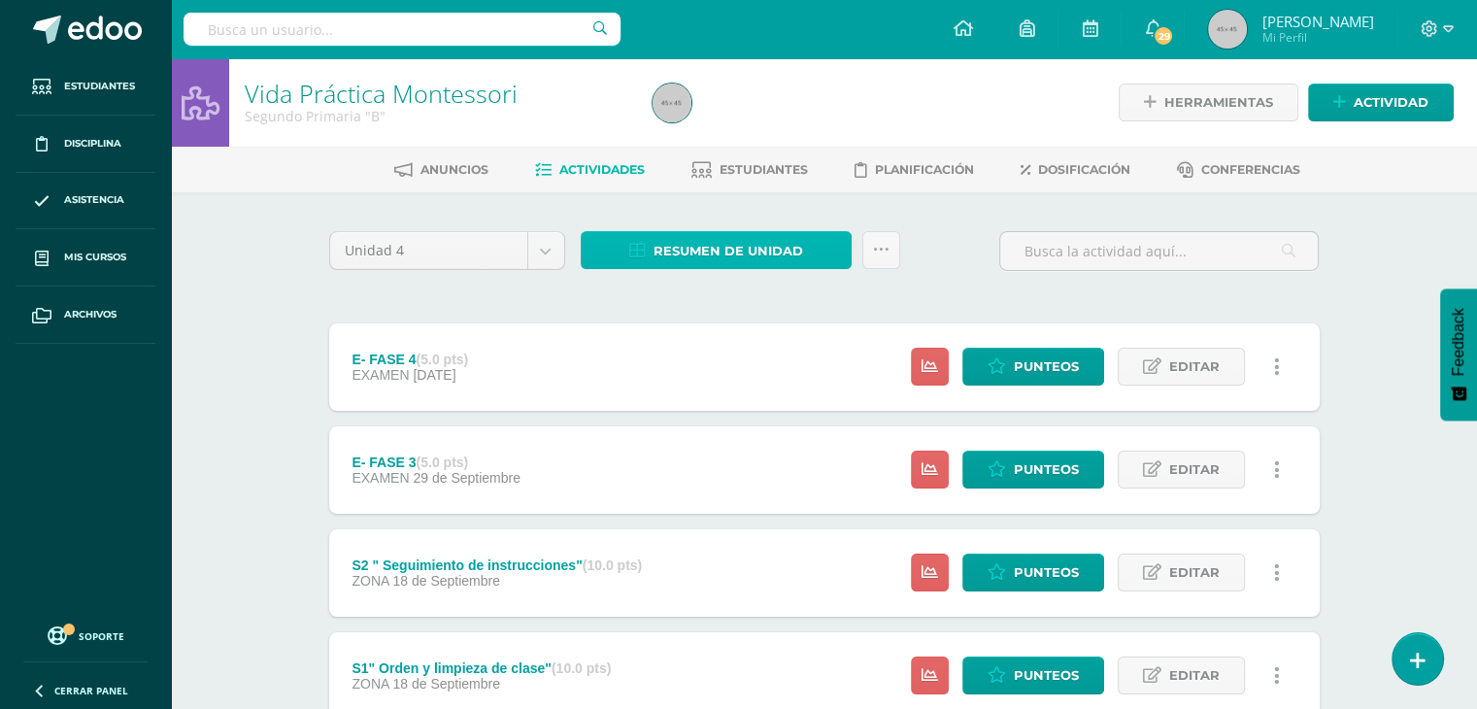
click at [785, 254] on span "Resumen de unidad" at bounding box center [729, 251] width 150 height 36
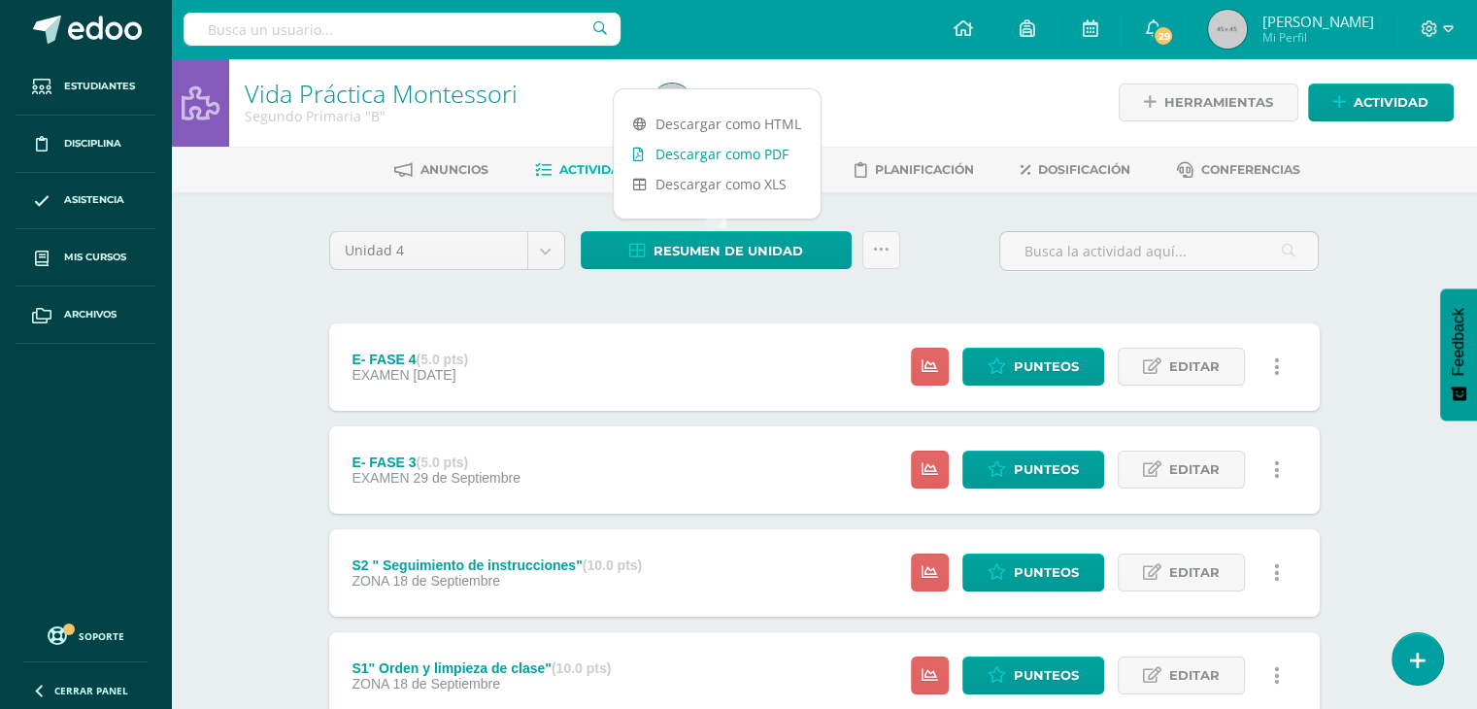
click at [762, 153] on link "Descargar como PDF" at bounding box center [717, 154] width 207 height 30
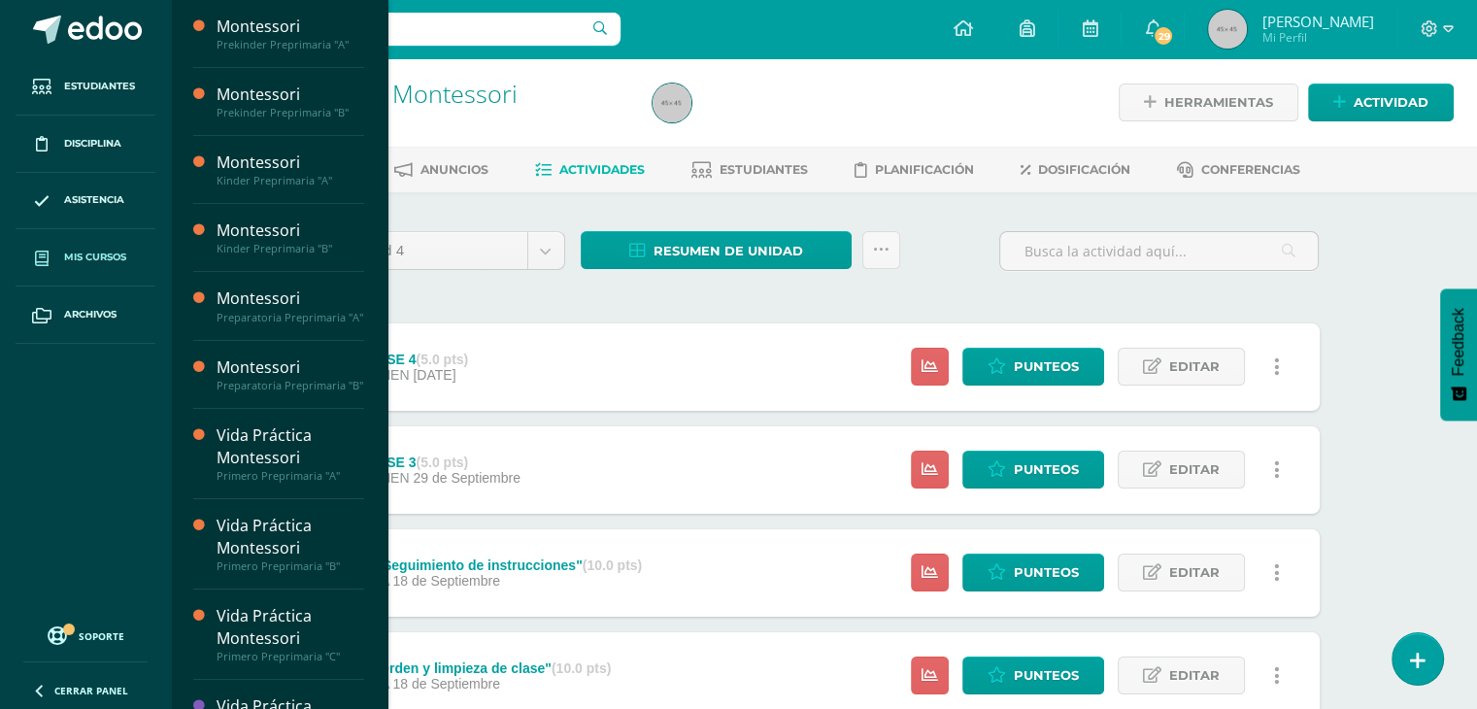
click at [101, 253] on span "Mis cursos" at bounding box center [95, 258] width 62 height 16
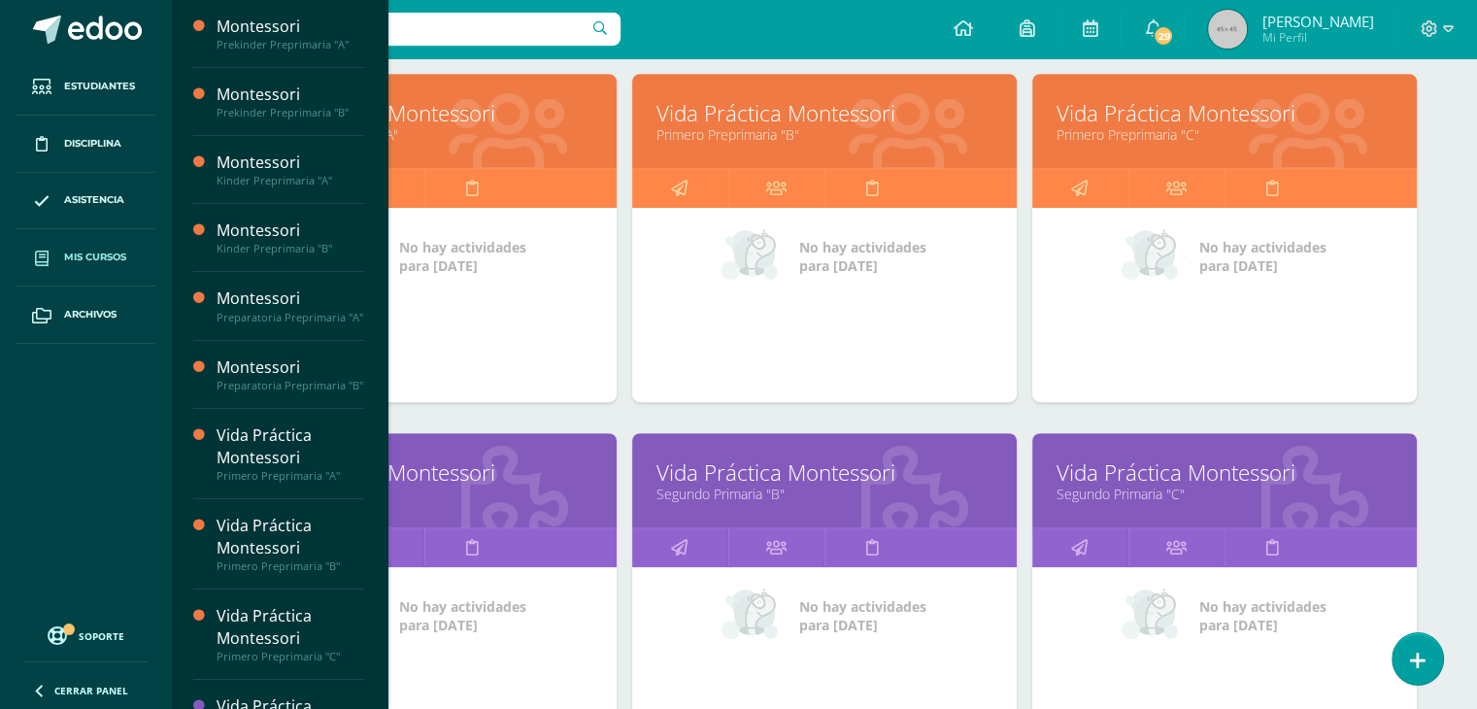
scroll to position [1041, 0]
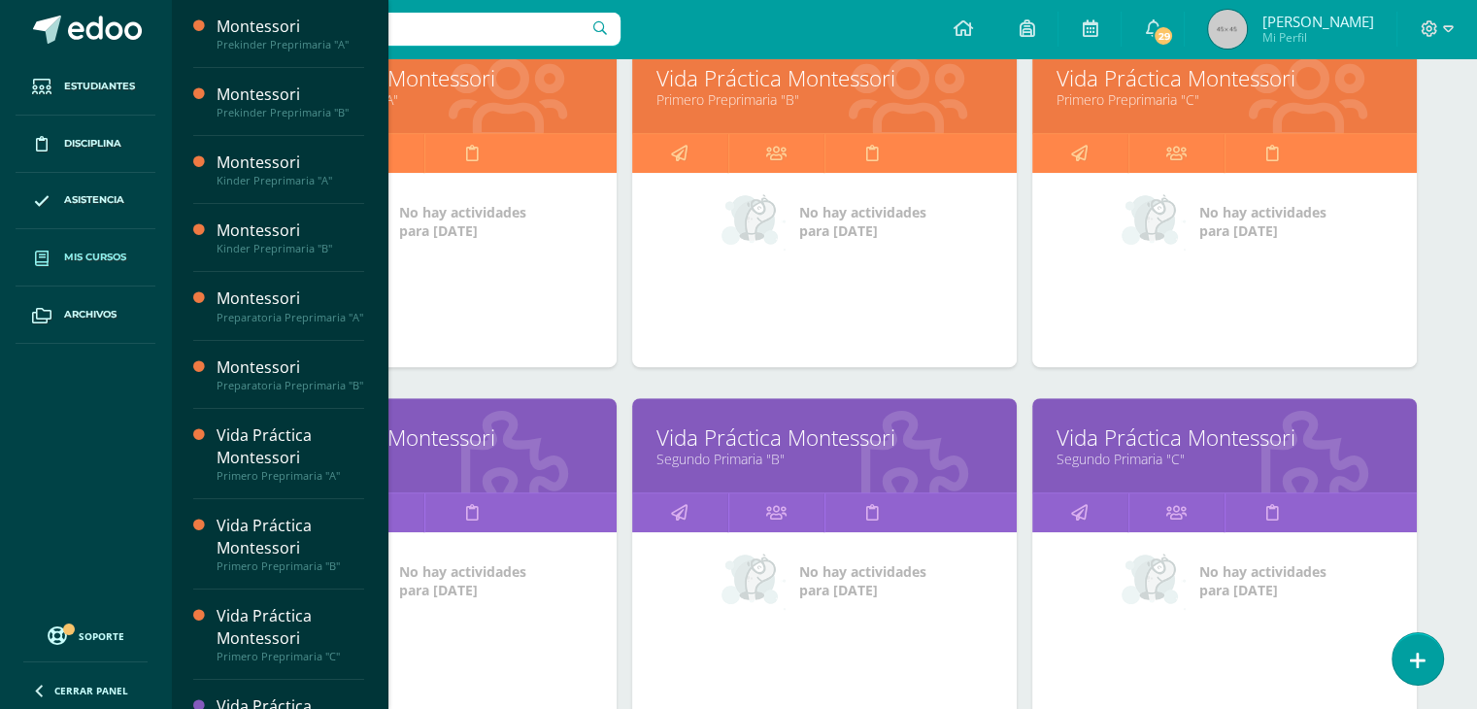
click at [1254, 454] on link "Segundo Primaria "C"" at bounding box center [1225, 459] width 336 height 18
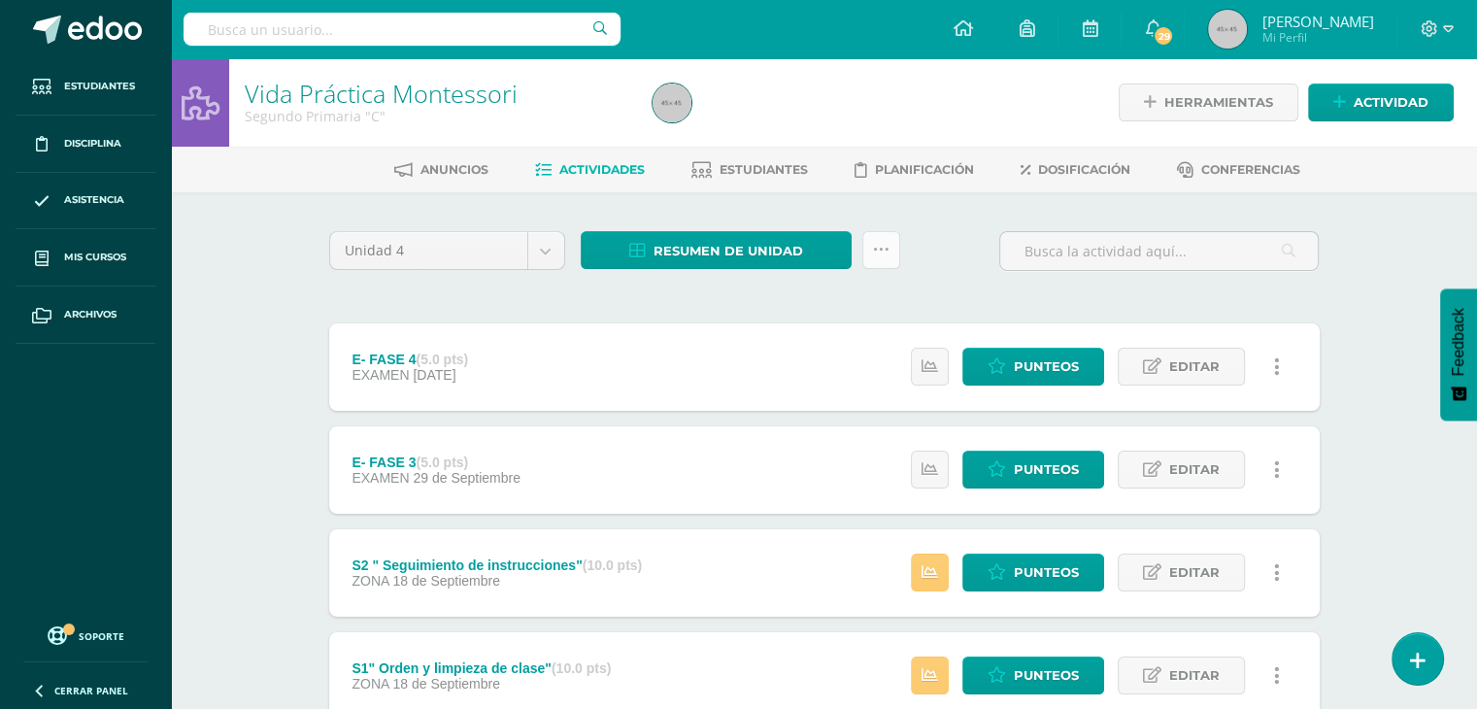
click at [891, 253] on link at bounding box center [881, 250] width 38 height 38
click at [771, 250] on span "Resumen de unidad" at bounding box center [729, 251] width 150 height 36
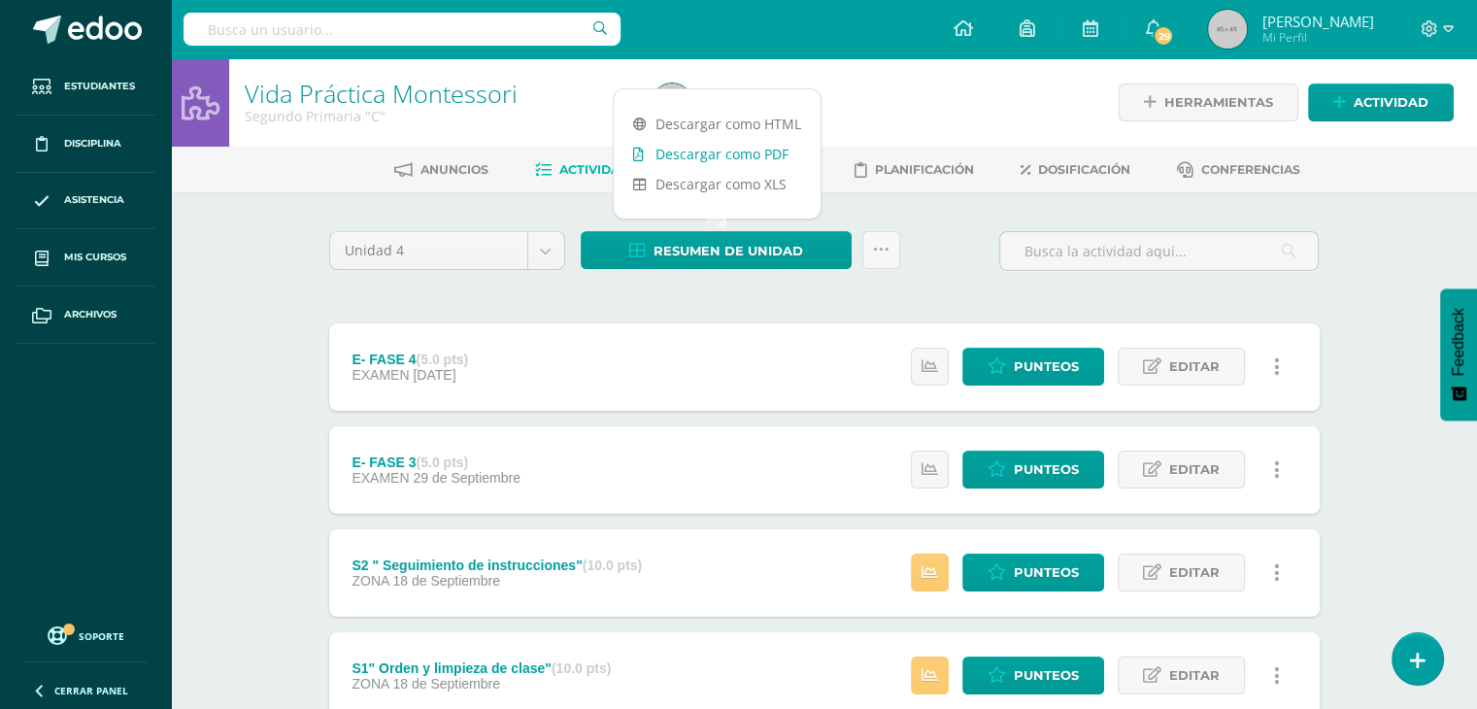
click at [783, 156] on link "Descargar como PDF" at bounding box center [717, 154] width 207 height 30
